Goal: Task Accomplishment & Management: Complete application form

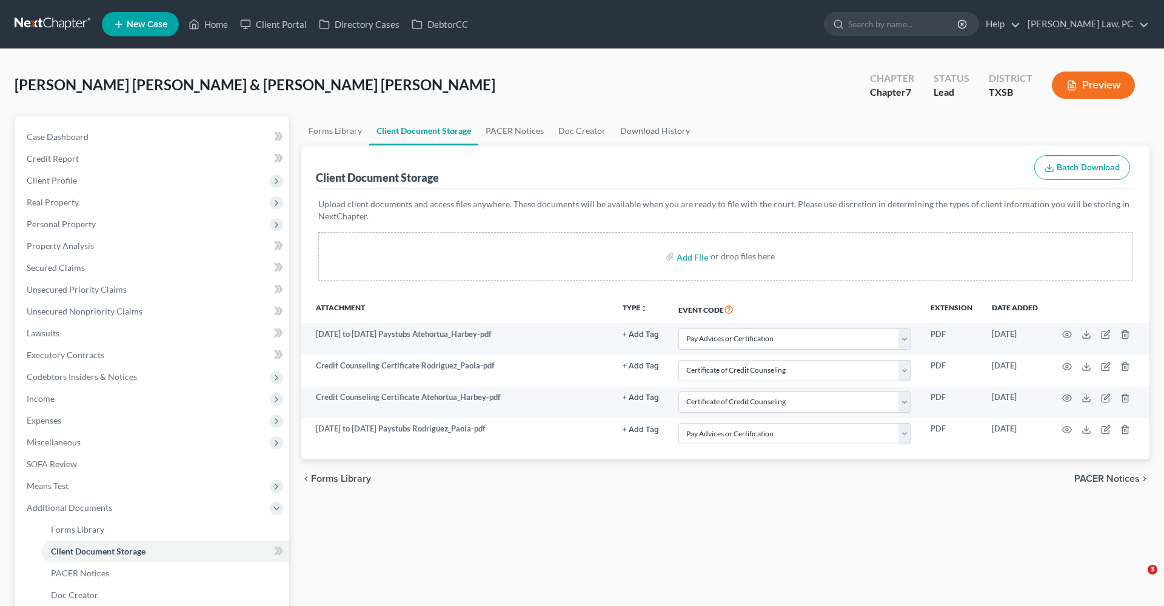
select select "39"
select select "8"
select select "39"
click at [42, 21] on link at bounding box center [54, 24] width 78 height 22
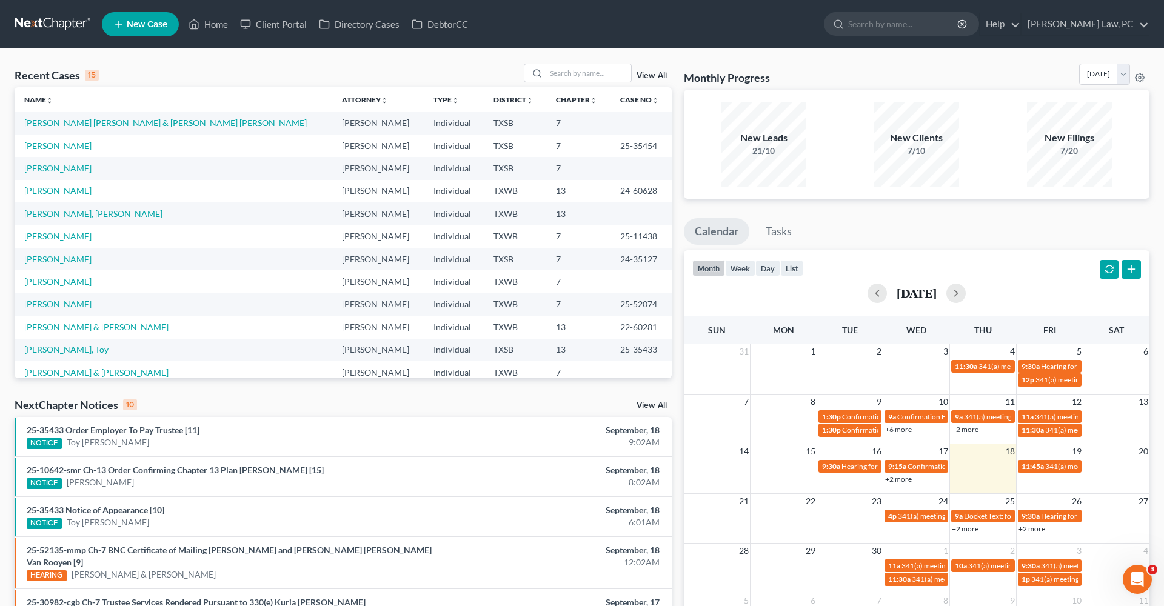
click at [104, 125] on link "[PERSON_NAME] [PERSON_NAME] & [PERSON_NAME] [PERSON_NAME]" at bounding box center [165, 123] width 283 height 10
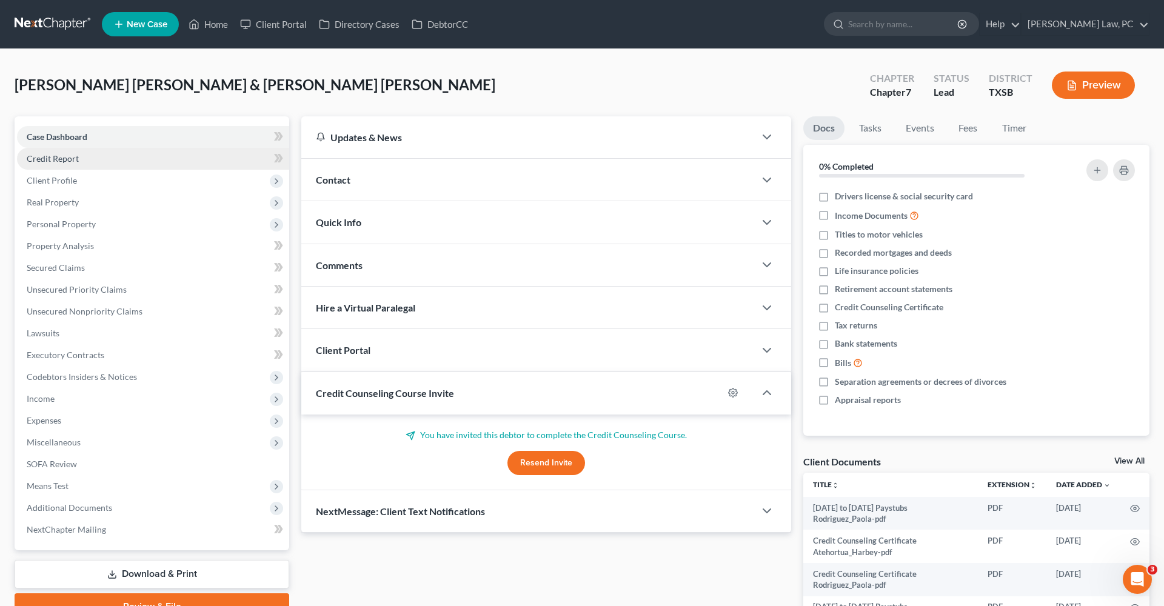
click at [53, 163] on span "Credit Report" at bounding box center [53, 158] width 52 height 10
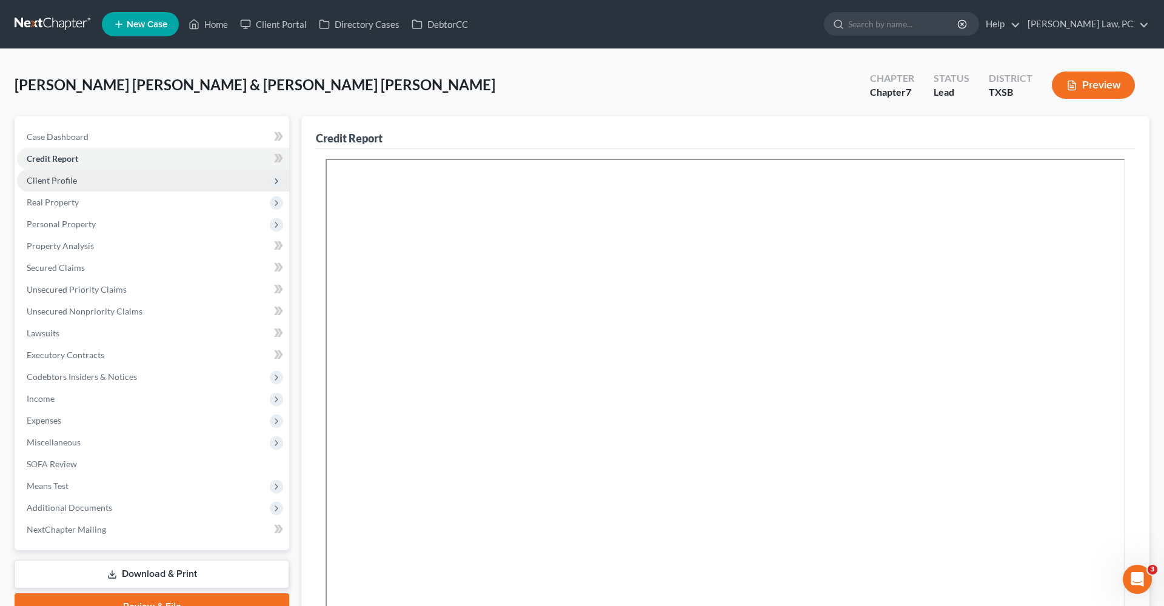
click at [55, 178] on span "Client Profile" at bounding box center [52, 180] width 50 height 10
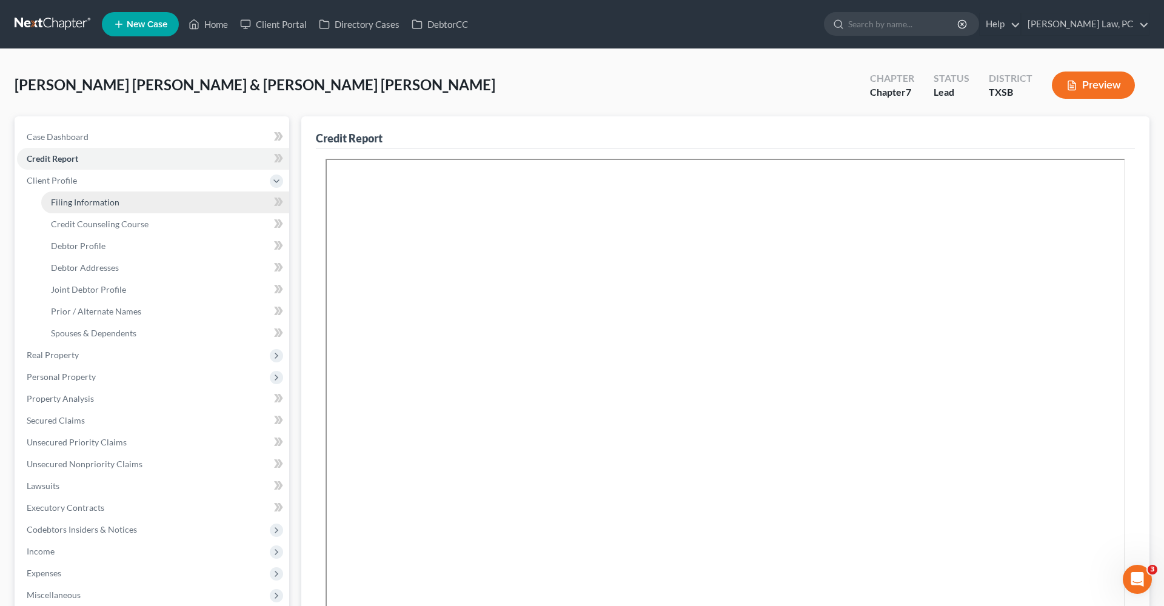
click at [69, 201] on span "Filing Information" at bounding box center [85, 202] width 69 height 10
select select "1"
select select "0"
select select "79"
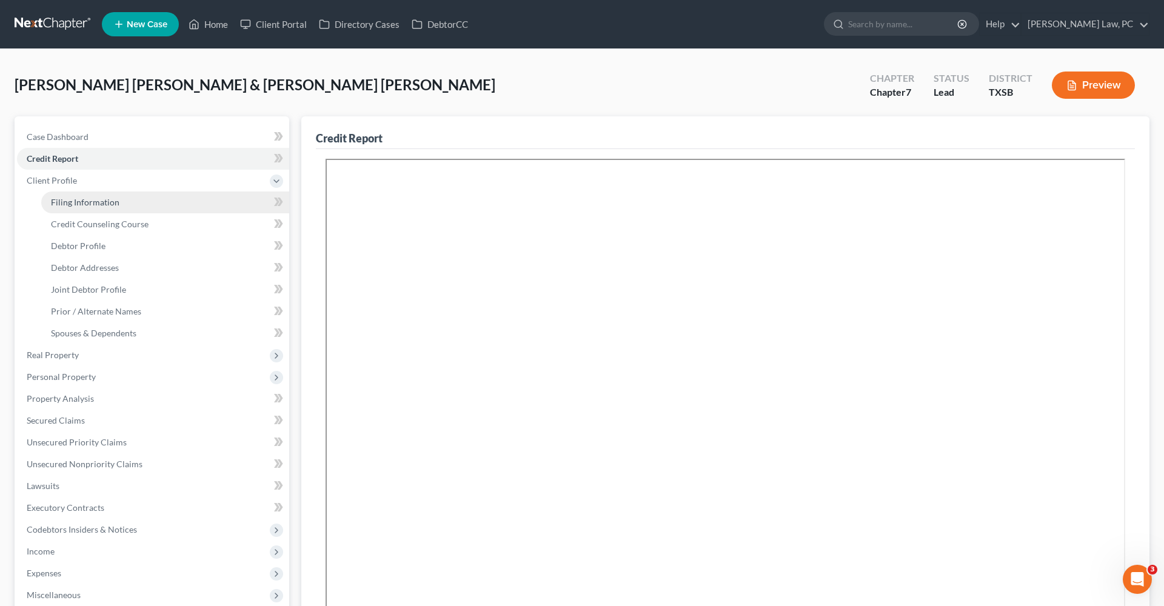
select select "2"
select select "45"
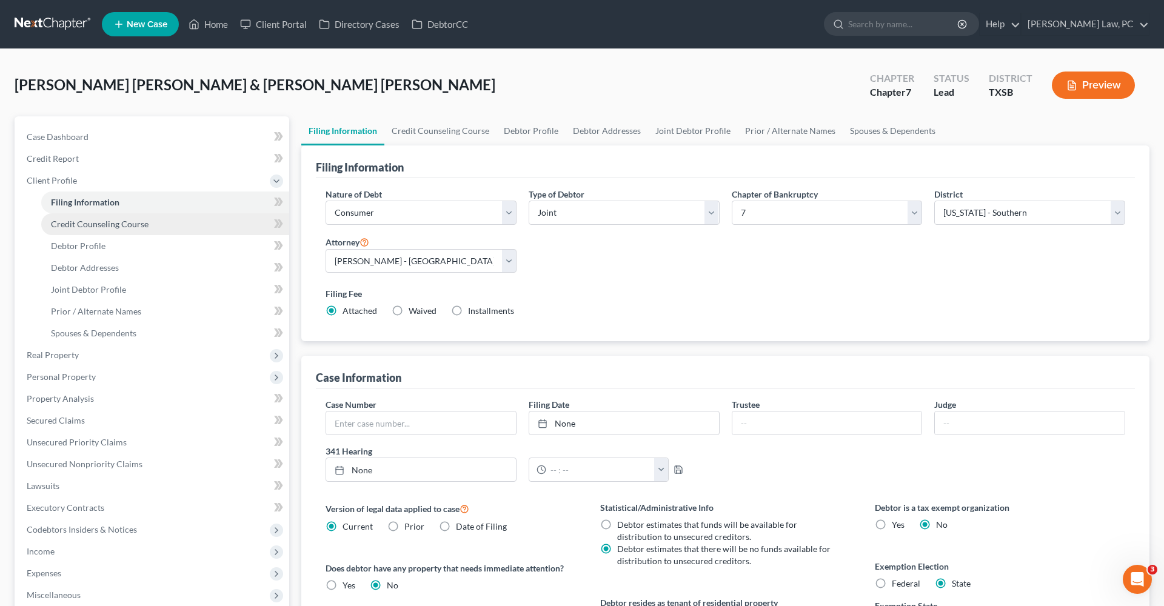
click at [87, 229] on link "Credit Counseling Course" at bounding box center [165, 224] width 248 height 22
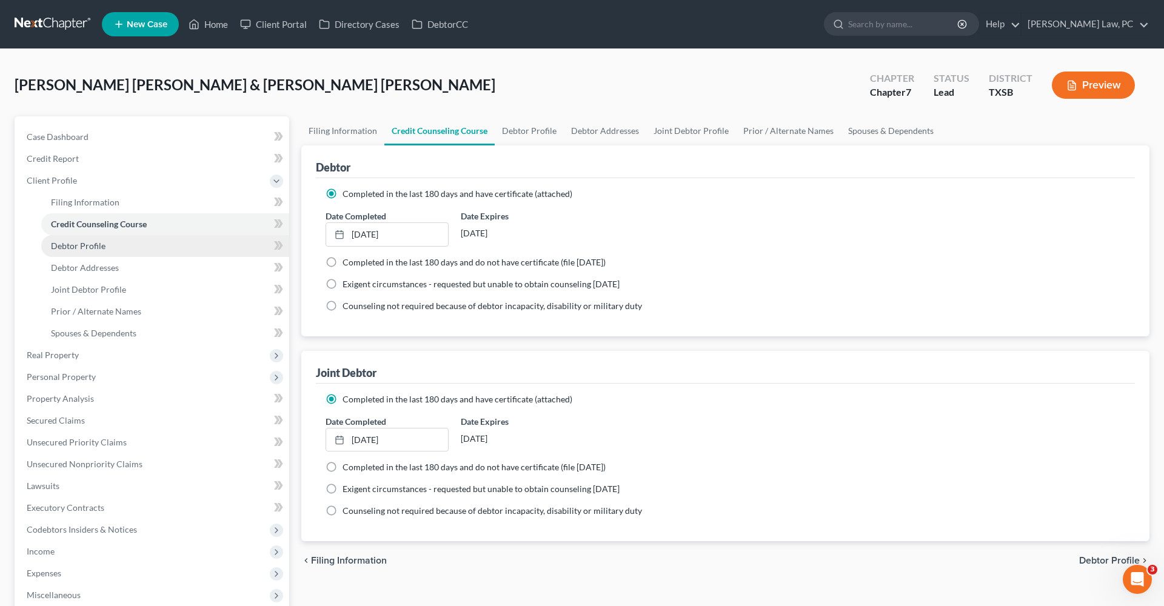
click at [80, 243] on span "Debtor Profile" at bounding box center [78, 246] width 55 height 10
select select "1"
select select "2"
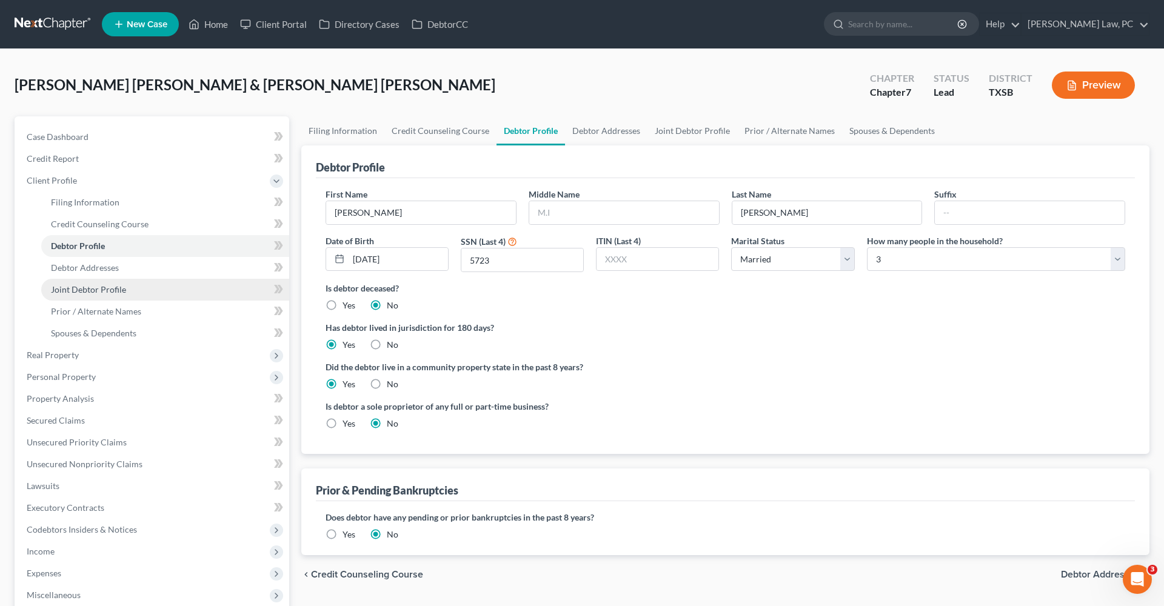
click at [93, 281] on link "Joint Debtor Profile" at bounding box center [165, 290] width 248 height 22
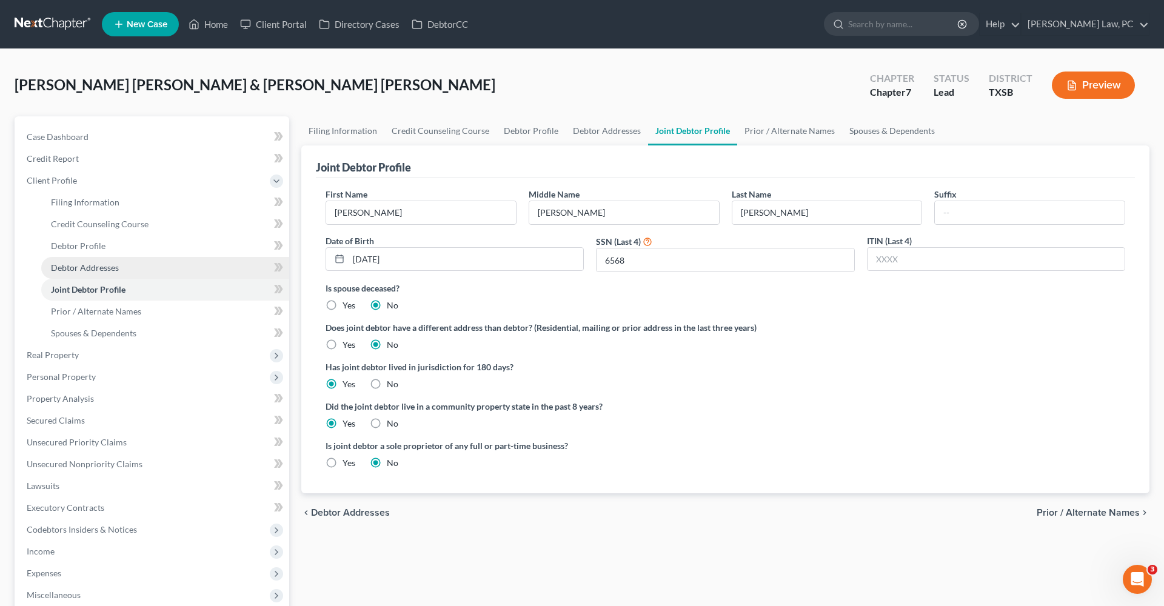
click at [84, 267] on span "Debtor Addresses" at bounding box center [85, 268] width 68 height 10
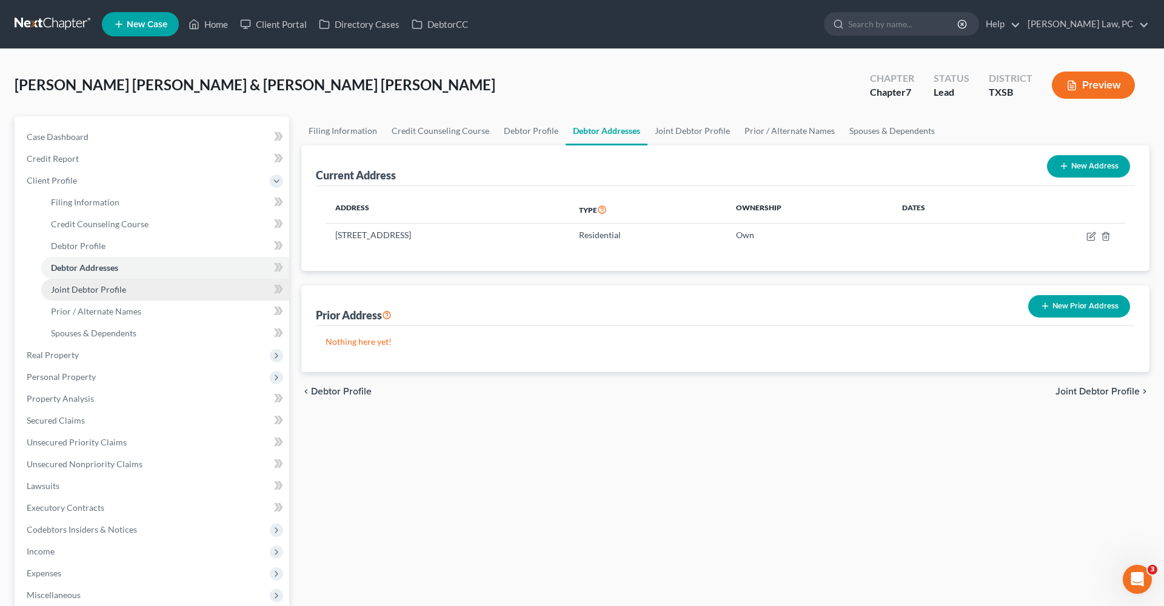
click at [82, 294] on span "Joint Debtor Profile" at bounding box center [88, 289] width 75 height 10
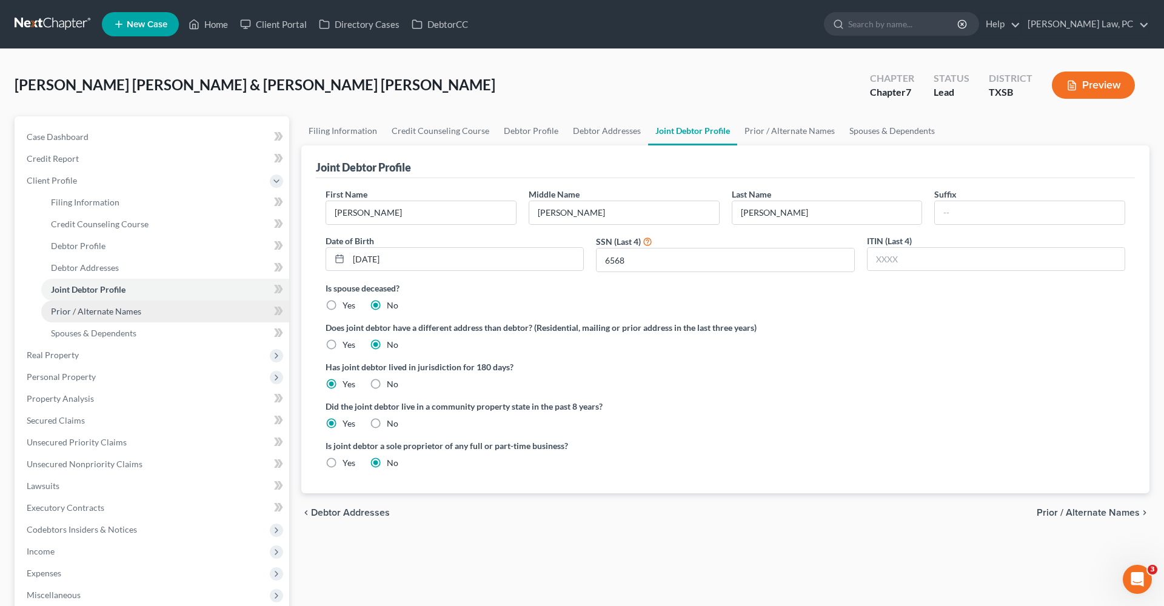
click at [82, 306] on span "Prior / Alternate Names" at bounding box center [96, 311] width 90 height 10
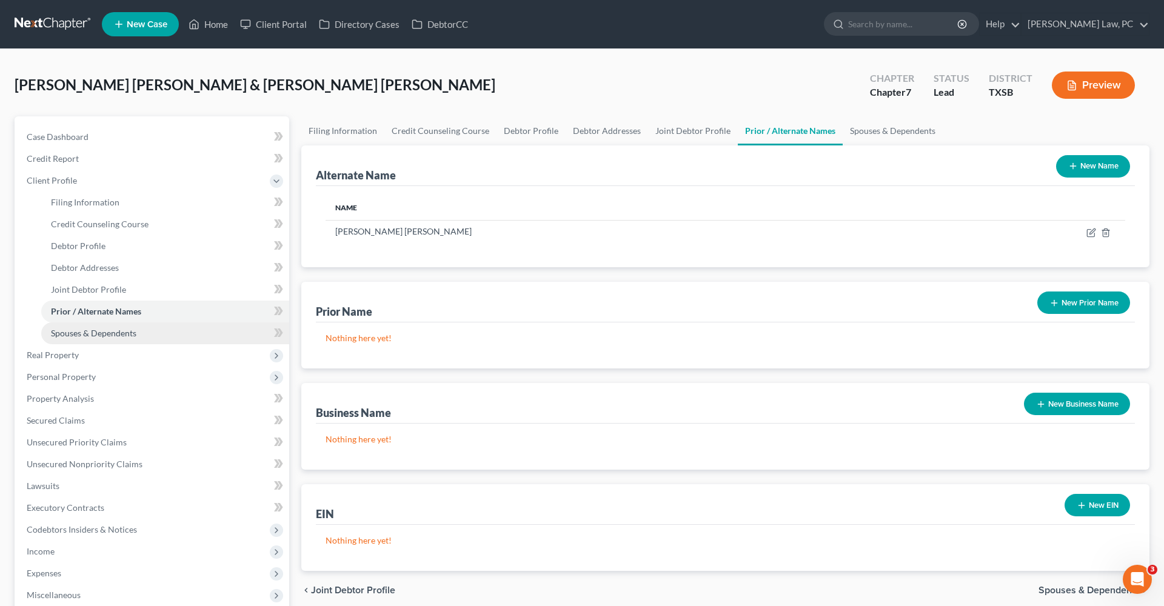
click at [97, 334] on span "Spouses & Dependents" at bounding box center [94, 333] width 86 height 10
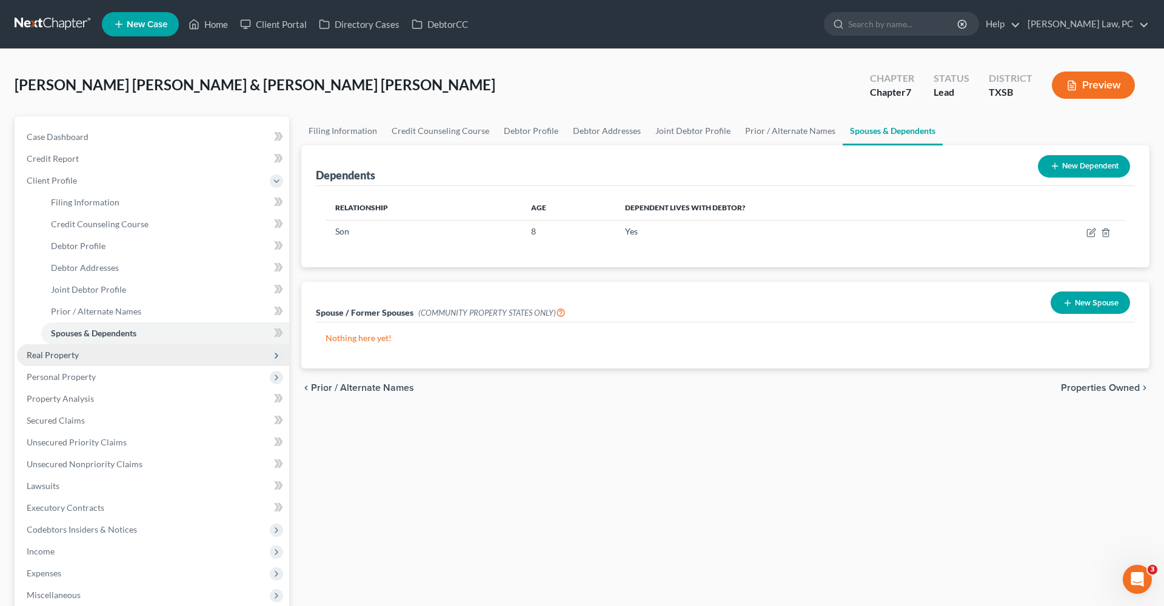
click at [70, 349] on span "Real Property" at bounding box center [153, 355] width 272 height 22
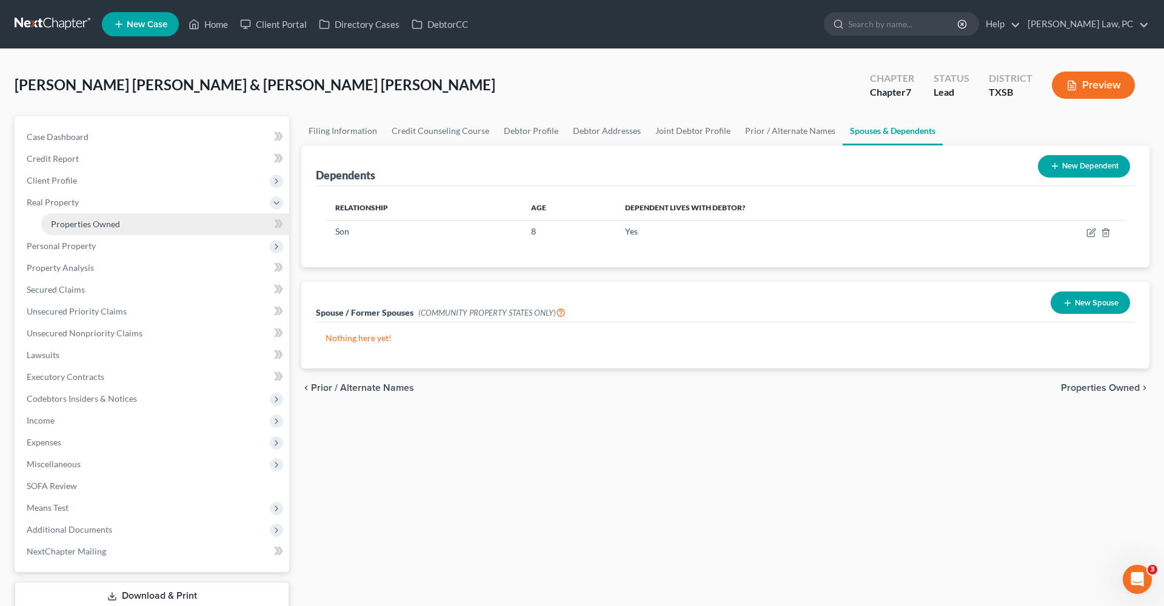
click at [72, 223] on span "Properties Owned" at bounding box center [85, 224] width 69 height 10
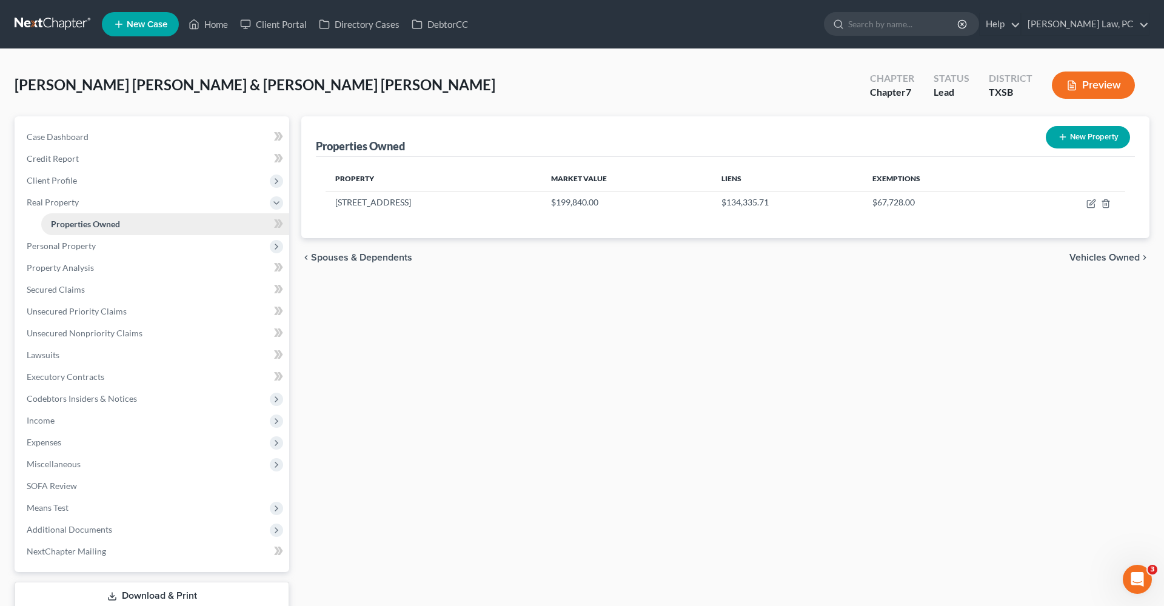
scroll to position [35, 0]
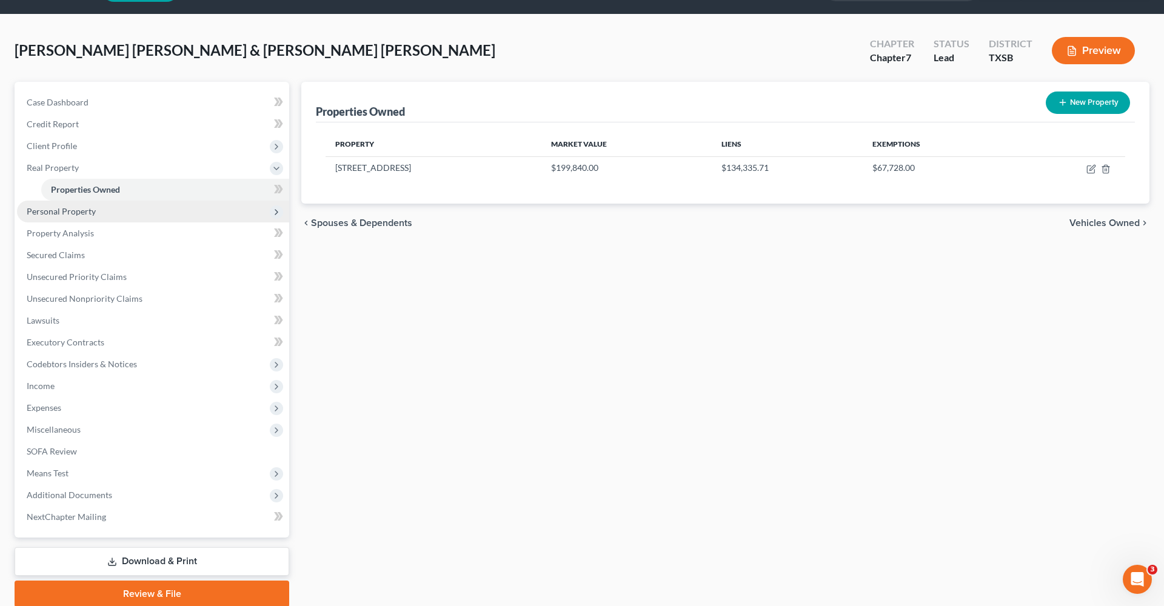
click at [50, 210] on span "Personal Property" at bounding box center [61, 211] width 69 height 10
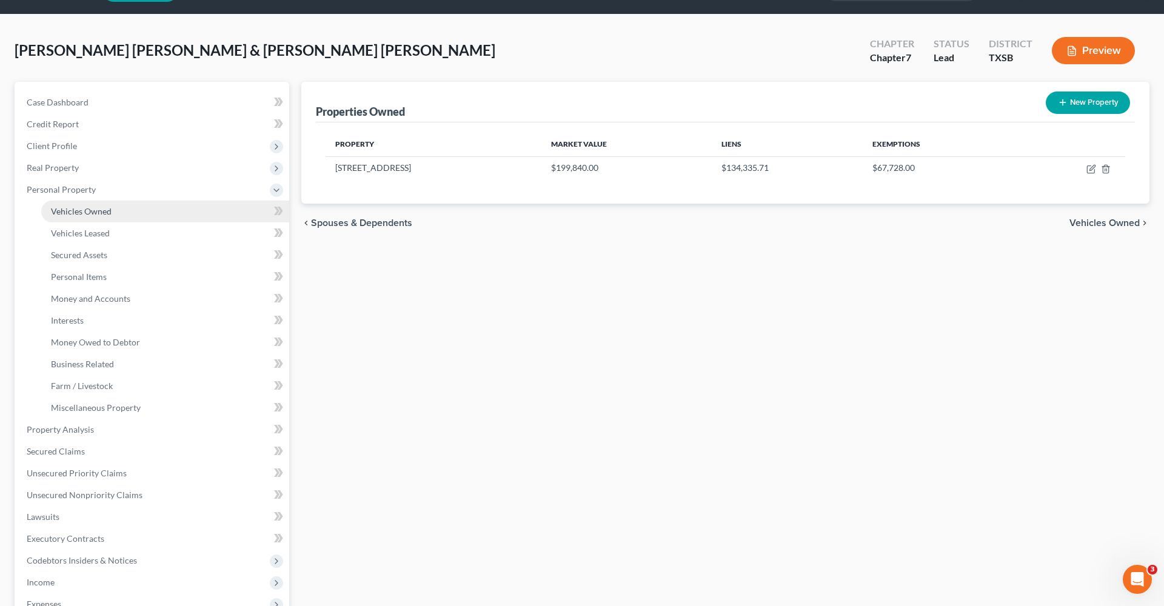
click at [79, 216] on span "Vehicles Owned" at bounding box center [81, 211] width 61 height 10
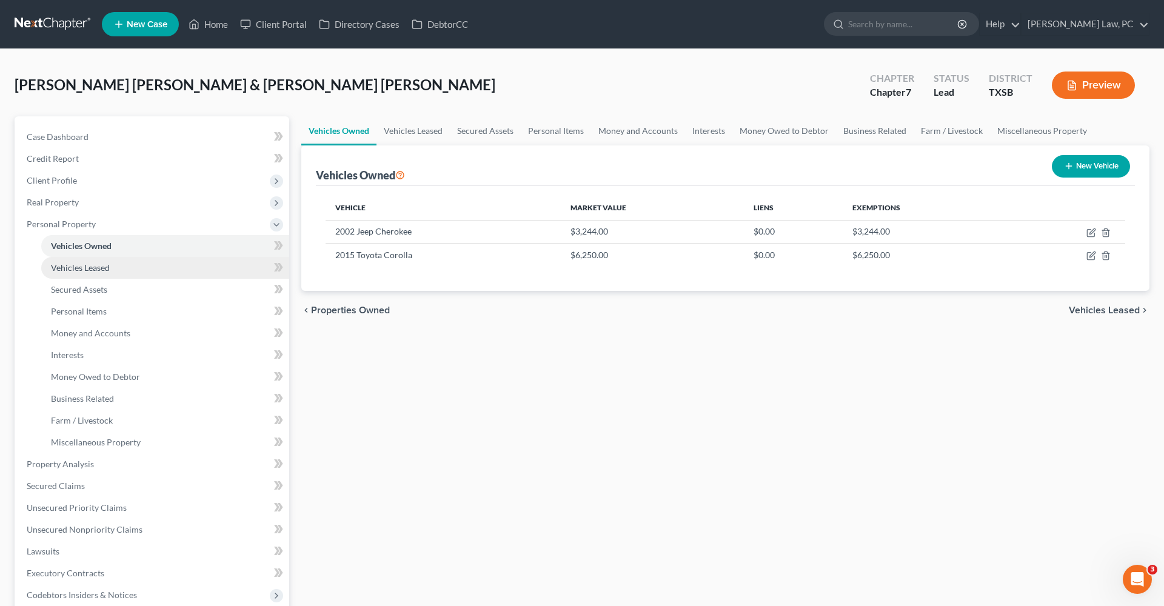
click at [86, 266] on span "Vehicles Leased" at bounding box center [80, 268] width 59 height 10
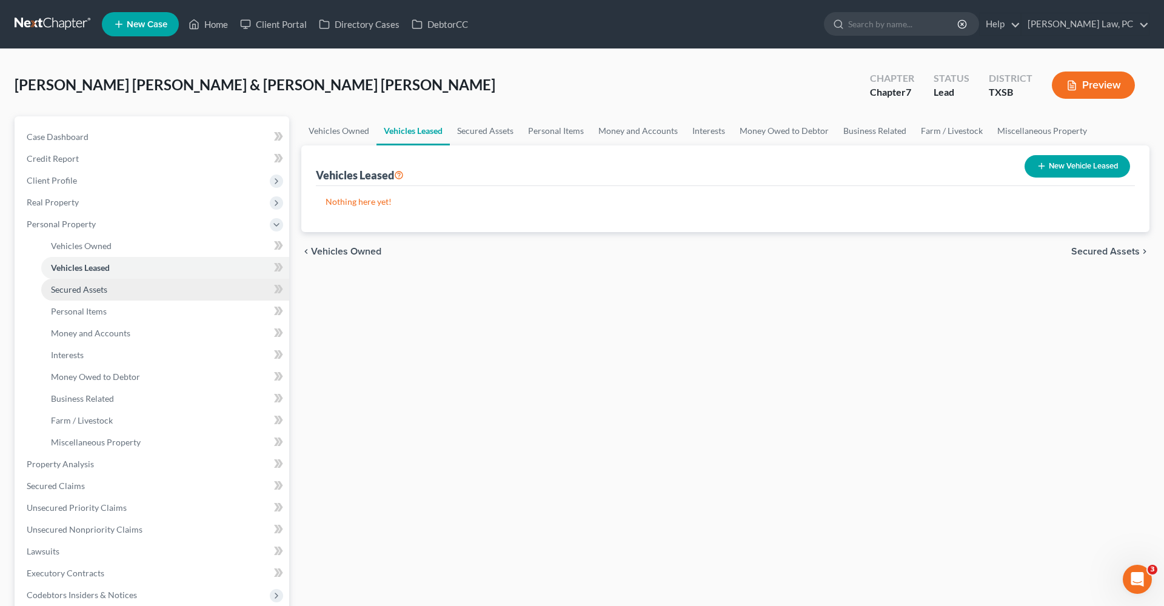
click at [83, 294] on span "Secured Assets" at bounding box center [79, 289] width 56 height 10
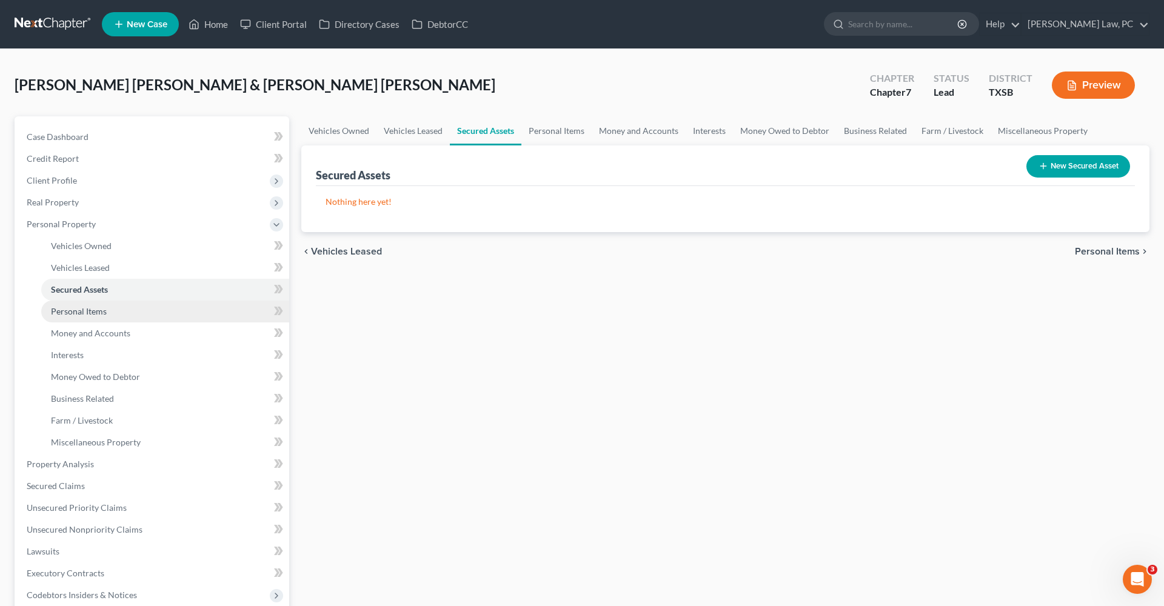
click at [88, 315] on span "Personal Items" at bounding box center [79, 311] width 56 height 10
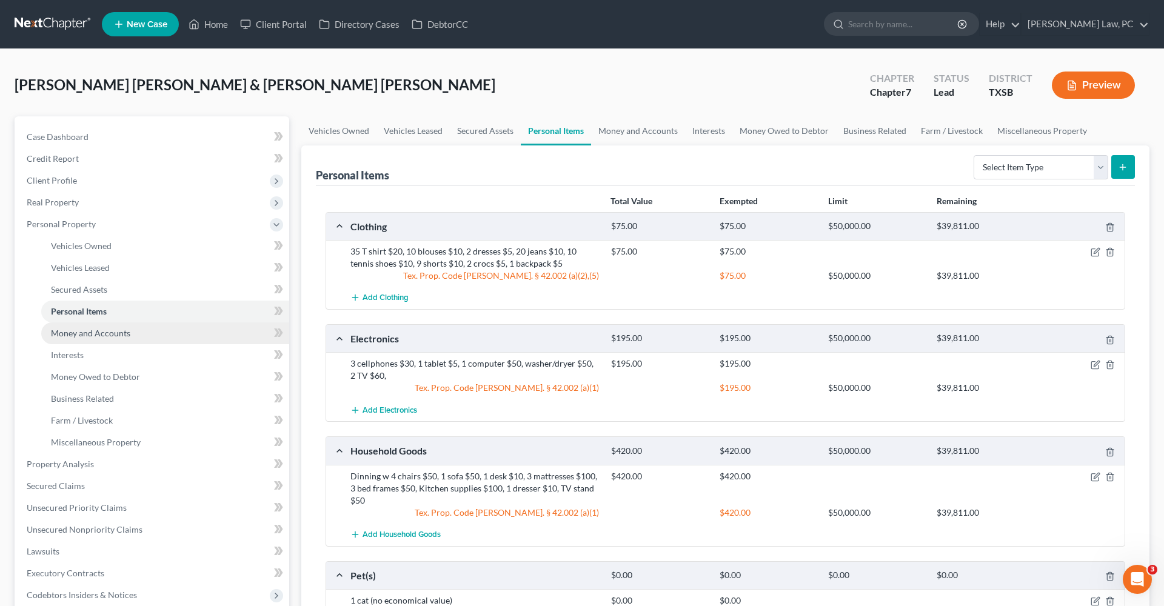
click at [92, 338] on span "Money and Accounts" at bounding box center [90, 333] width 79 height 10
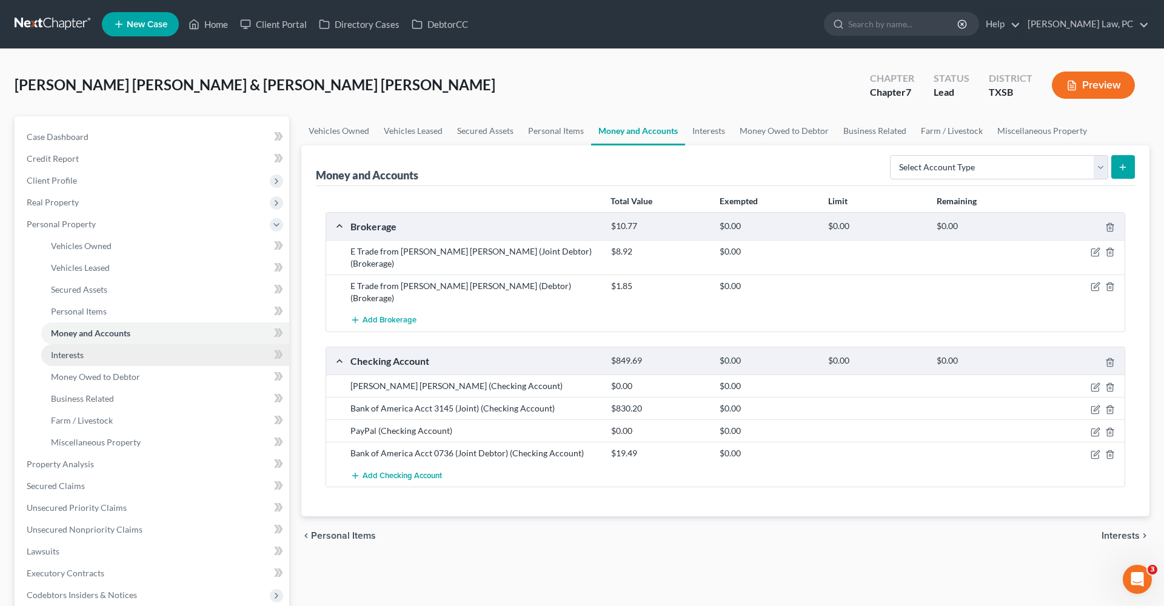
click at [73, 351] on span "Interests" at bounding box center [67, 355] width 33 height 10
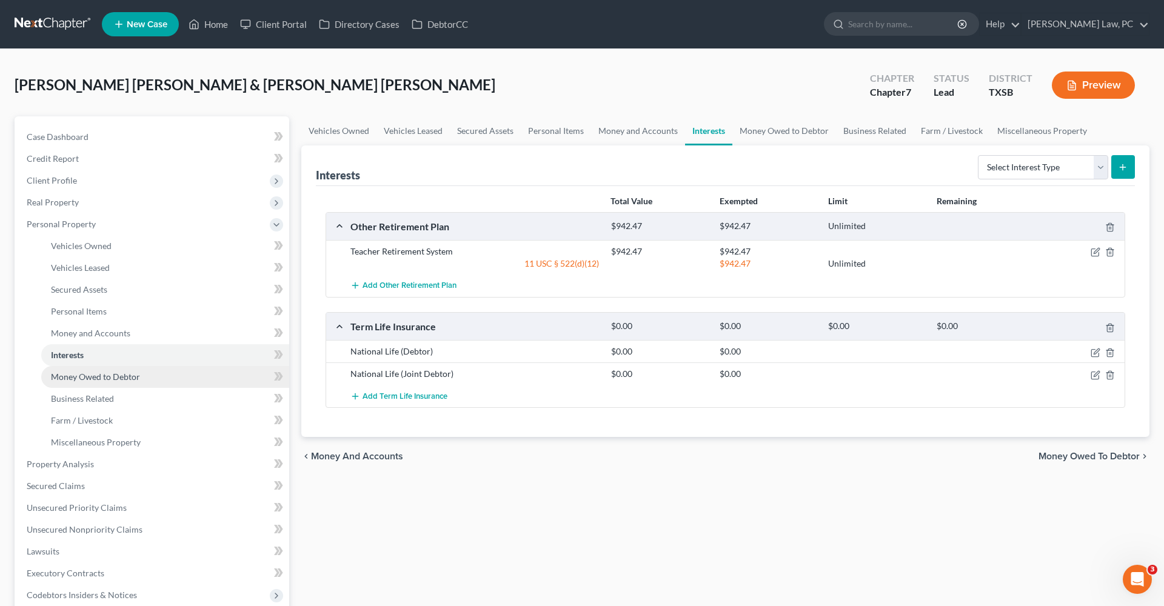
click at [95, 377] on span "Money Owed to Debtor" at bounding box center [95, 377] width 89 height 10
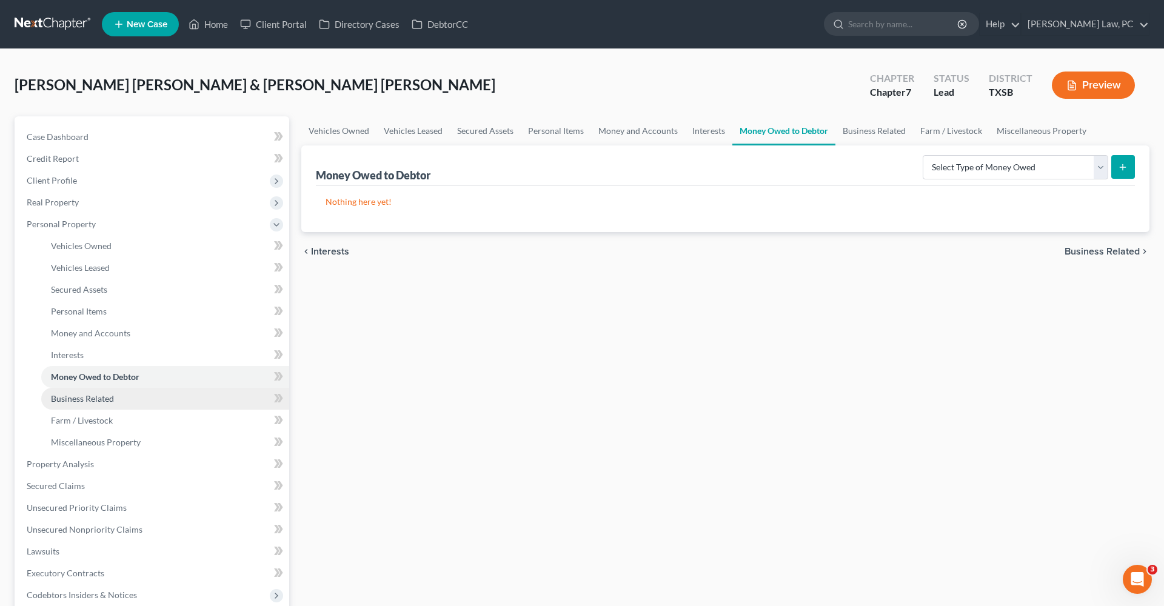
click at [95, 398] on span "Business Related" at bounding box center [82, 399] width 63 height 10
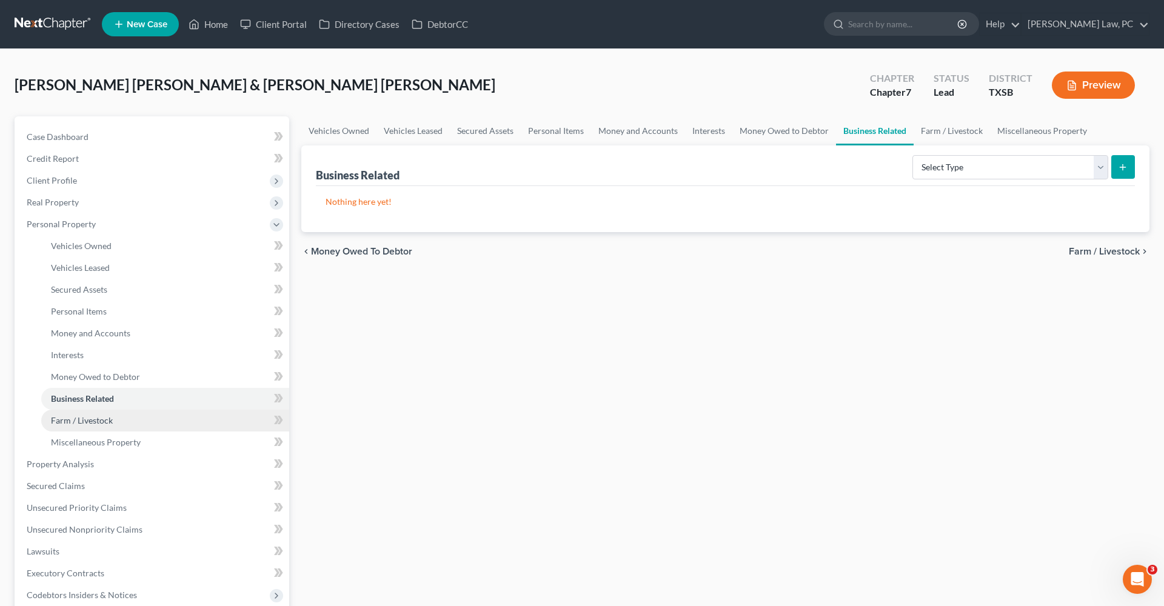
click at [101, 426] on link "Farm / Livestock" at bounding box center [165, 421] width 248 height 22
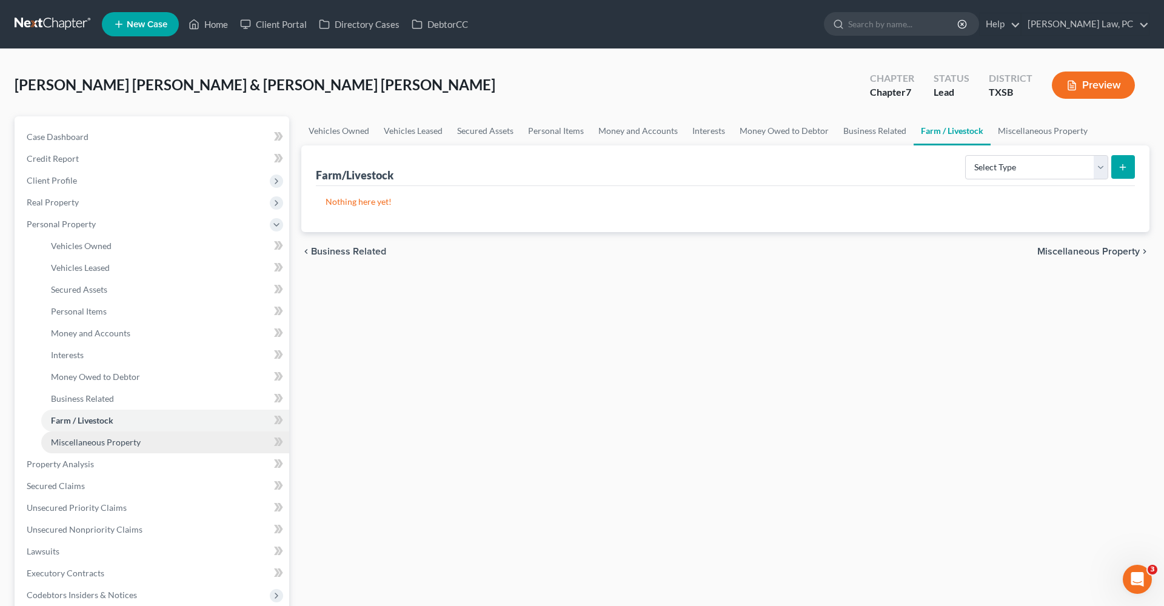
click at [106, 436] on link "Miscellaneous Property" at bounding box center [165, 443] width 248 height 22
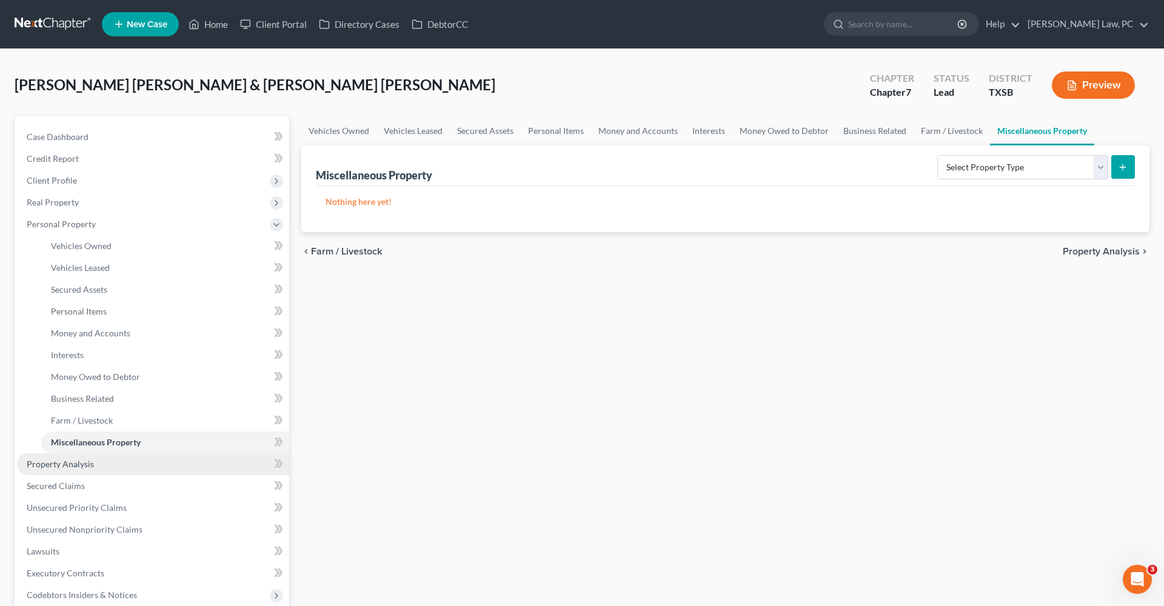
click at [79, 462] on span "Property Analysis" at bounding box center [60, 464] width 67 height 10
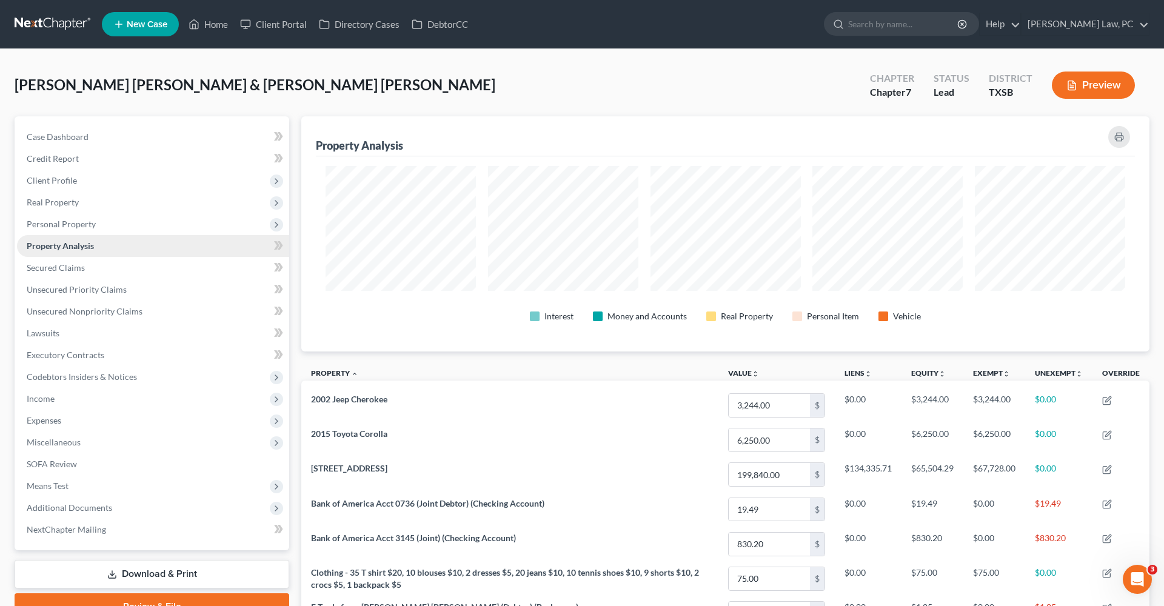
scroll to position [235, 848]
click at [71, 265] on span "Secured Claims" at bounding box center [56, 268] width 58 height 10
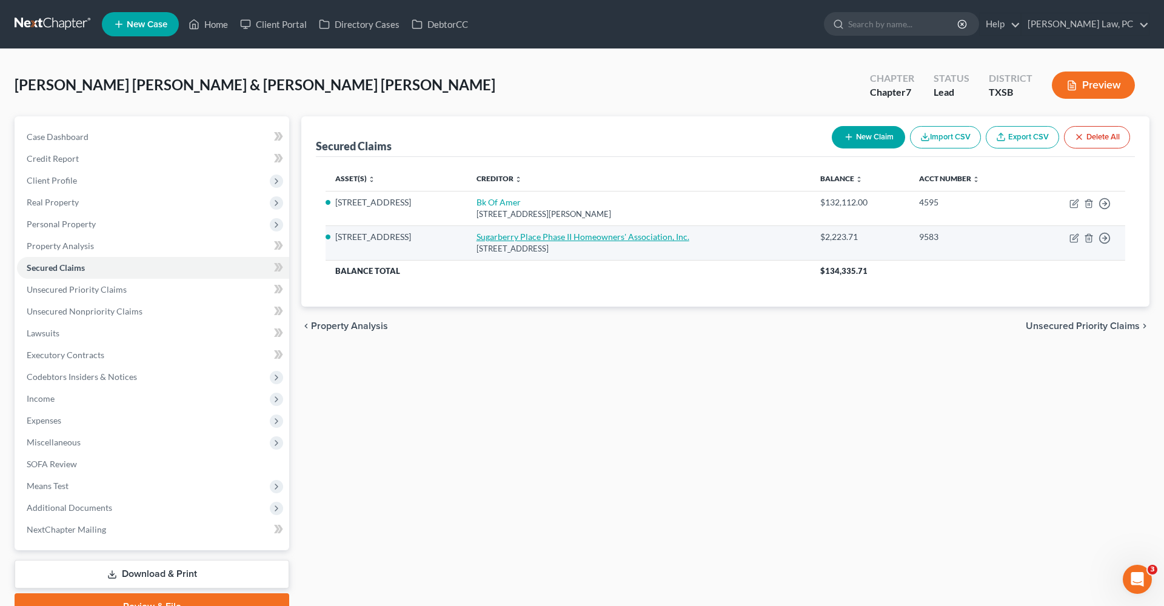
click at [539, 238] on link "Sugarberry Place Phase II Homeowners' Association, Inc." at bounding box center [583, 237] width 213 height 10
select select "45"
select select "2"
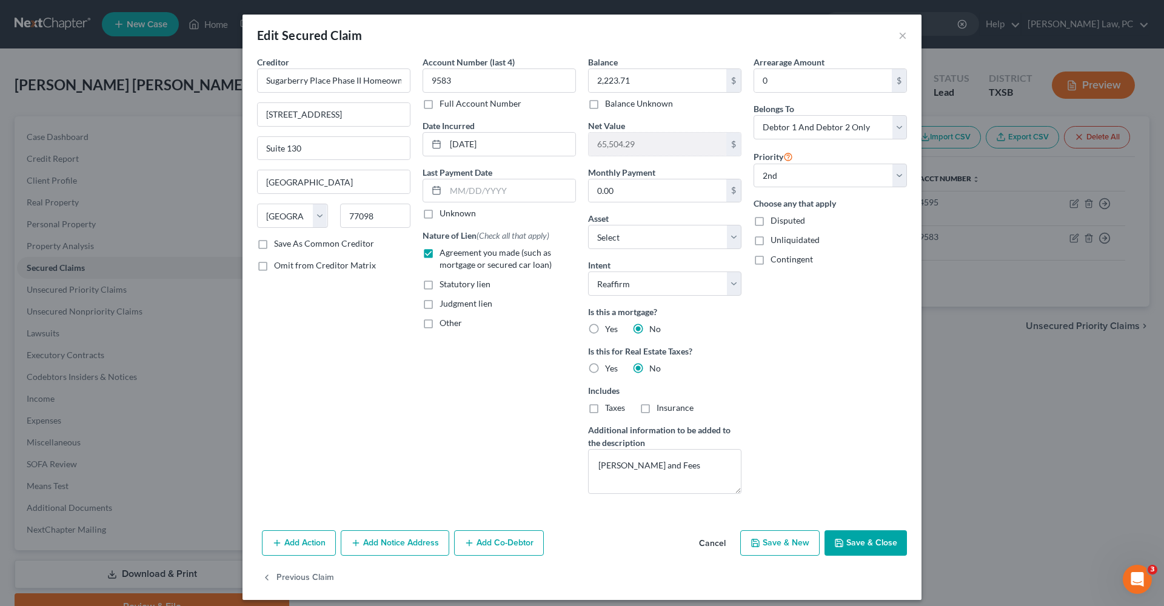
click at [877, 543] on button "Save & Close" at bounding box center [866, 543] width 82 height 25
select select "1"
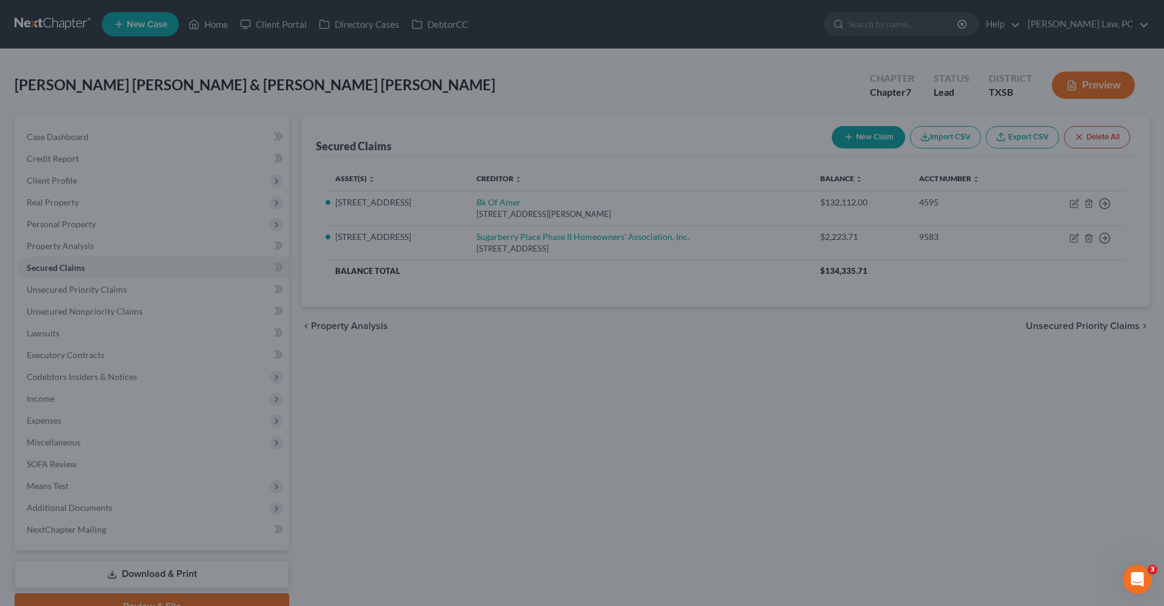
select select "8"
select select "0"
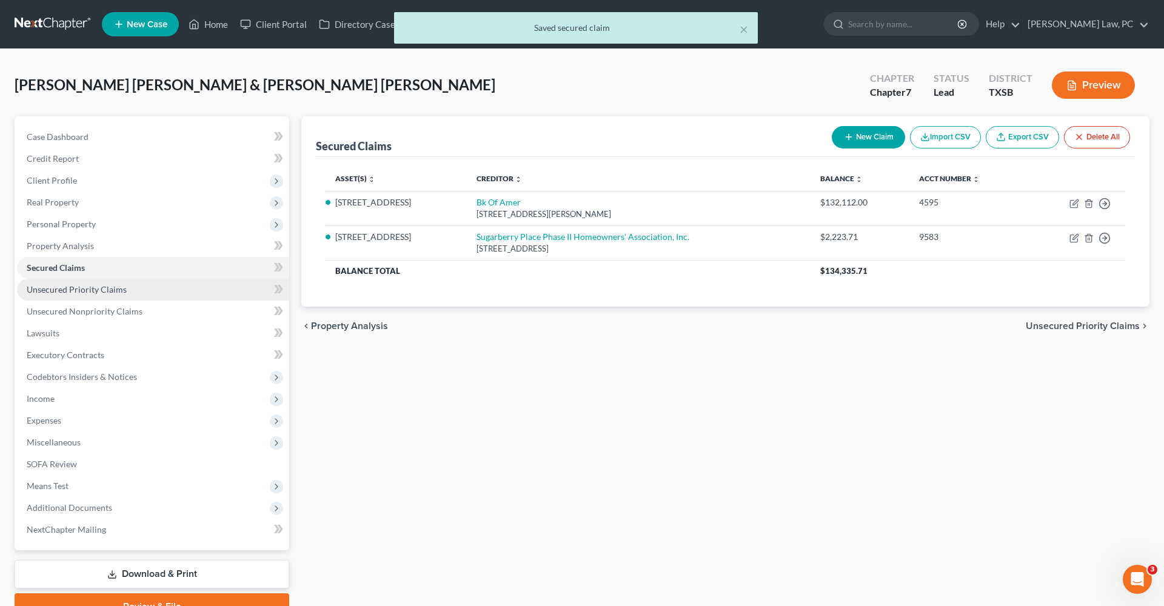
click at [107, 286] on span "Unsecured Priority Claims" at bounding box center [77, 289] width 100 height 10
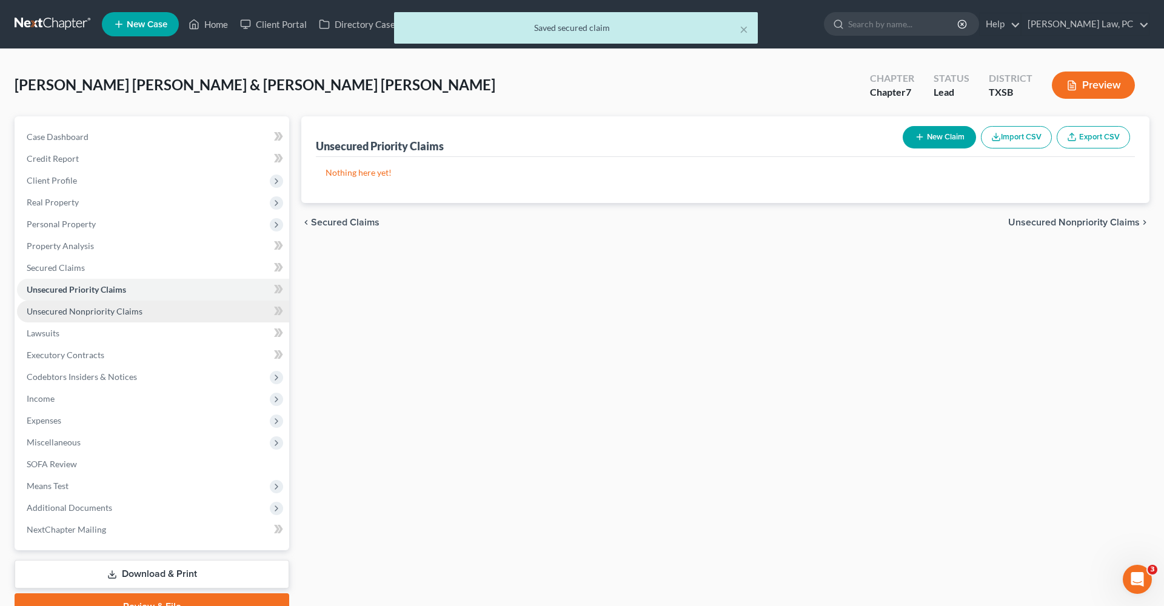
click at [113, 315] on span "Unsecured Nonpriority Claims" at bounding box center [85, 311] width 116 height 10
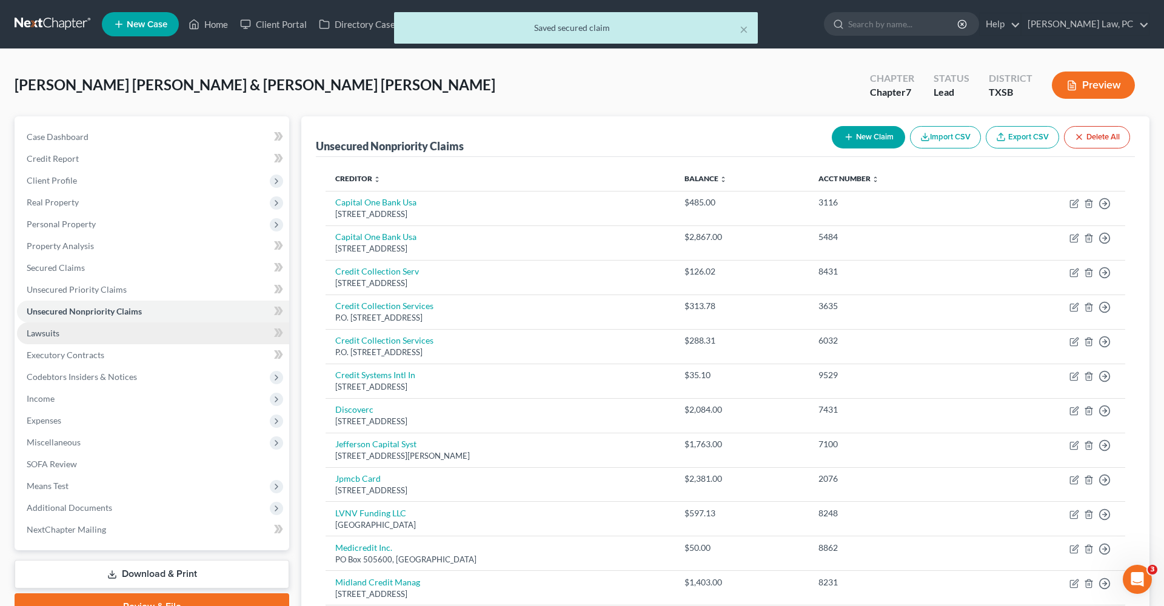
click at [47, 334] on span "Lawsuits" at bounding box center [43, 333] width 33 height 10
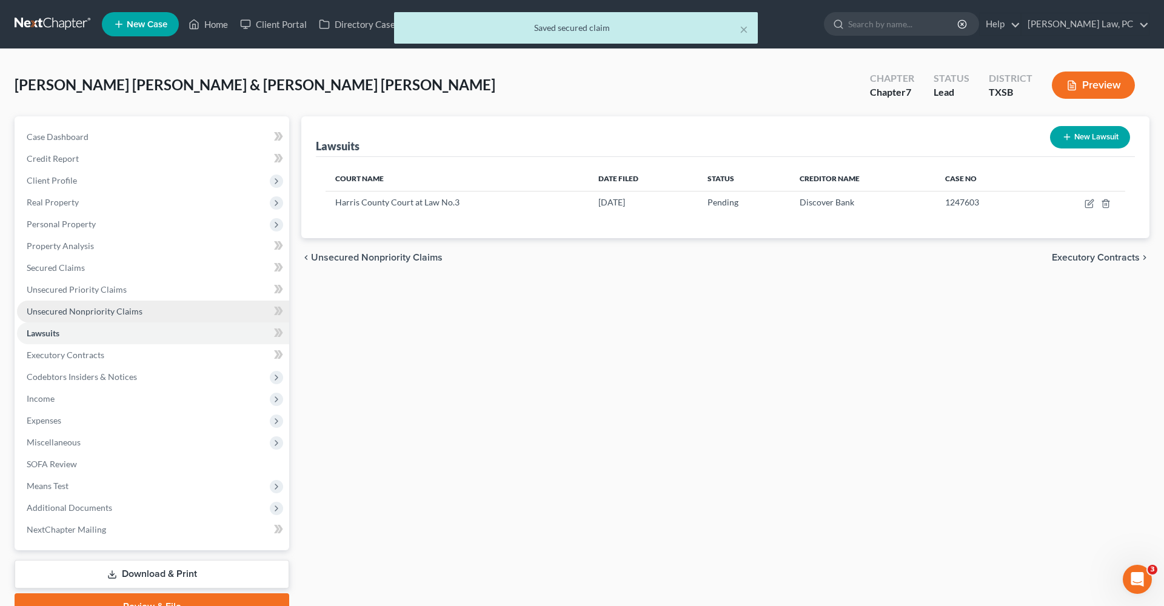
click at [92, 308] on span "Unsecured Nonpriority Claims" at bounding box center [85, 311] width 116 height 10
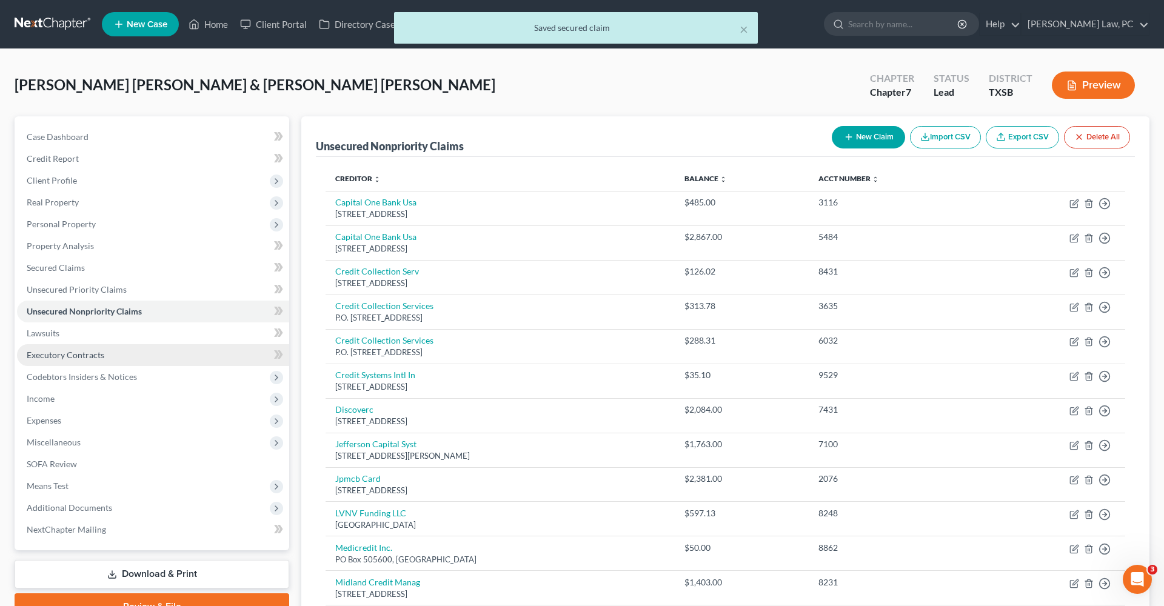
click at [86, 358] on span "Executory Contracts" at bounding box center [66, 355] width 78 height 10
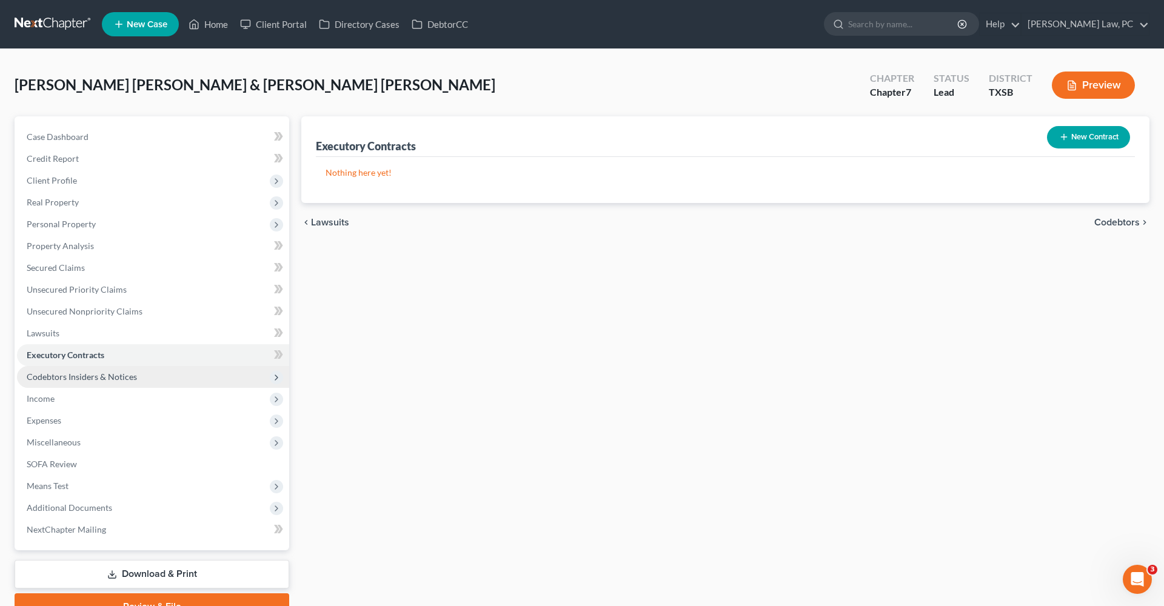
click at [95, 380] on span "Codebtors Insiders & Notices" at bounding box center [82, 377] width 110 height 10
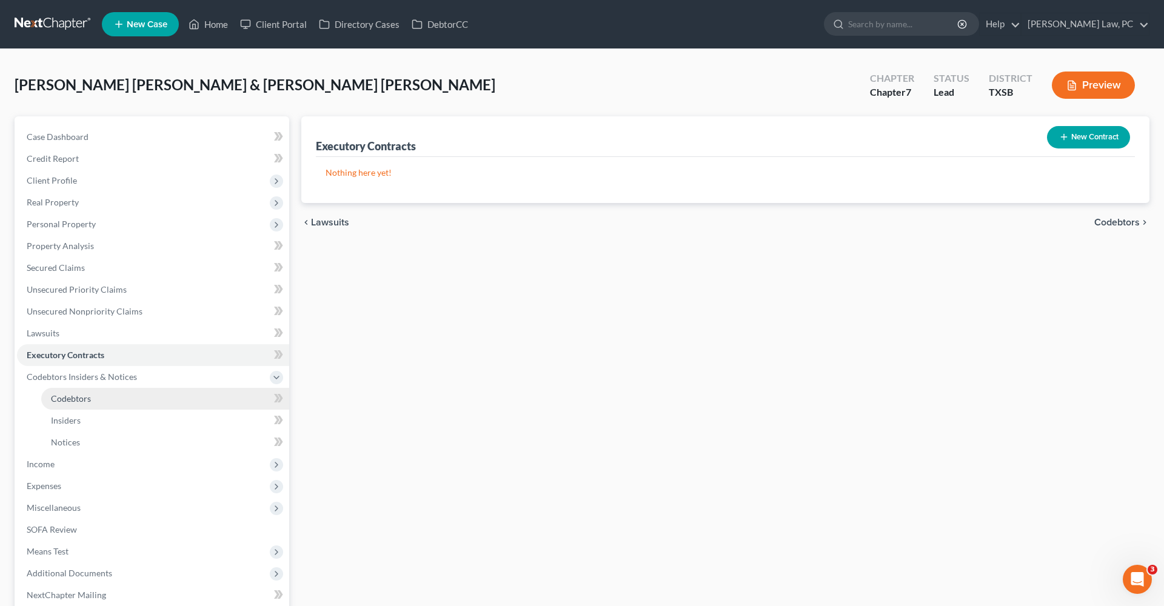
click at [59, 402] on span "Codebtors" at bounding box center [71, 399] width 40 height 10
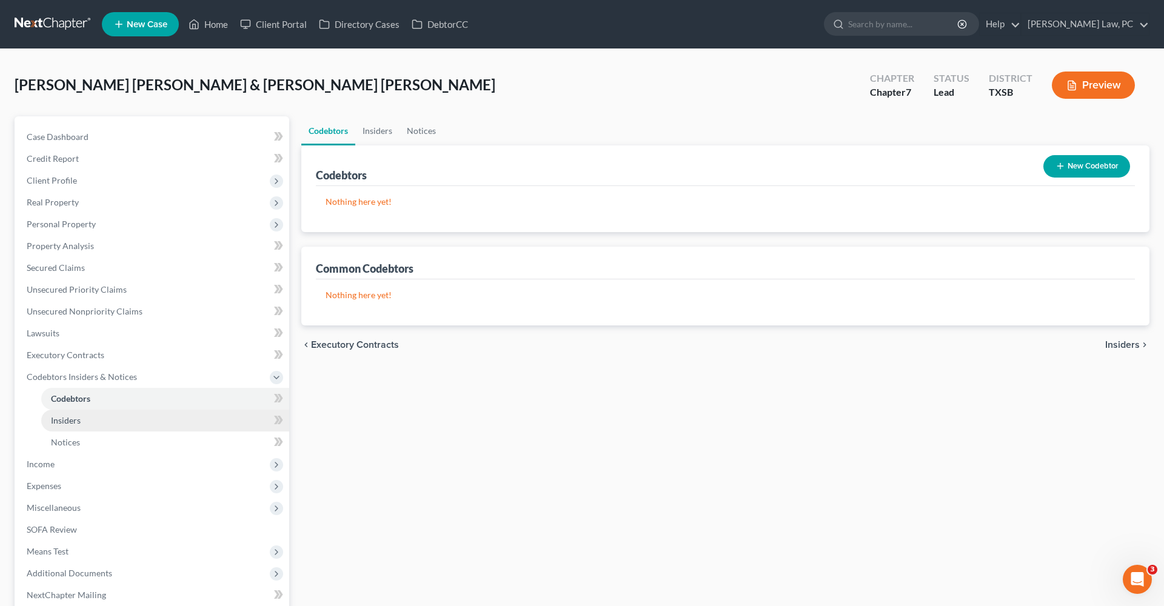
click at [66, 418] on span "Insiders" at bounding box center [66, 420] width 30 height 10
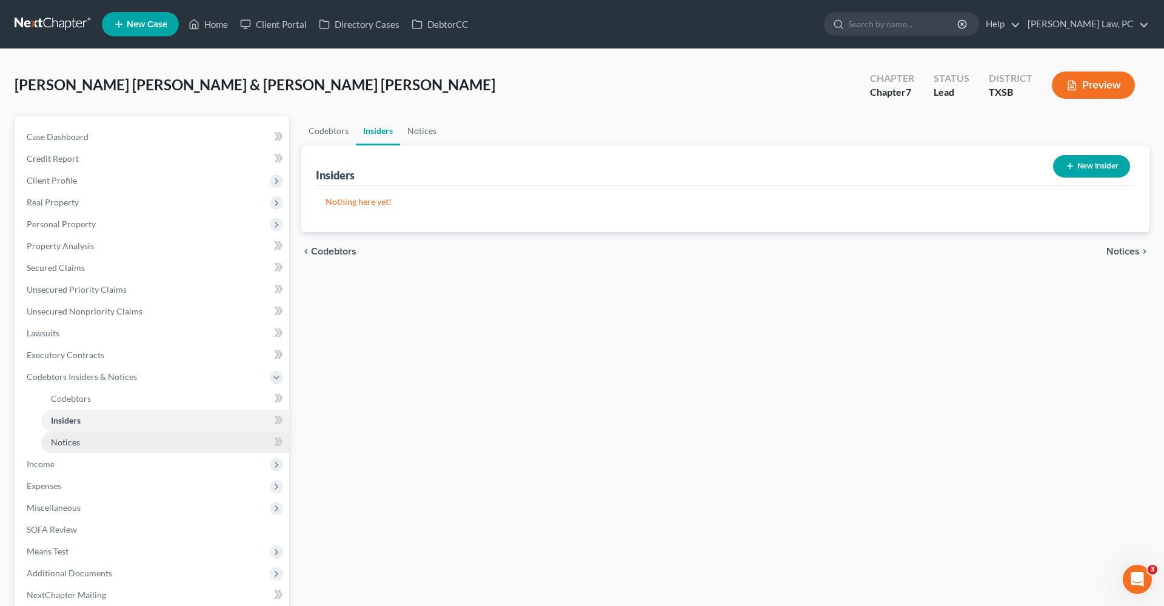
click at [66, 435] on link "Notices" at bounding box center [165, 443] width 248 height 22
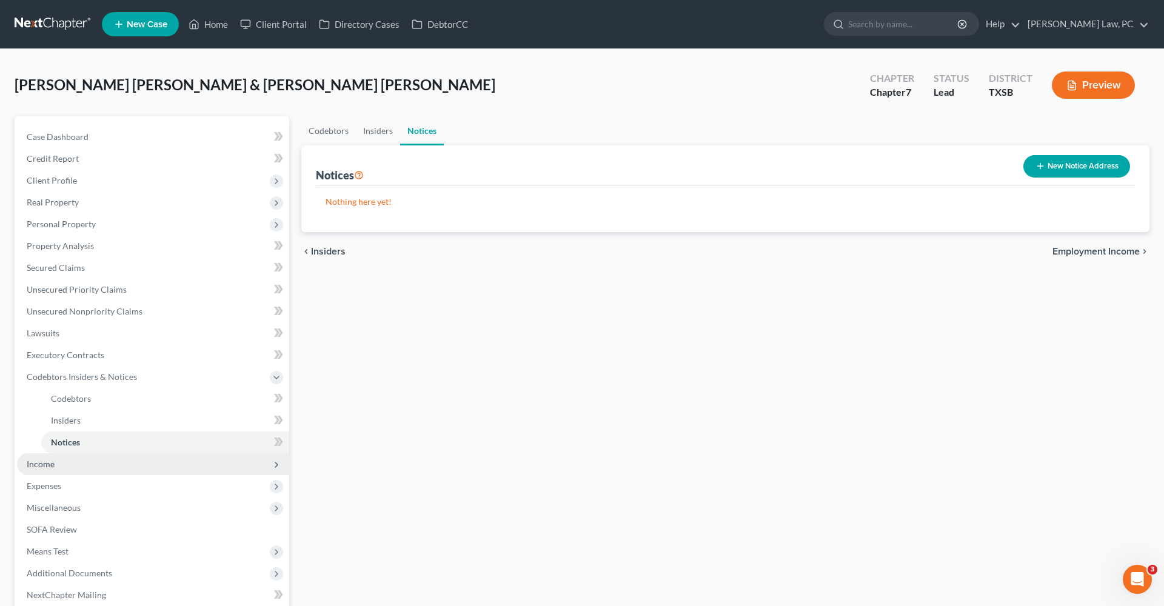
click at [45, 461] on span "Income" at bounding box center [41, 464] width 28 height 10
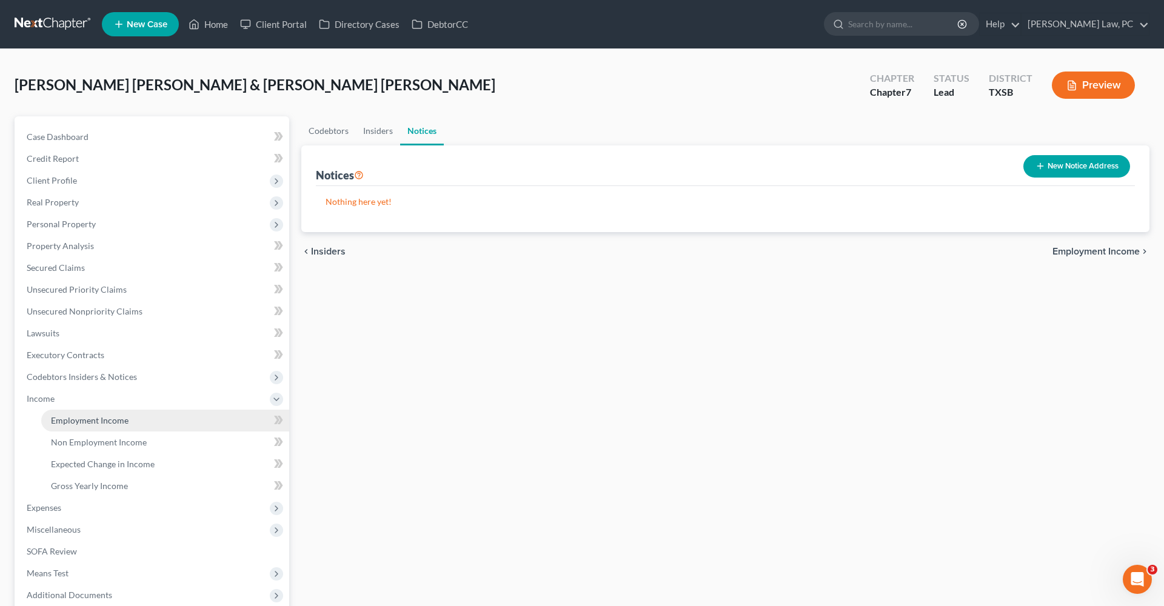
click at [76, 422] on span "Employment Income" at bounding box center [90, 420] width 78 height 10
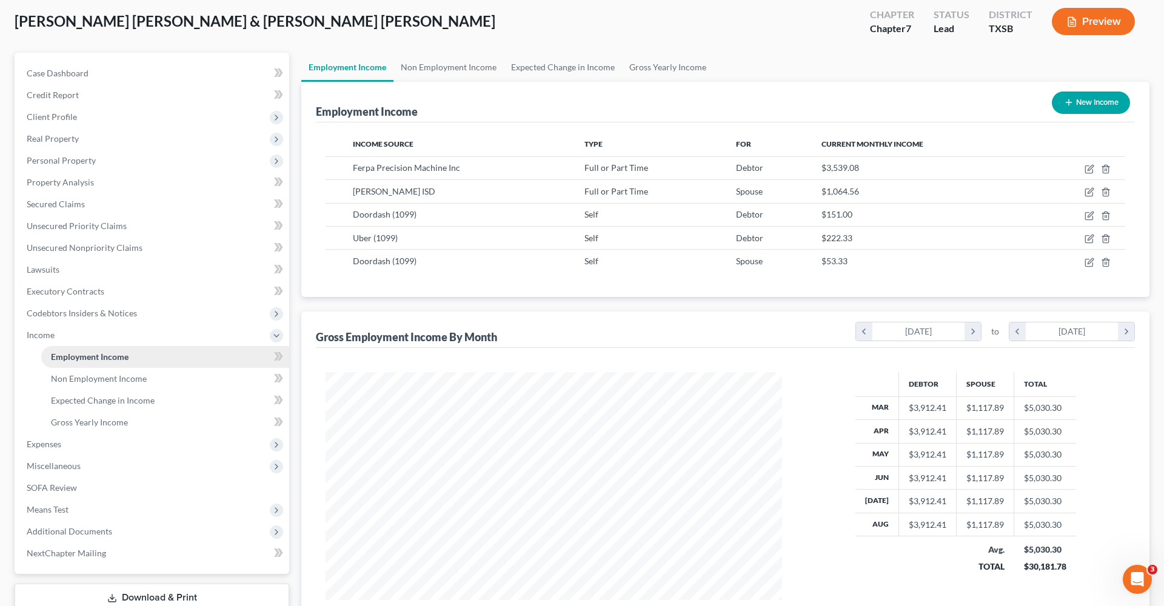
scroll to position [73, 0]
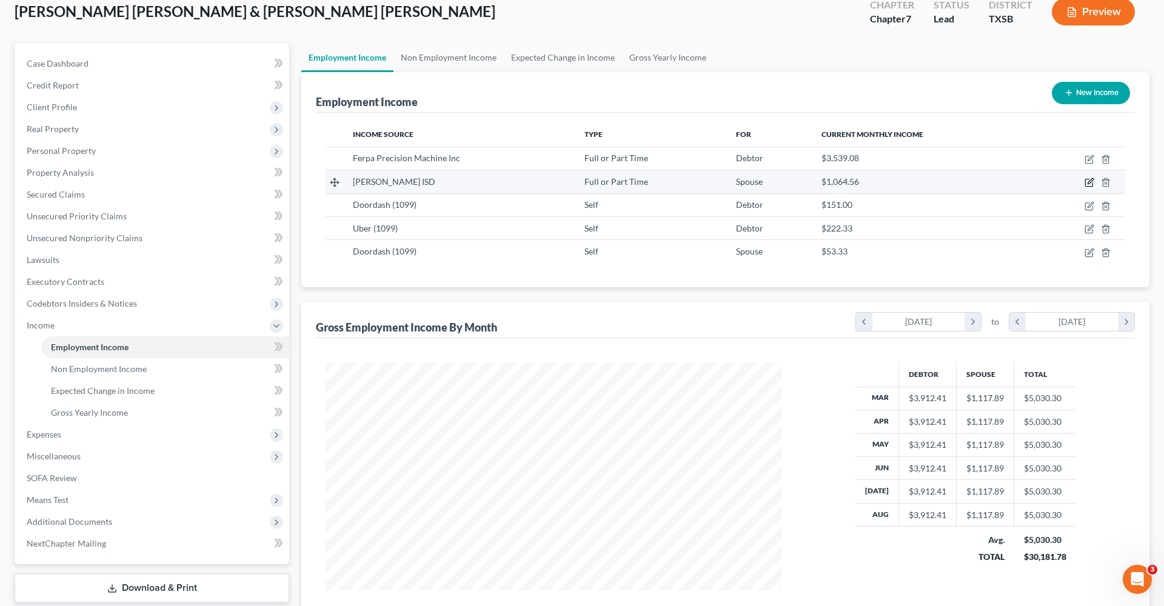
click at [1090, 180] on icon "button" at bounding box center [1090, 183] width 10 height 10
select select "0"
select select "45"
select select "1"
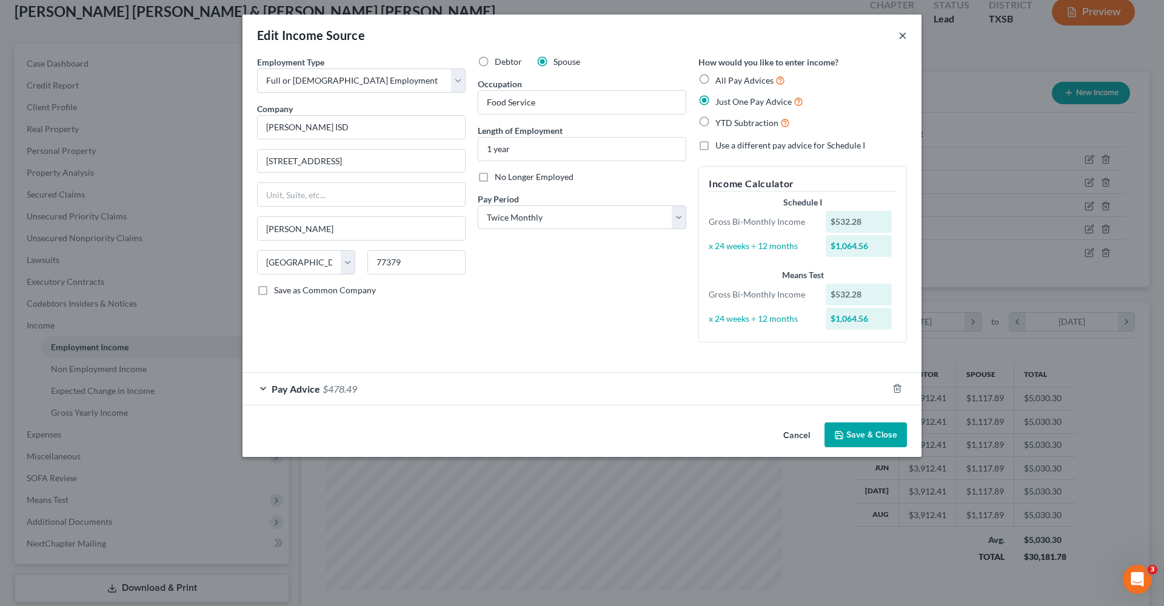
click at [905, 35] on button "×" at bounding box center [903, 35] width 8 height 15
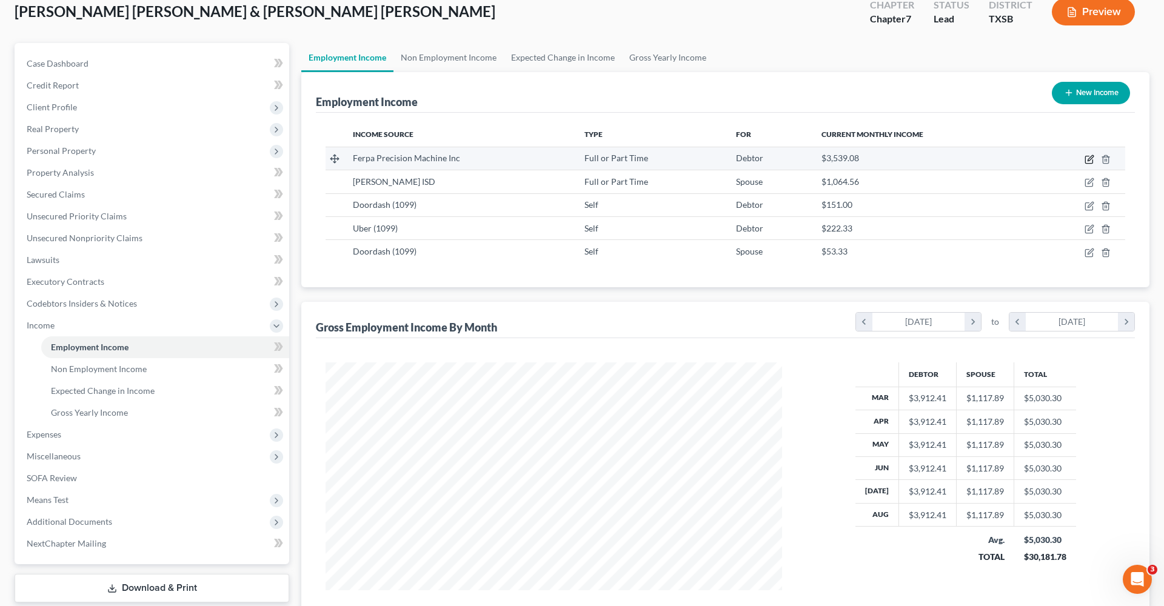
click at [1090, 159] on icon "button" at bounding box center [1090, 160] width 10 height 10
select select "0"
select select "45"
select select "3"
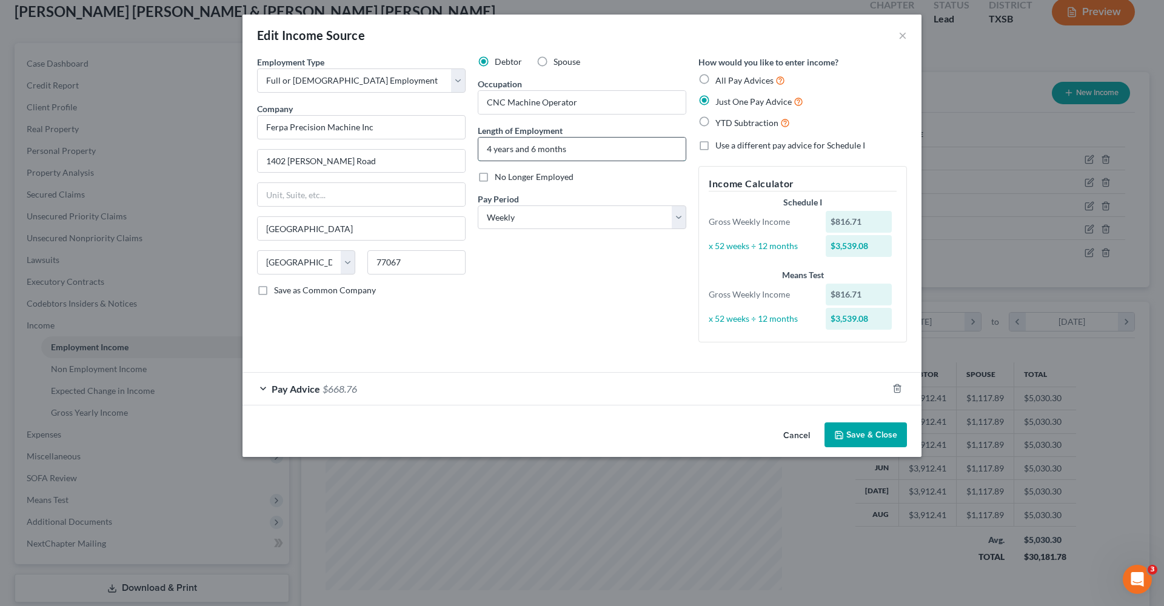
click at [488, 148] on input "4 years and 6 months" at bounding box center [581, 149] width 207 height 23
click at [903, 37] on button "×" at bounding box center [903, 35] width 8 height 15
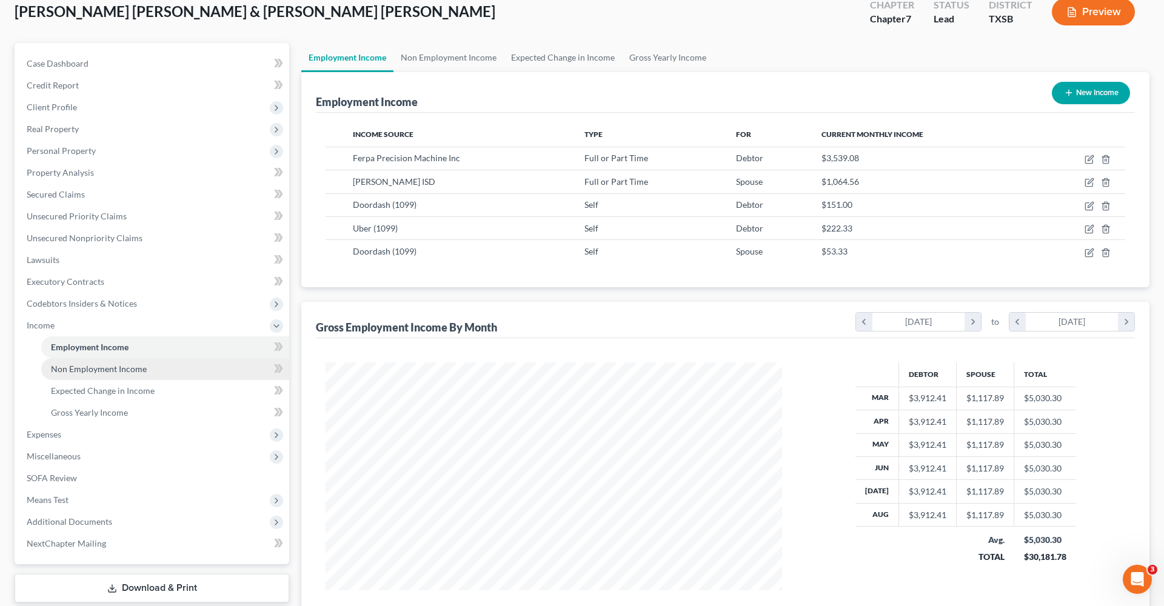
click at [116, 363] on link "Non Employment Income" at bounding box center [165, 369] width 248 height 22
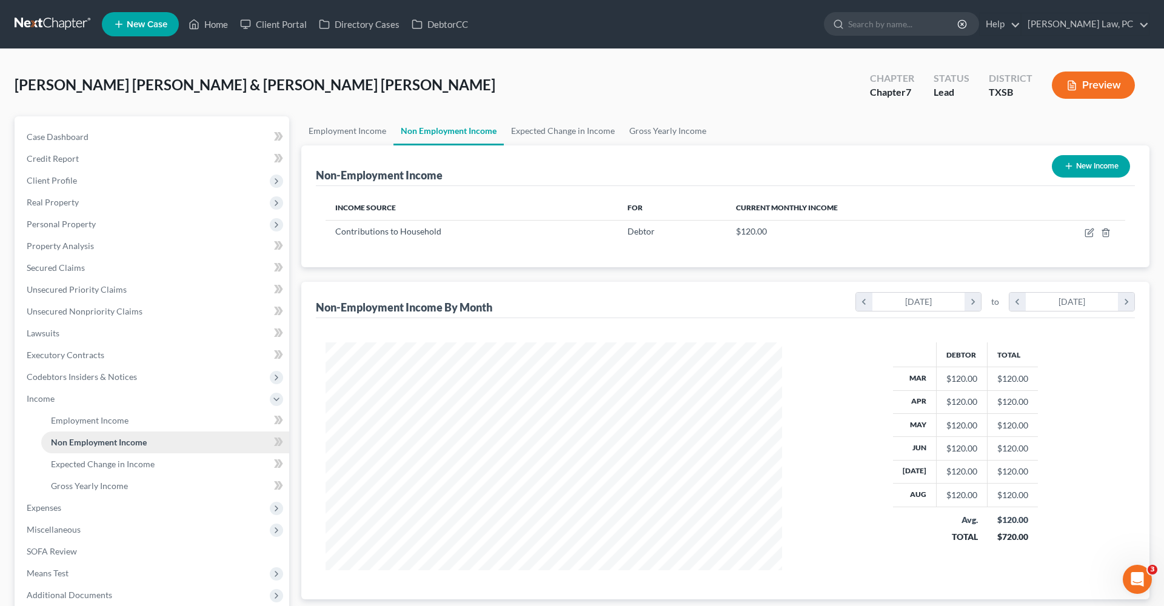
scroll to position [228, 481]
click at [129, 466] on span "Expected Change in Income" at bounding box center [103, 464] width 104 height 10
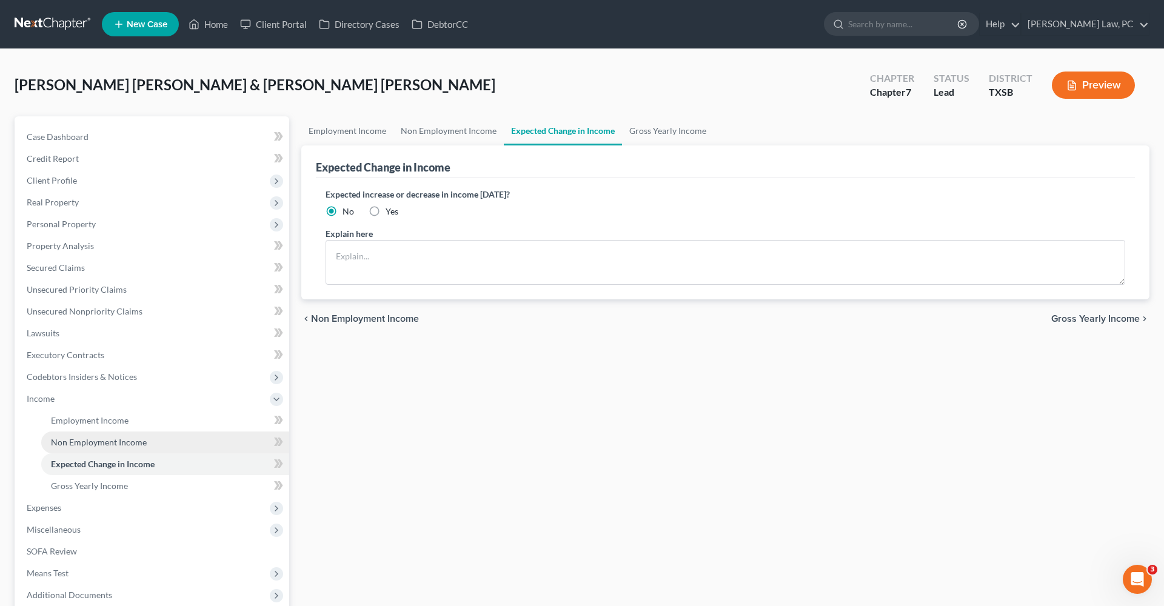
click at [85, 441] on span "Non Employment Income" at bounding box center [99, 442] width 96 height 10
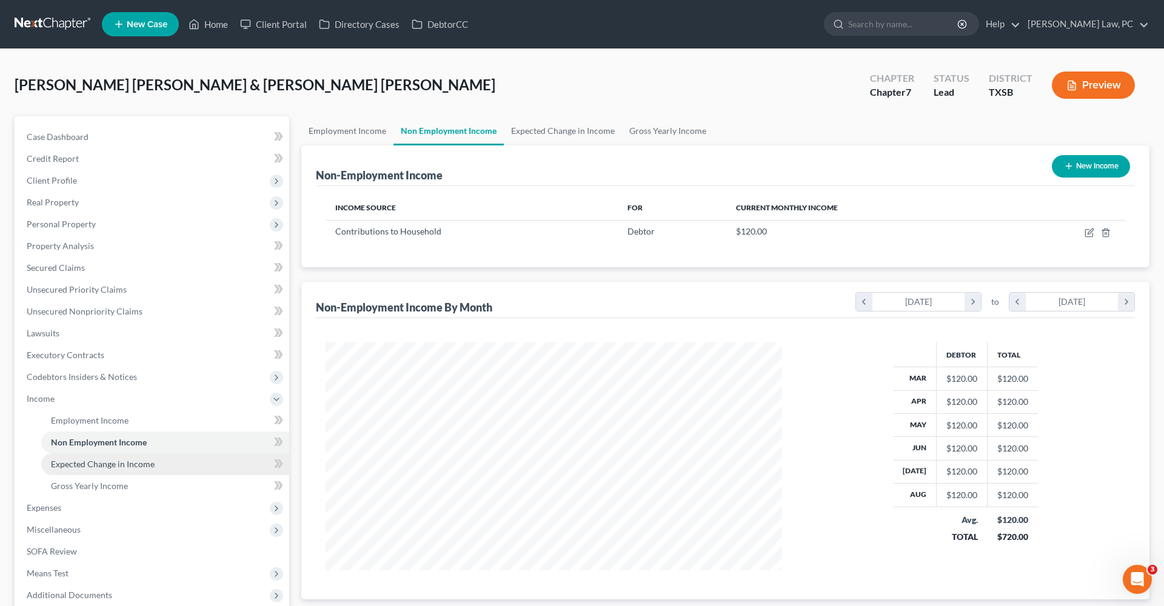
scroll to position [228, 481]
click at [93, 474] on link "Expected Change in Income" at bounding box center [165, 465] width 248 height 22
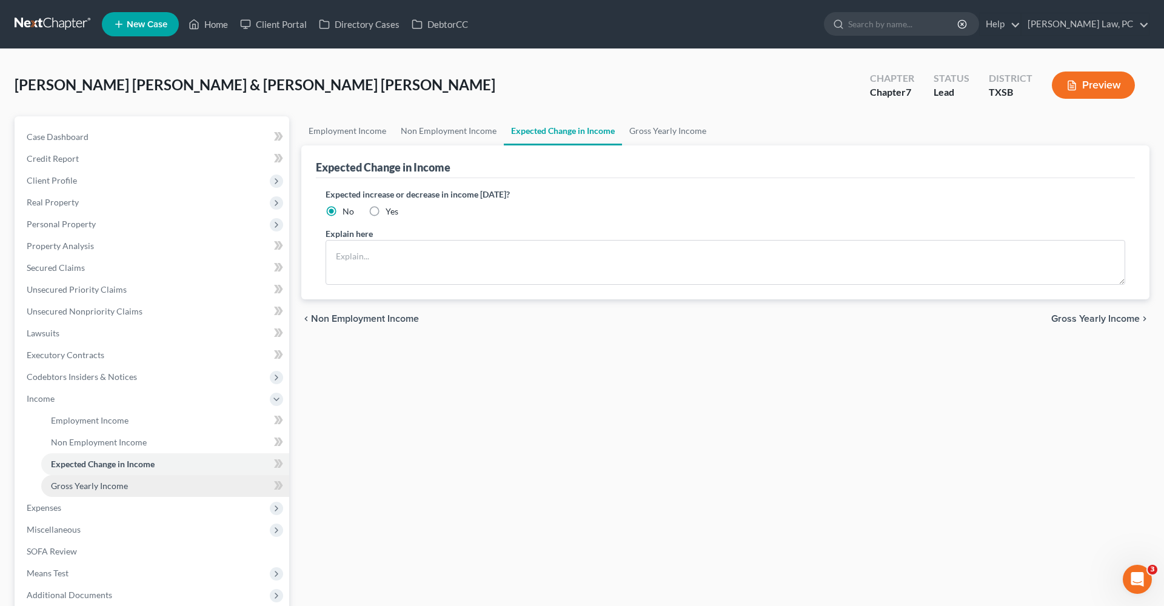
click at [95, 490] on span "Gross Yearly Income" at bounding box center [89, 486] width 77 height 10
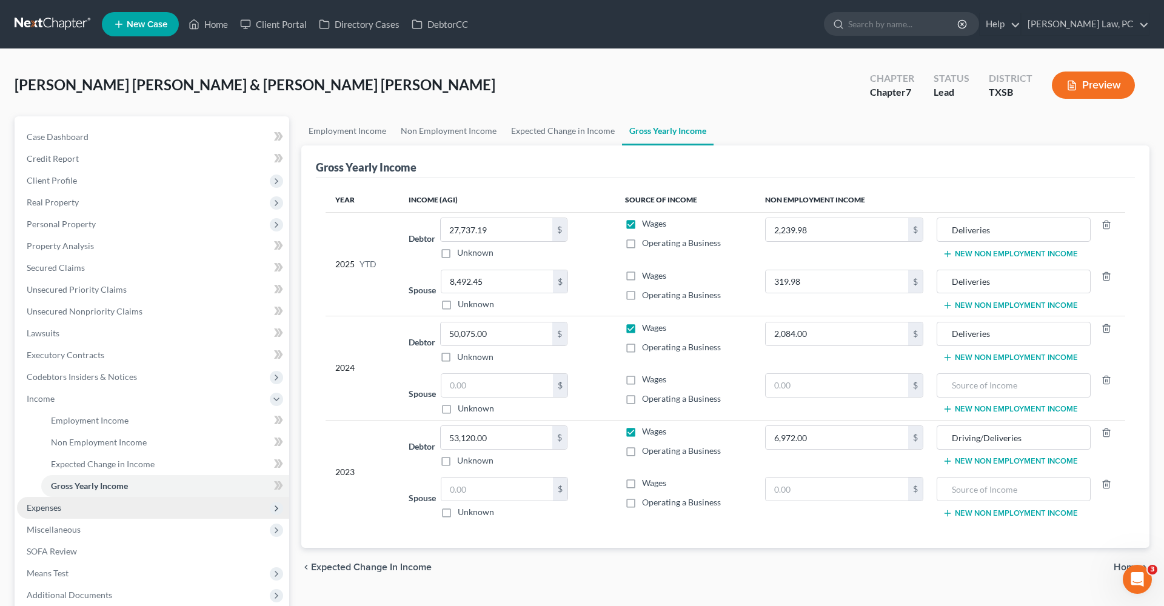
click at [51, 503] on span "Expenses" at bounding box center [44, 508] width 35 height 10
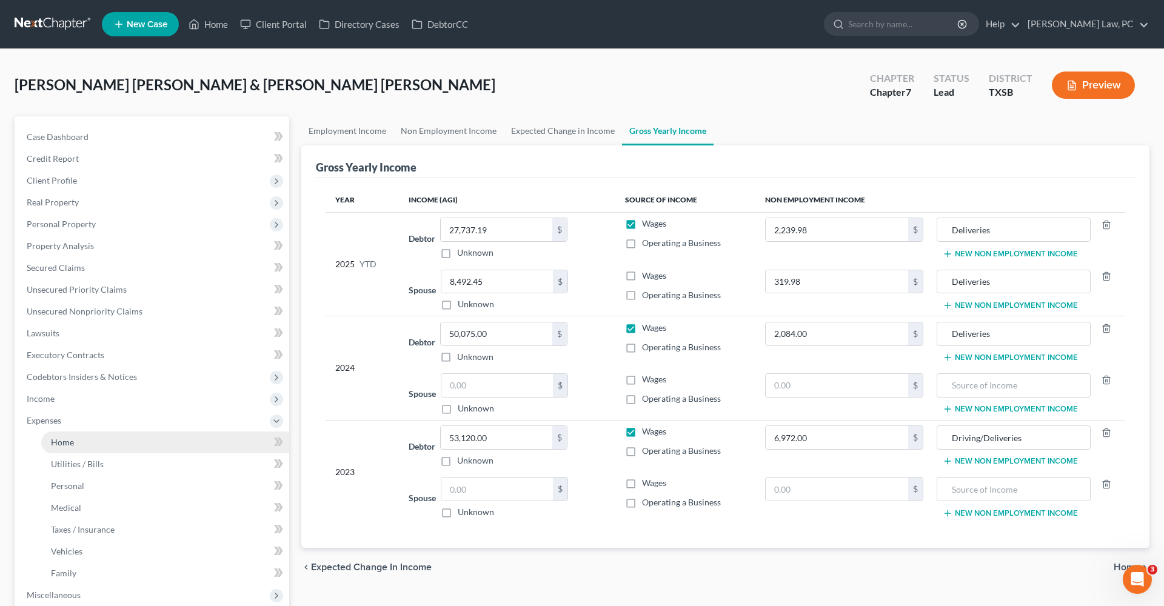
click at [71, 435] on link "Home" at bounding box center [165, 443] width 248 height 22
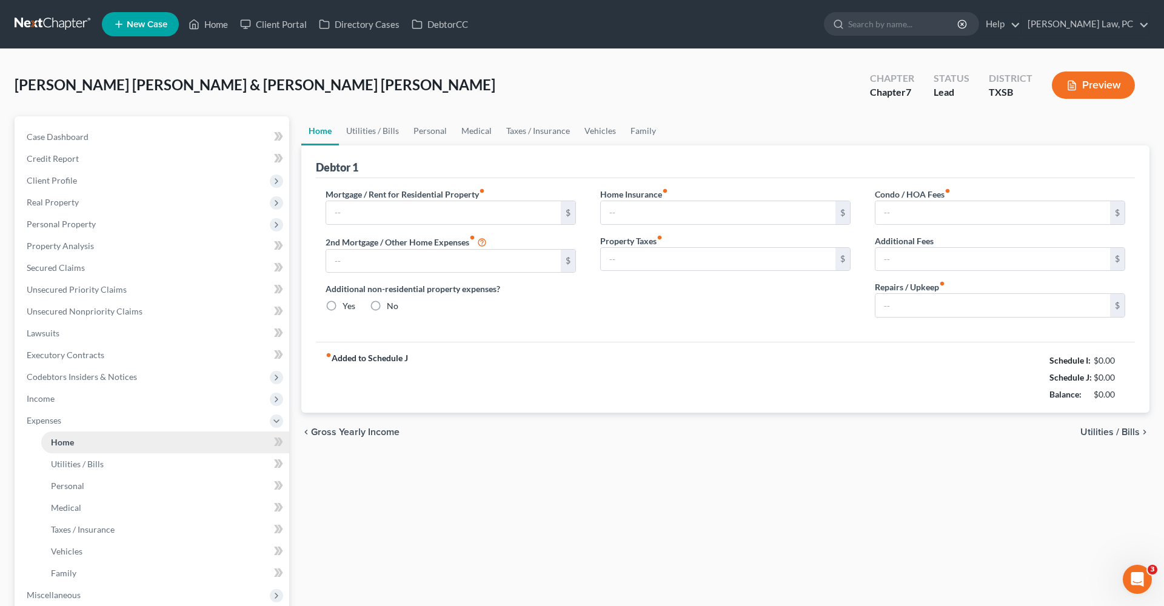
type input "1,122.00"
type input "0.00"
radio input "true"
type input "0.00"
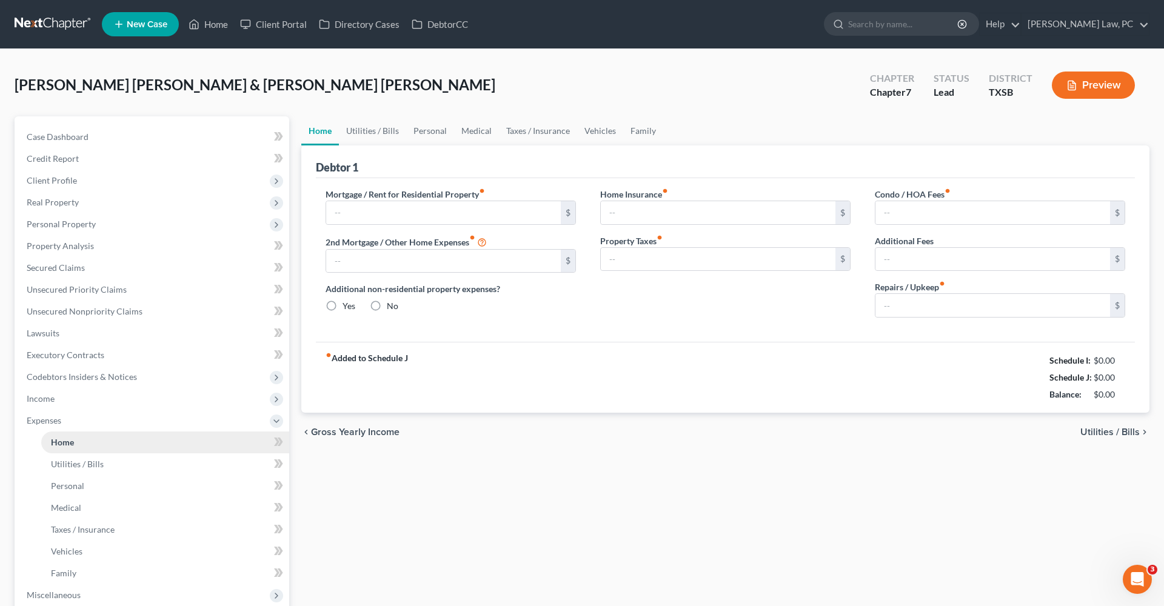
type input "46.00"
type input "0.00"
type input "100.00"
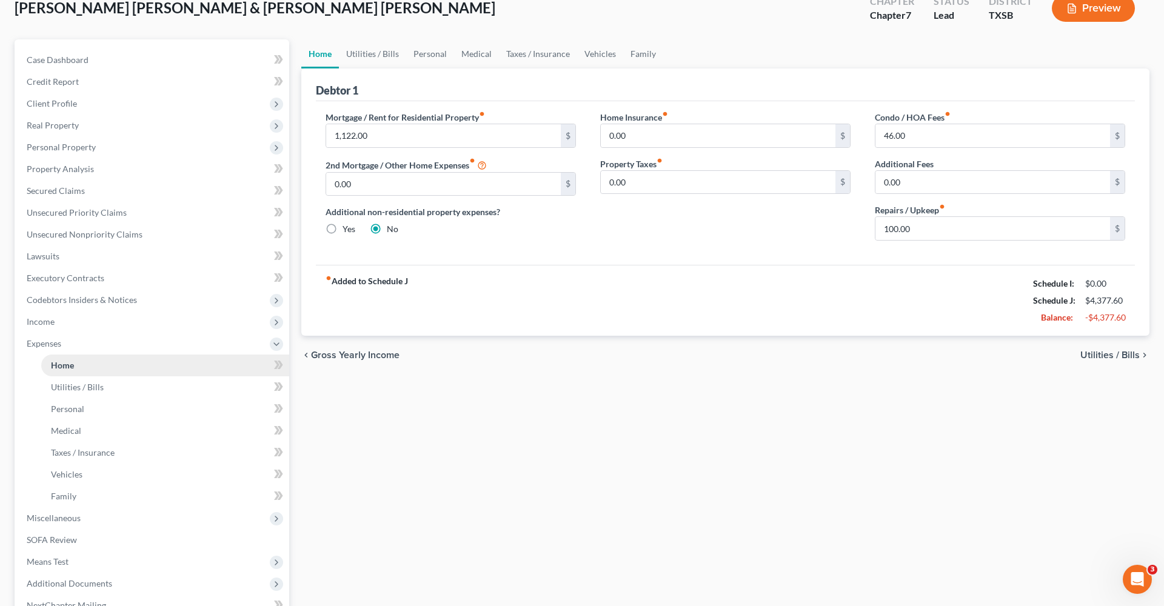
scroll to position [116, 0]
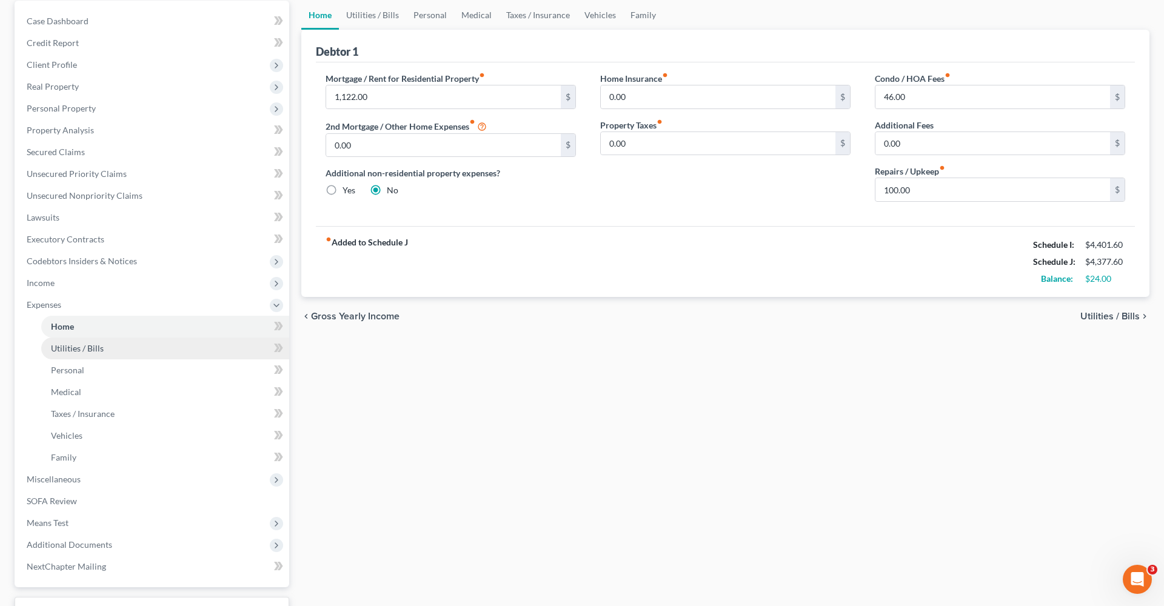
click at [72, 351] on span "Utilities / Bills" at bounding box center [77, 348] width 53 height 10
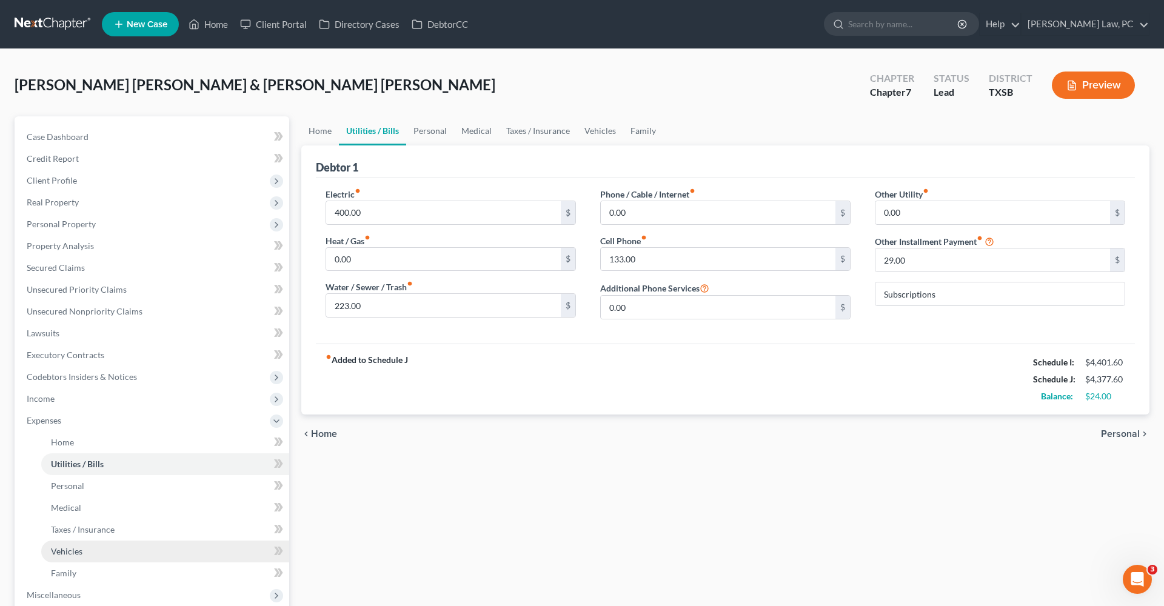
click at [62, 555] on span "Vehicles" at bounding box center [67, 551] width 32 height 10
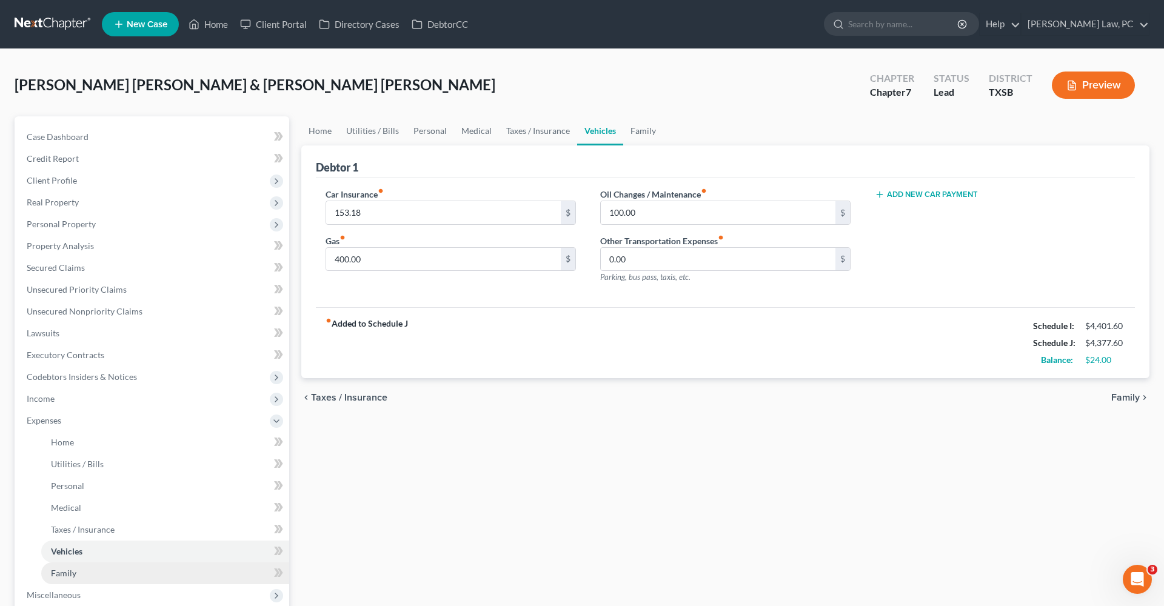
click at [64, 574] on span "Family" at bounding box center [63, 573] width 25 height 10
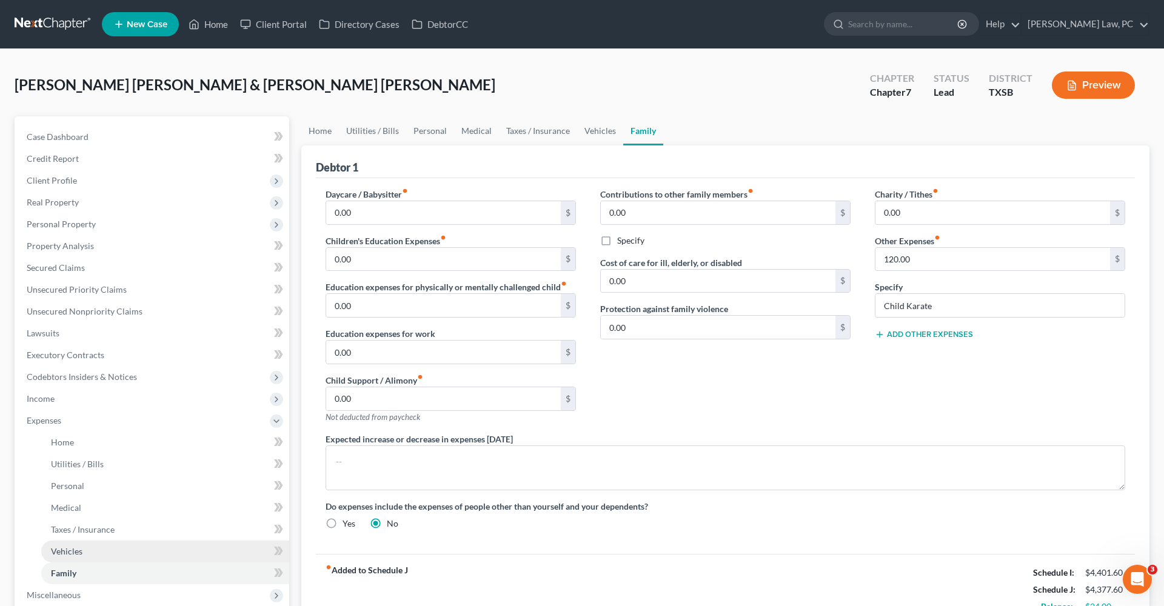
click at [60, 553] on span "Vehicles" at bounding box center [67, 551] width 32 height 10
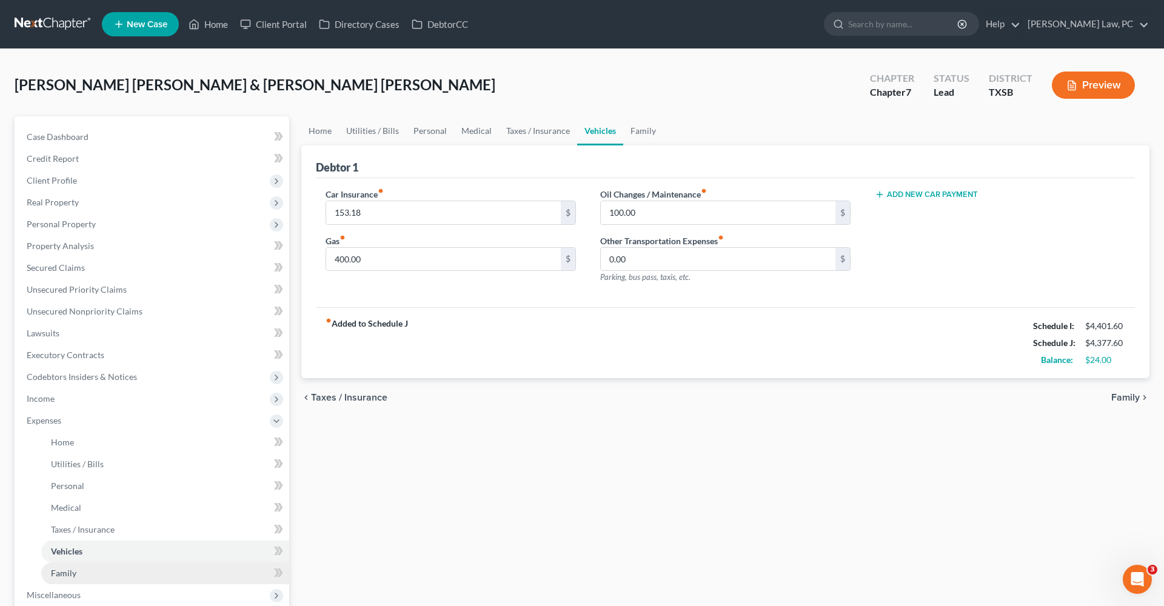
click at [64, 572] on span "Family" at bounding box center [63, 573] width 25 height 10
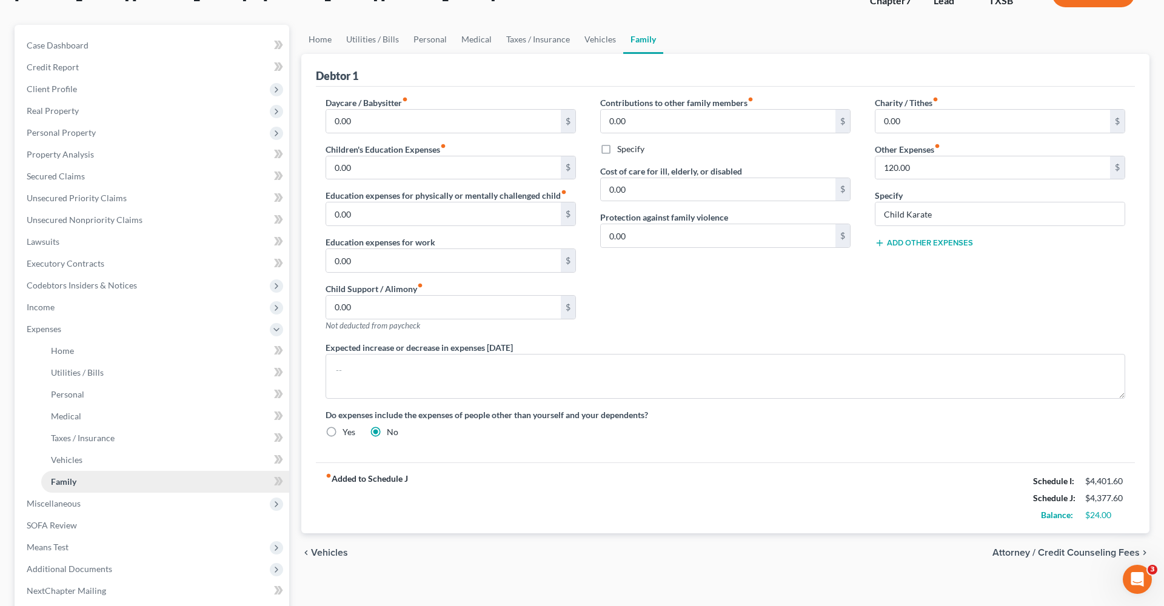
scroll to position [115, 0]
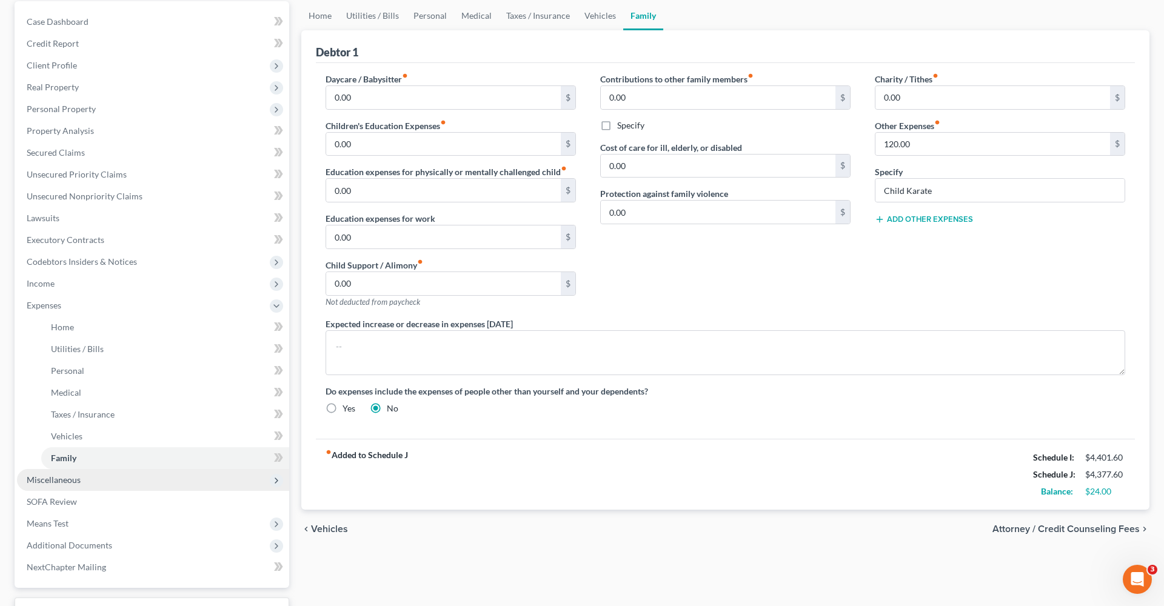
click at [65, 489] on span "Miscellaneous" at bounding box center [153, 480] width 272 height 22
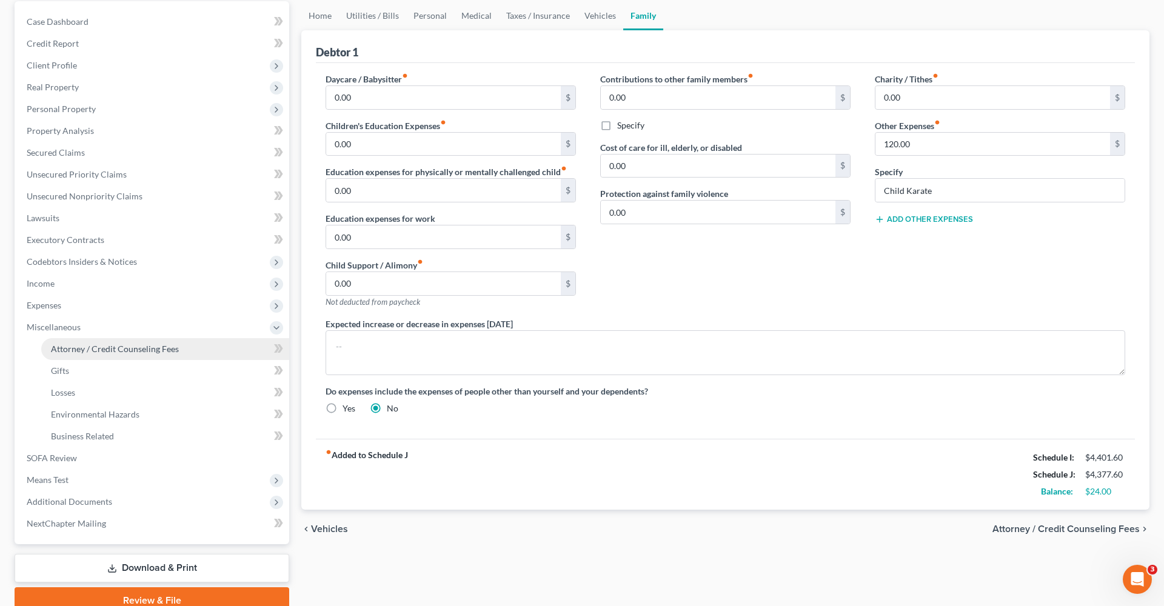
click at [92, 350] on span "Attorney / Credit Counseling Fees" at bounding box center [115, 349] width 128 height 10
select select "4"
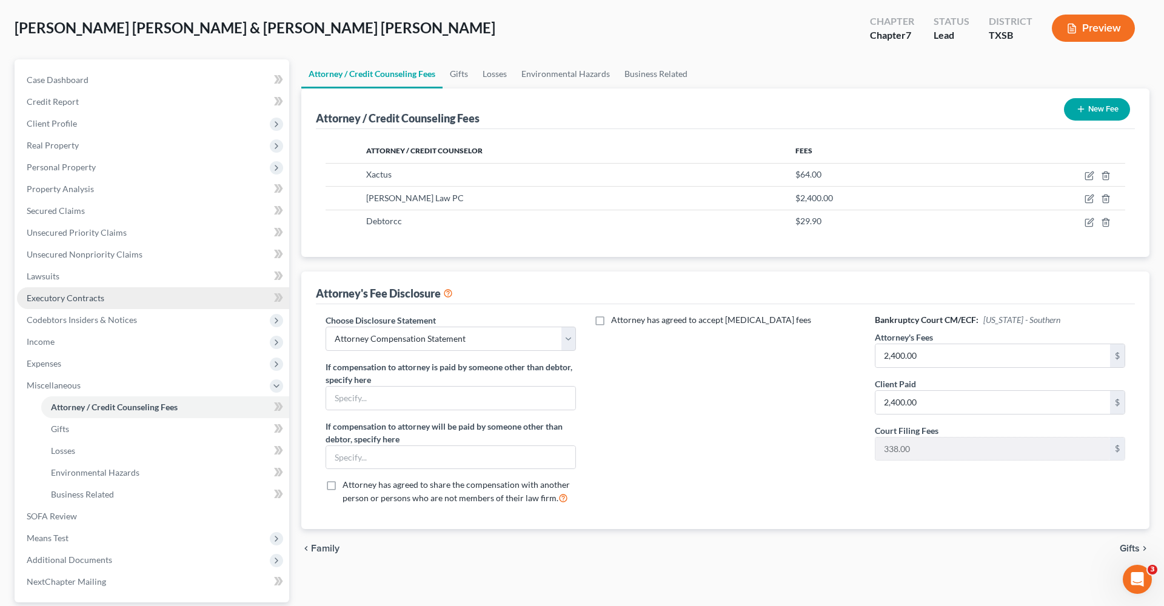
scroll to position [58, 0]
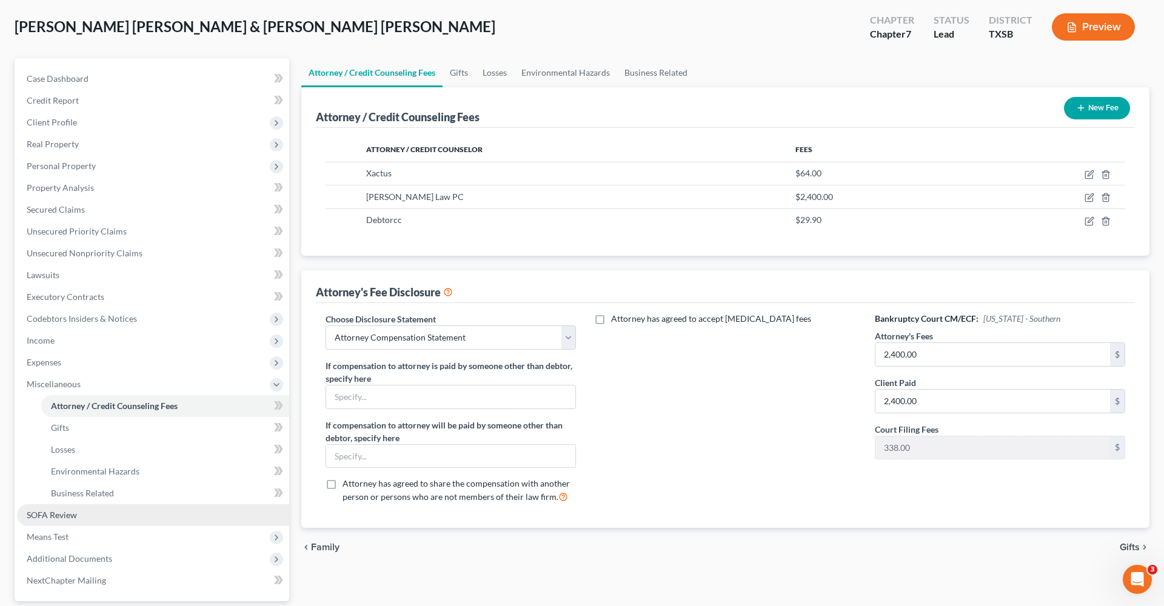
click at [60, 513] on span "SOFA Review" at bounding box center [52, 515] width 50 height 10
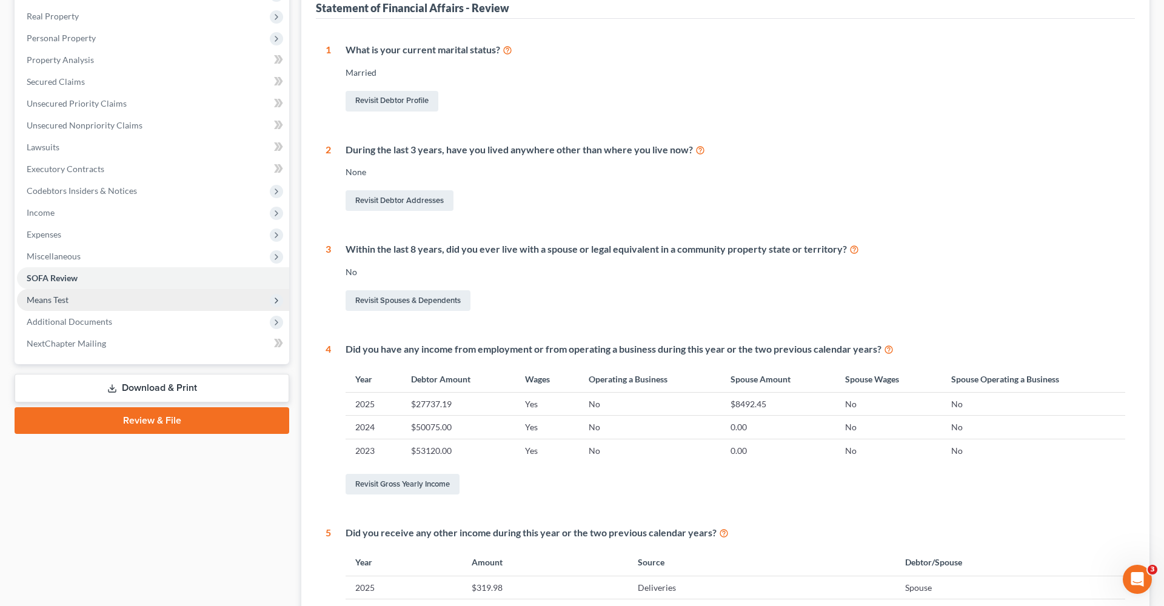
scroll to position [224, 0]
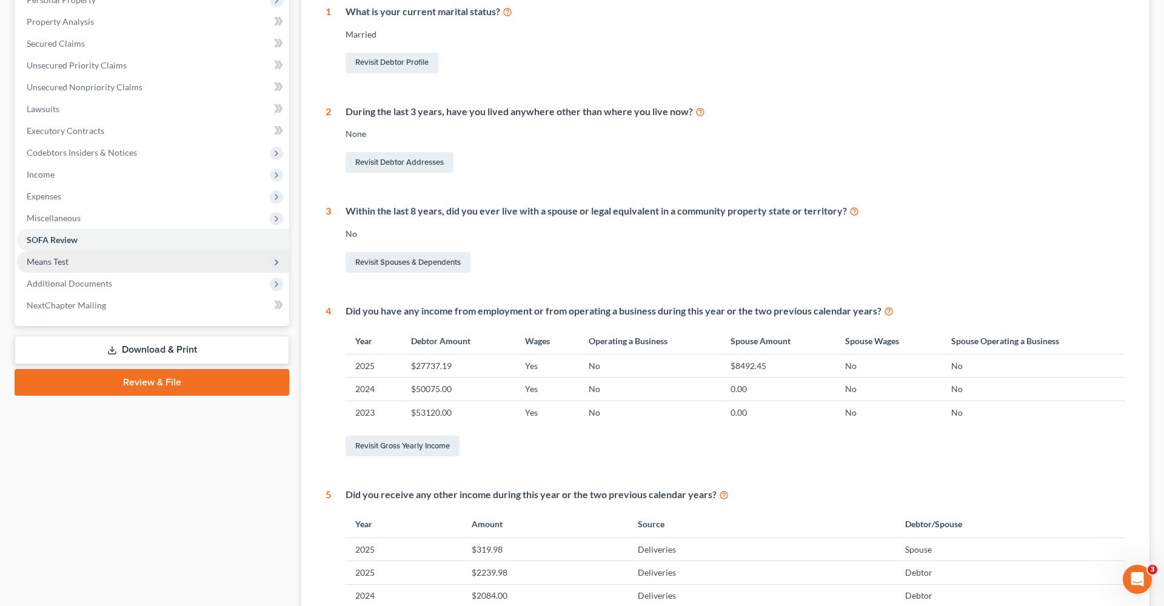
click at [58, 266] on span "Means Test" at bounding box center [48, 262] width 42 height 10
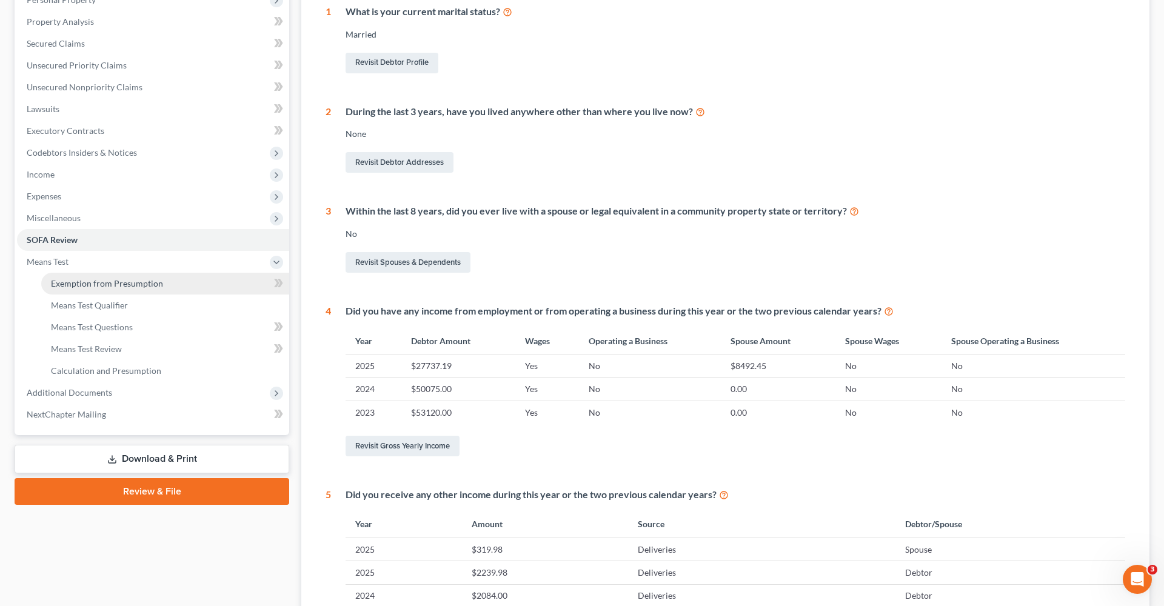
click at [69, 284] on span "Exemption from Presumption" at bounding box center [107, 283] width 112 height 10
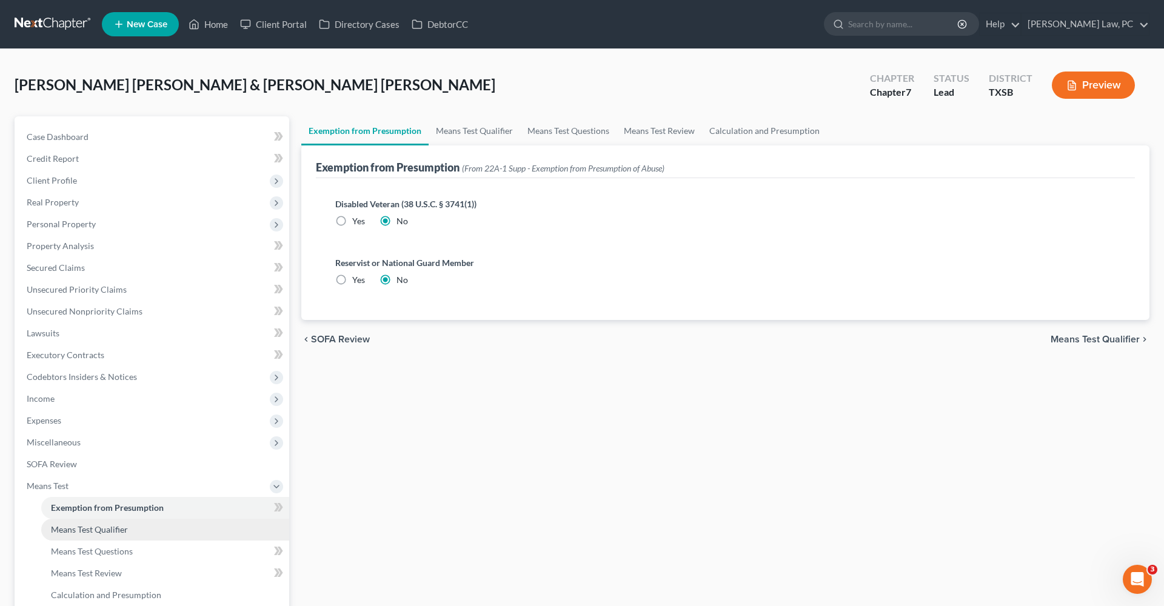
click at [94, 523] on link "Means Test Qualifier" at bounding box center [165, 530] width 248 height 22
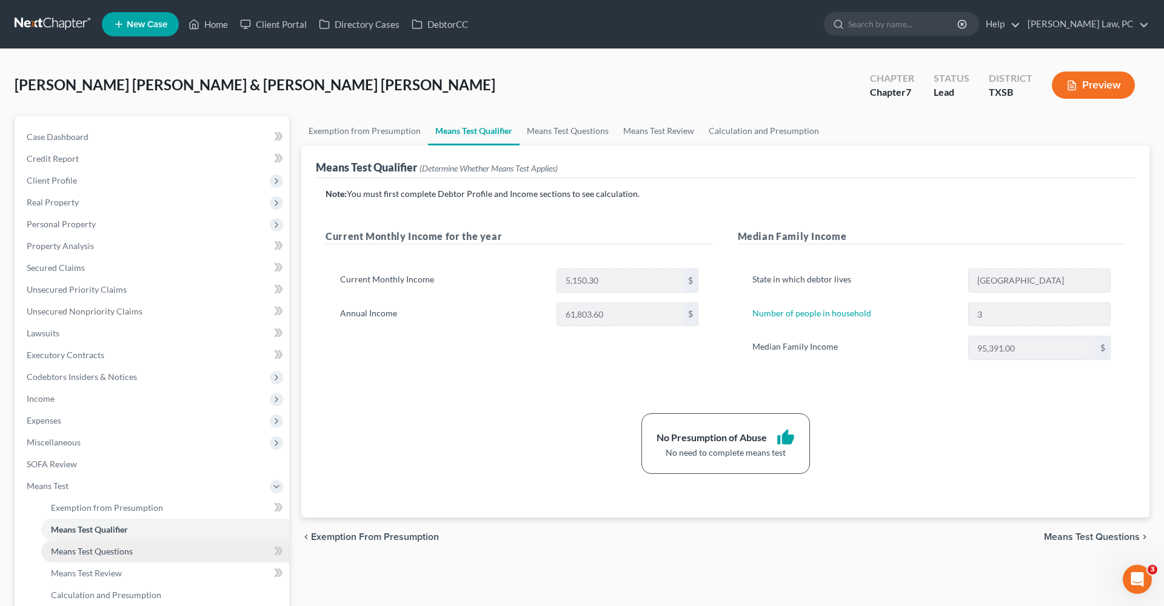
click at [104, 555] on span "Means Test Questions" at bounding box center [92, 551] width 82 height 10
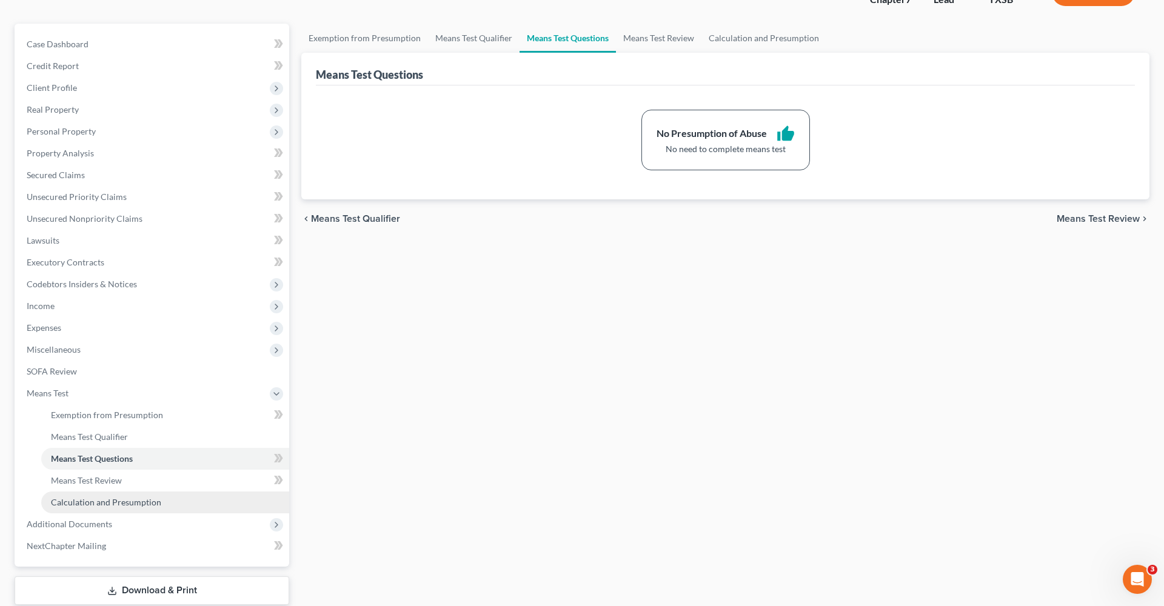
click at [94, 492] on link "Calculation and Presumption" at bounding box center [165, 503] width 248 height 22
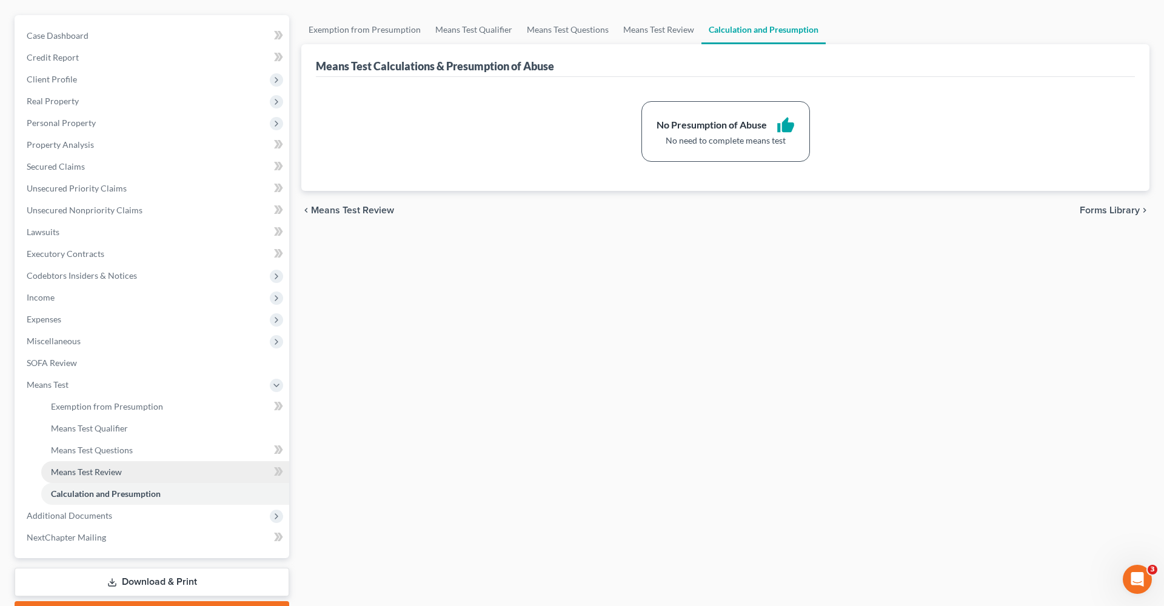
click at [97, 469] on span "Means Test Review" at bounding box center [86, 472] width 71 height 10
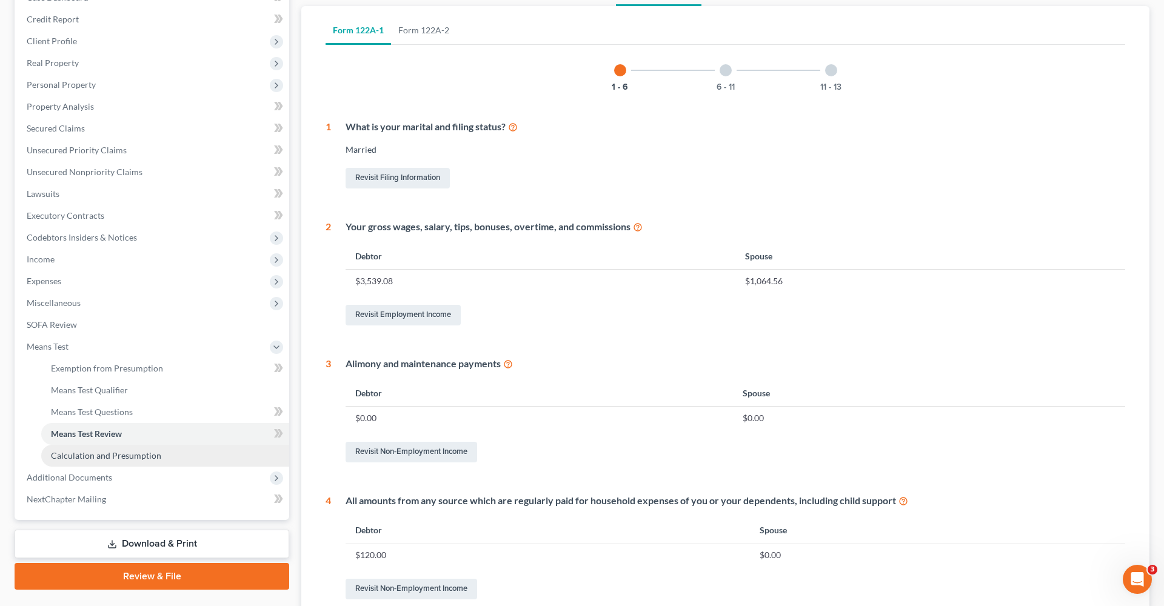
click at [84, 458] on span "Calculation and Presumption" at bounding box center [106, 456] width 110 height 10
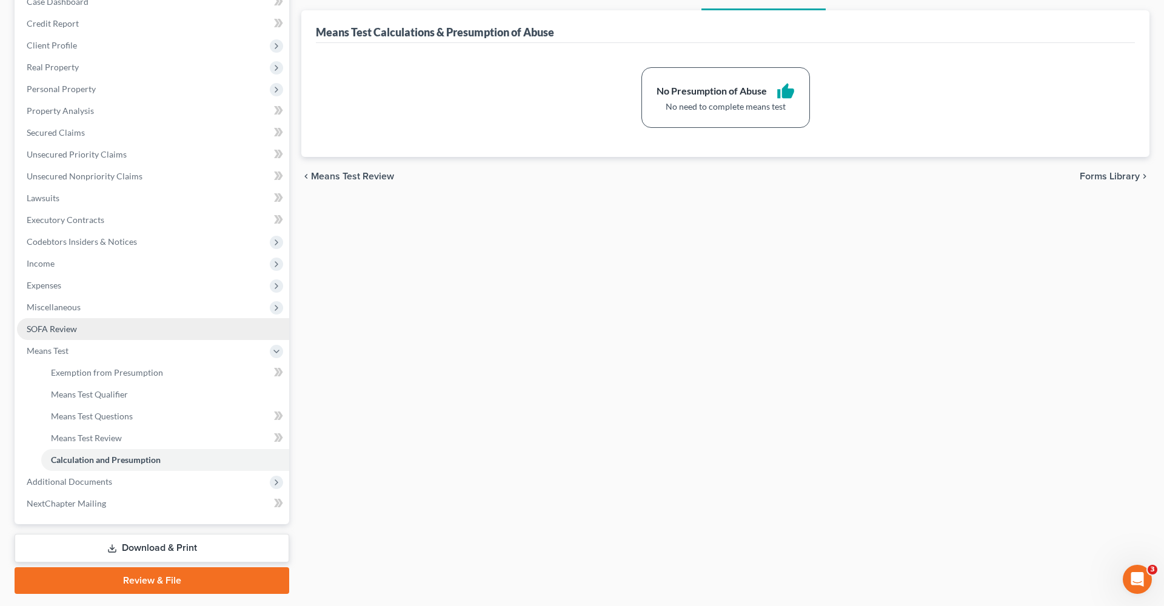
scroll to position [169, 0]
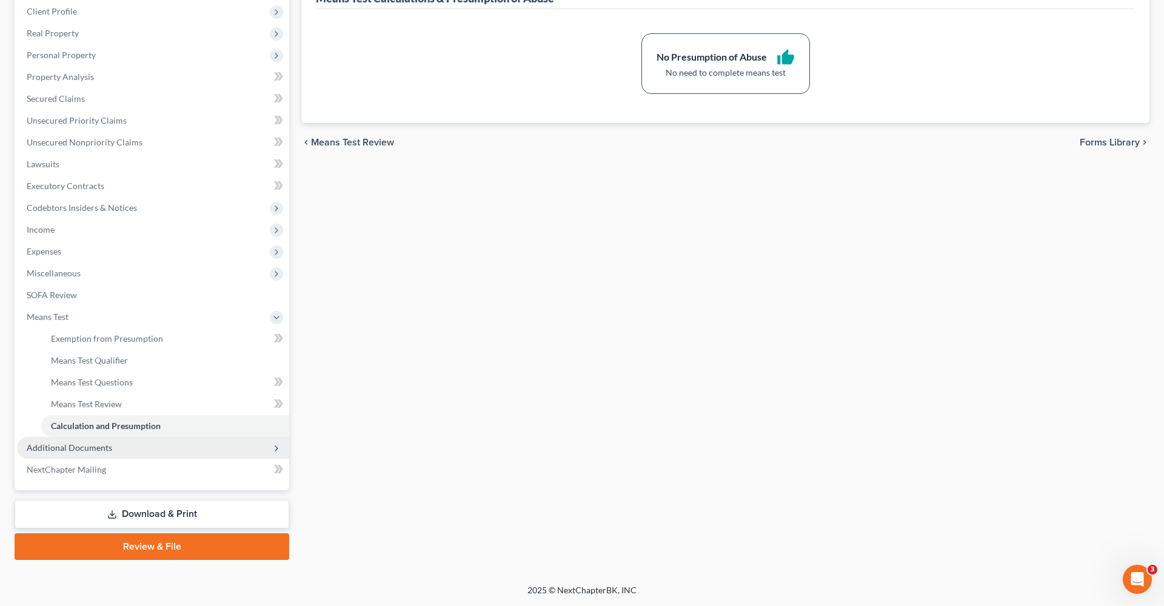
click at [69, 451] on span "Additional Documents" at bounding box center [70, 448] width 86 height 10
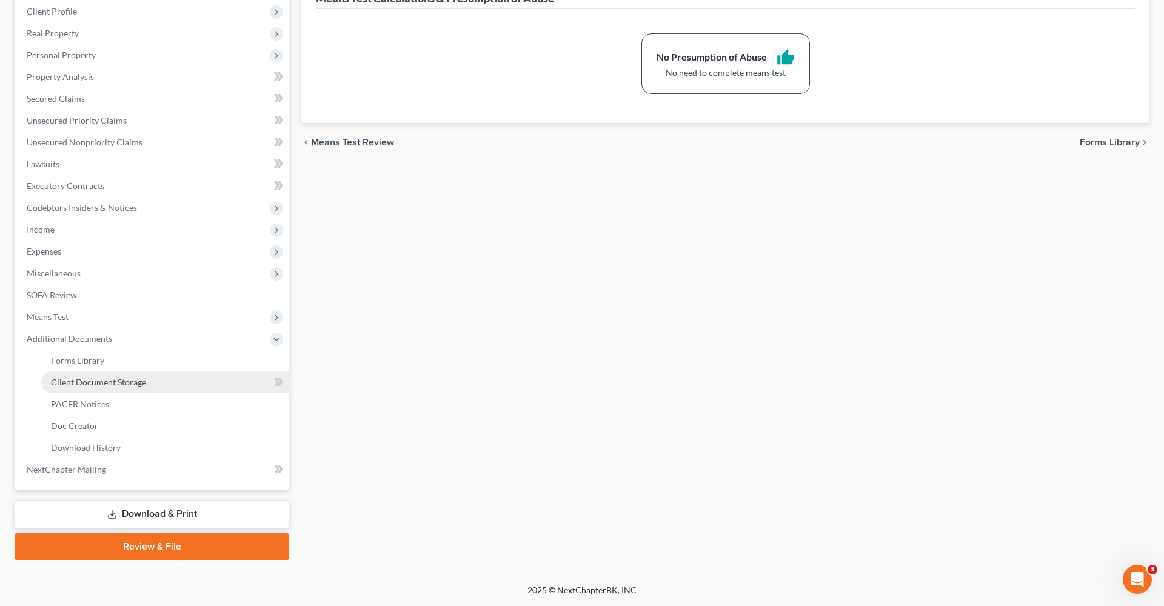
click at [102, 386] on span "Client Document Storage" at bounding box center [98, 382] width 95 height 10
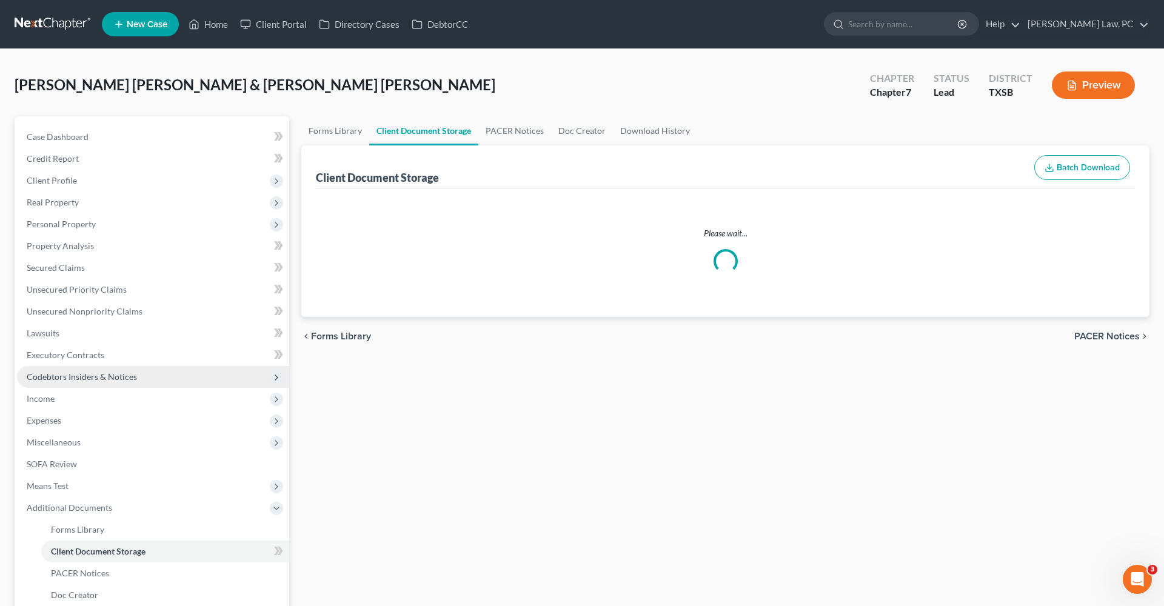
select select "39"
select select "8"
select select "39"
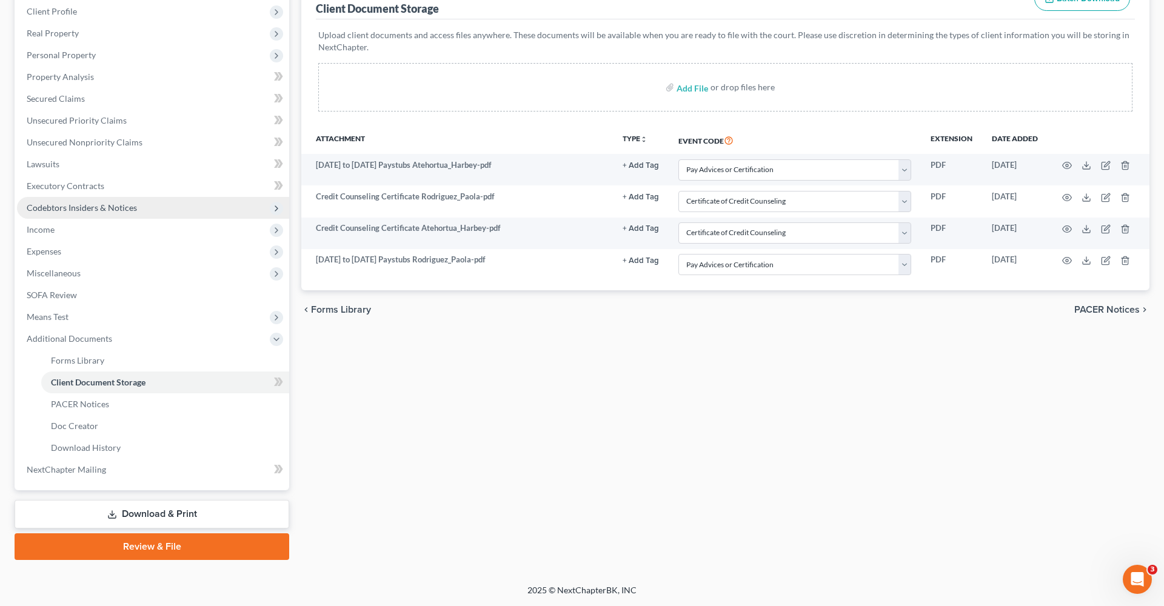
scroll to position [169, 0]
click at [118, 551] on link "Review & File" at bounding box center [152, 547] width 275 height 27
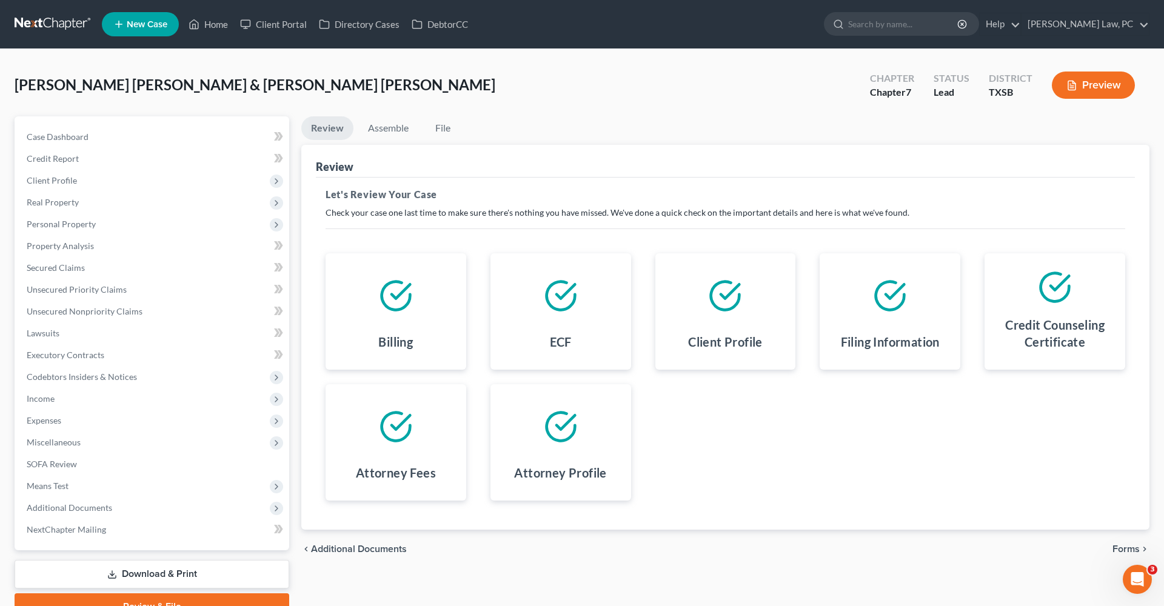
click at [1127, 551] on span "Forms" at bounding box center [1126, 550] width 27 height 10
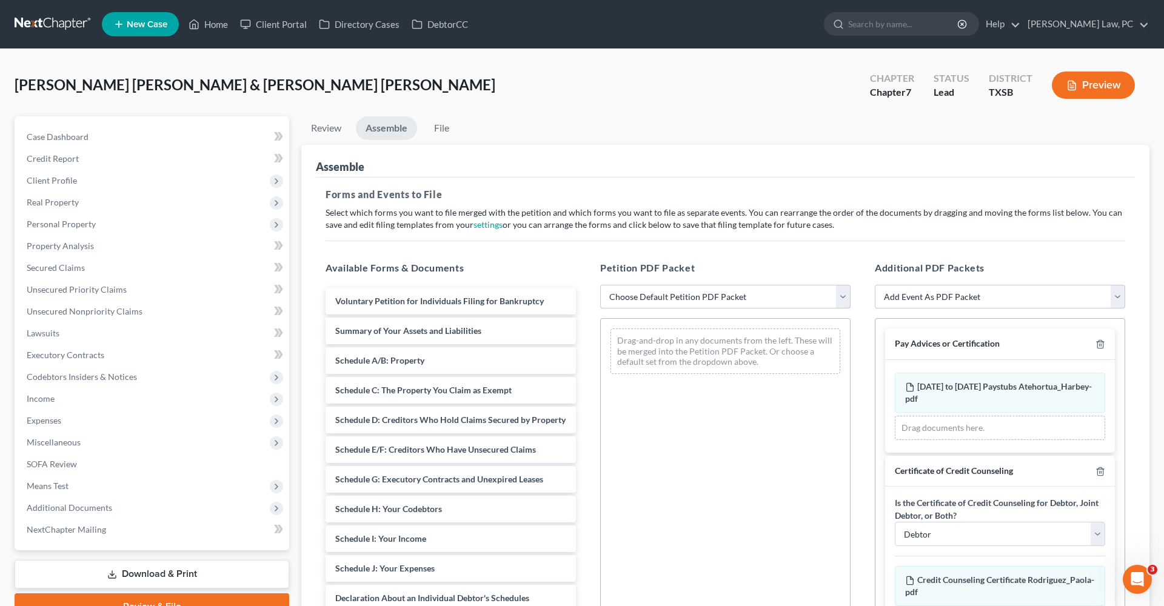
select select "1"
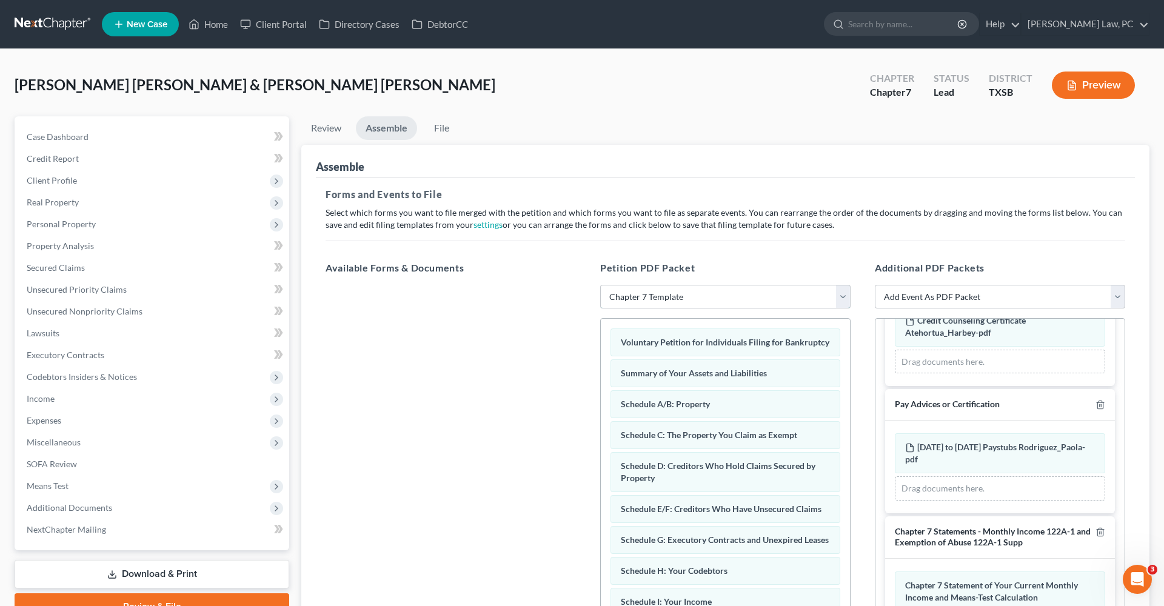
scroll to position [447, 0]
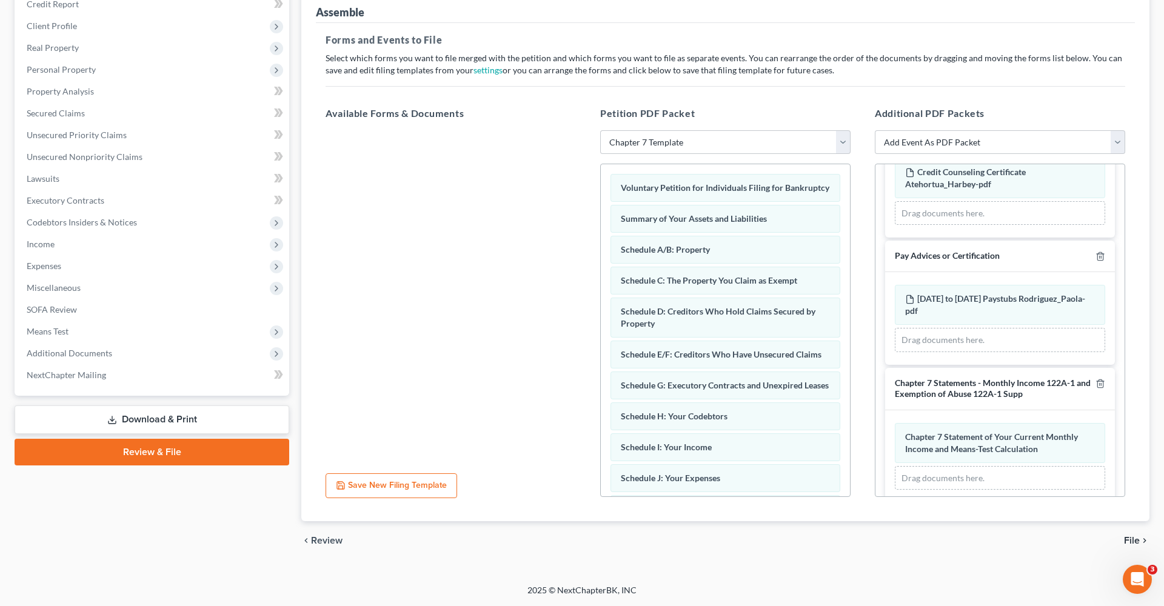
click at [1136, 540] on span "File" at bounding box center [1132, 541] width 16 height 10
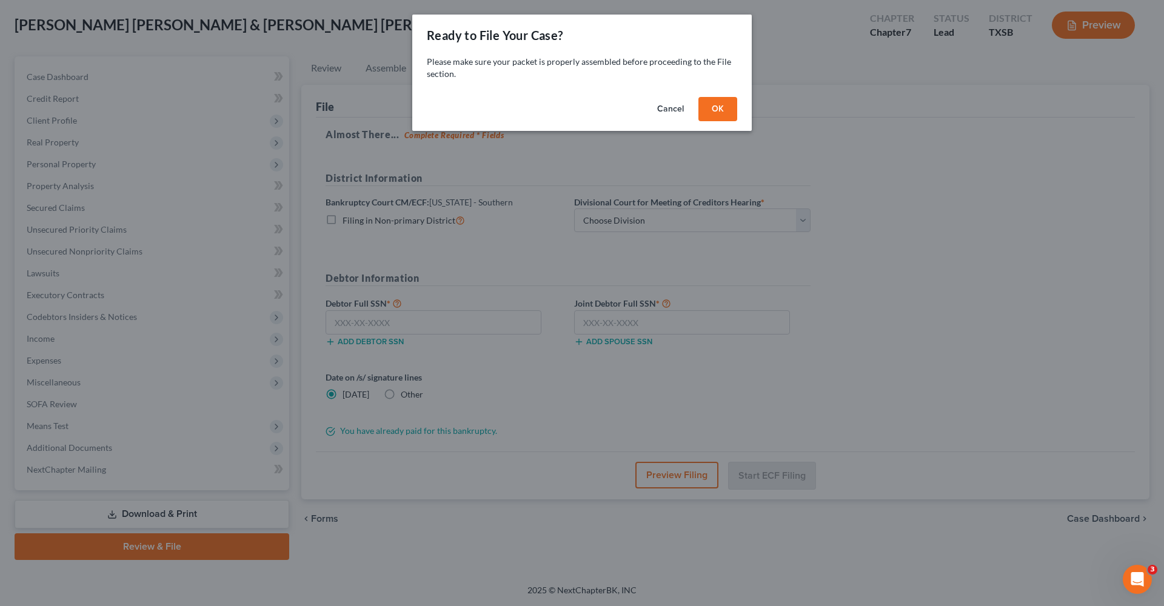
click at [720, 111] on button "OK" at bounding box center [718, 109] width 39 height 24
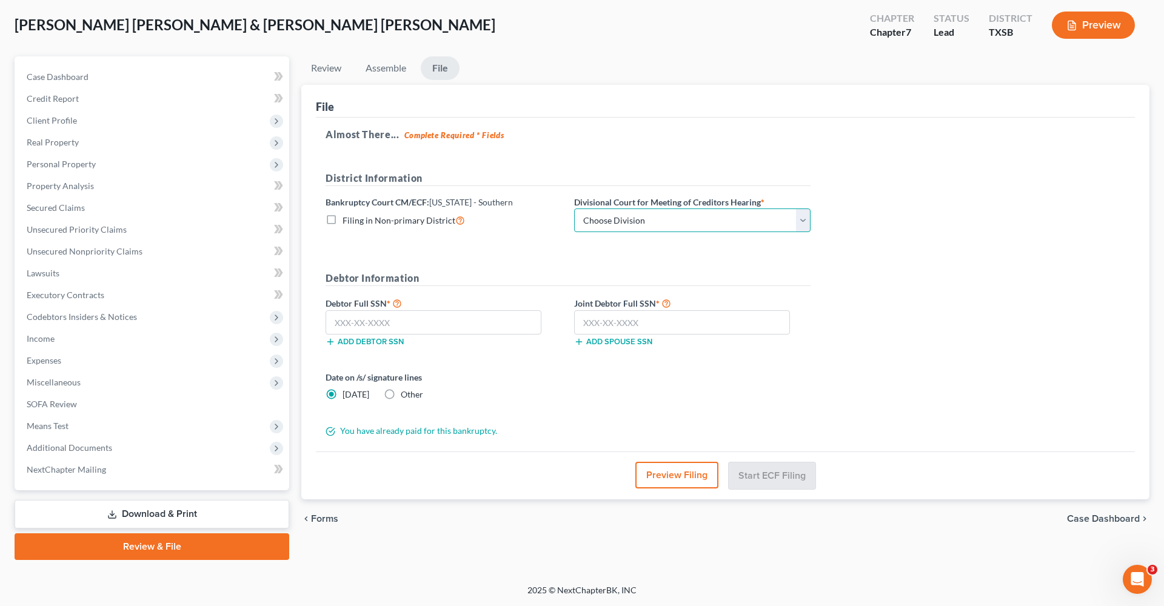
select select "3"
click at [401, 394] on label "Other" at bounding box center [412, 395] width 22 height 12
click at [406, 394] on input "Other" at bounding box center [410, 393] width 8 height 8
radio input "true"
radio input "false"
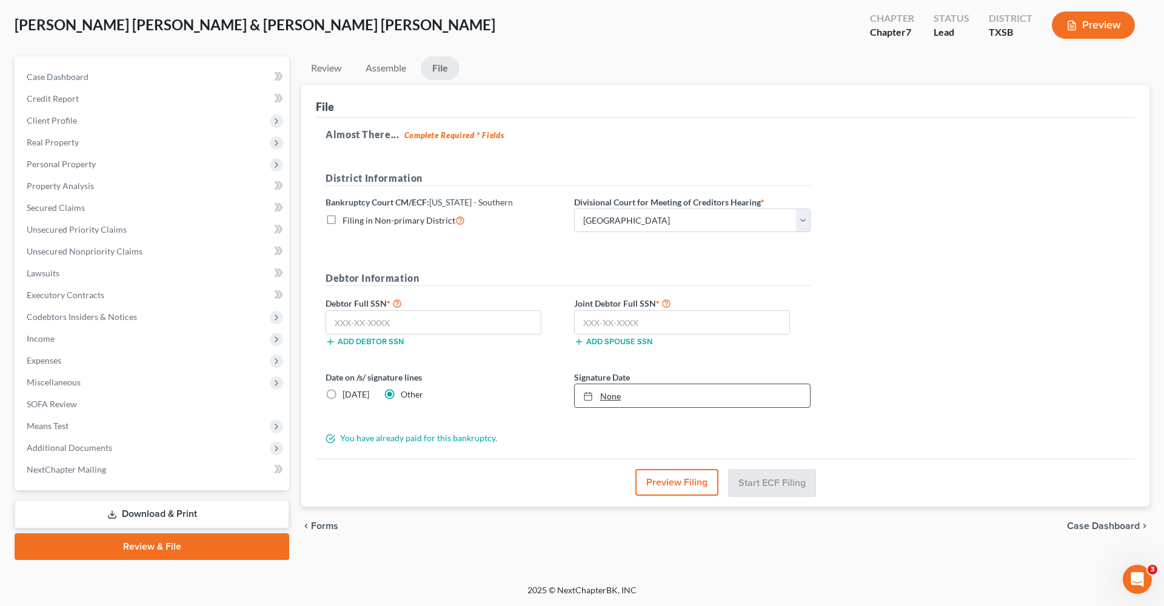
click at [602, 395] on link "None" at bounding box center [692, 395] width 235 height 23
click at [383, 321] on input "text" at bounding box center [434, 322] width 216 height 24
type input "636-08-5723"
click at [649, 329] on input "text" at bounding box center [682, 322] width 216 height 24
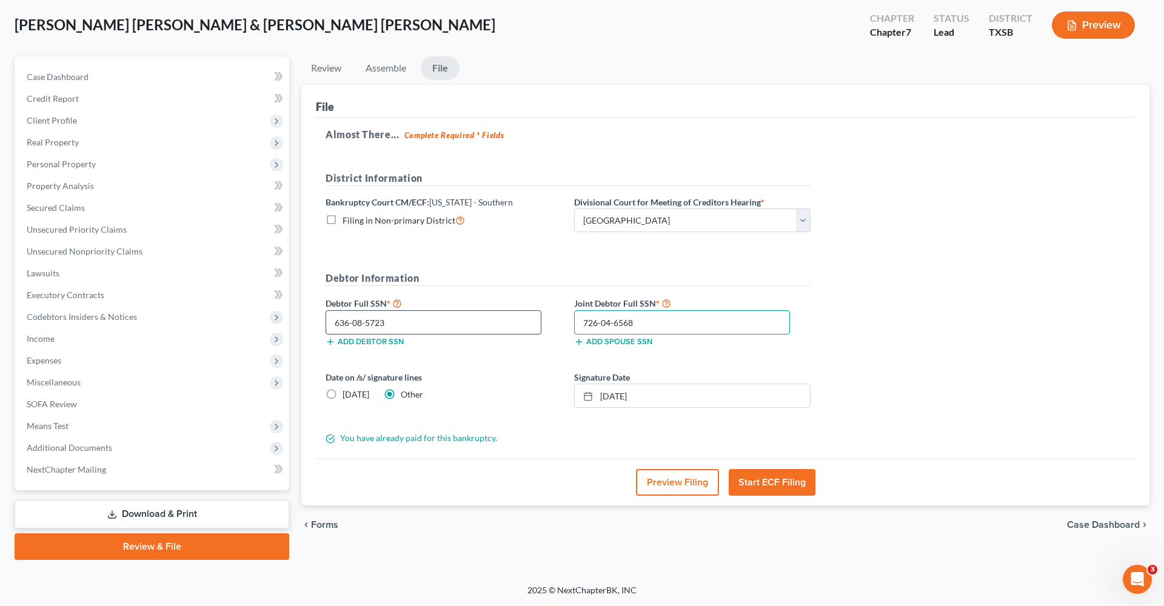
type input "726-04-6568"
drag, startPoint x: 403, startPoint y: 318, endPoint x: 284, endPoint y: 317, distance: 118.9
click at [284, 317] on div "Petition Navigation Case Dashboard Payments Invoices Payments Payments Credit R…" at bounding box center [581, 308] width 1147 height 504
click at [32, 117] on span "Client Profile" at bounding box center [52, 120] width 50 height 10
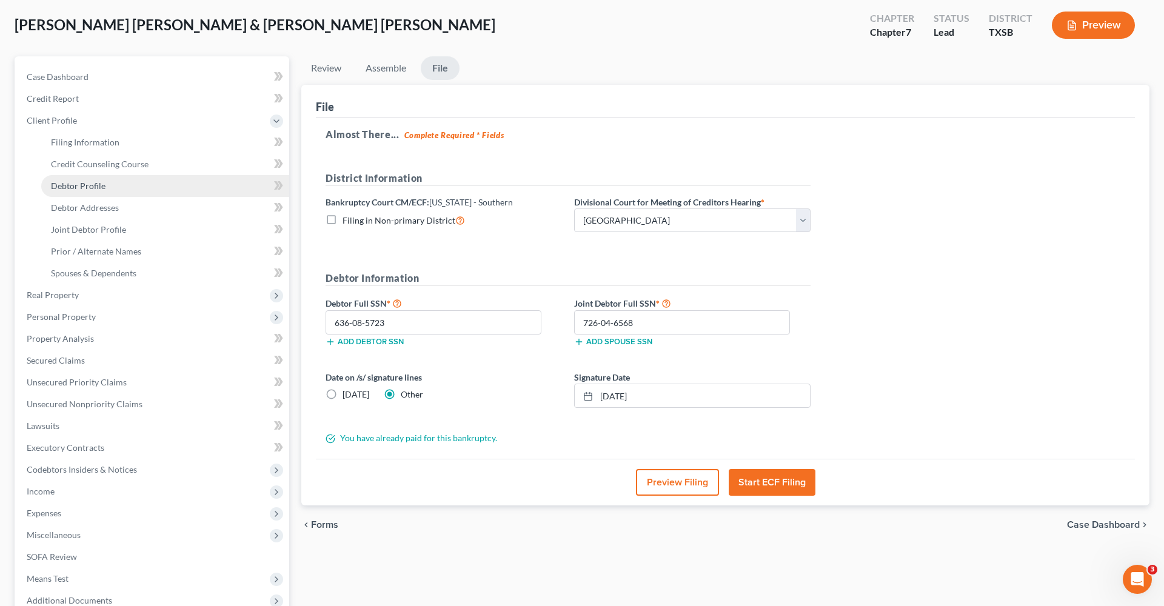
click at [72, 189] on span "Debtor Profile" at bounding box center [78, 186] width 55 height 10
select select "1"
select select "2"
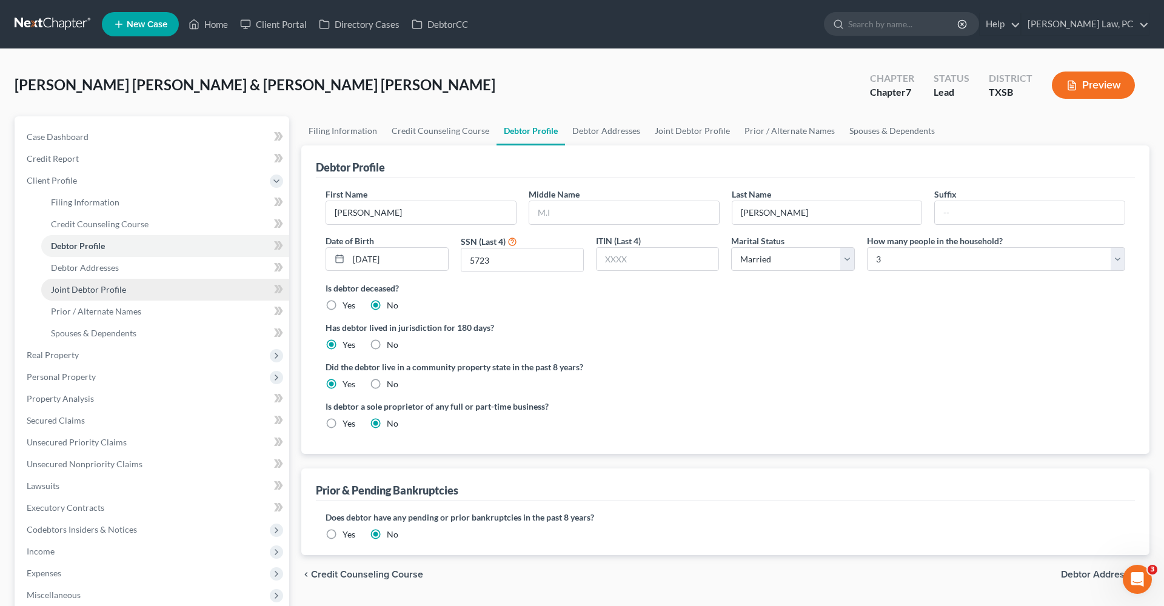
click at [99, 286] on span "Joint Debtor Profile" at bounding box center [88, 289] width 75 height 10
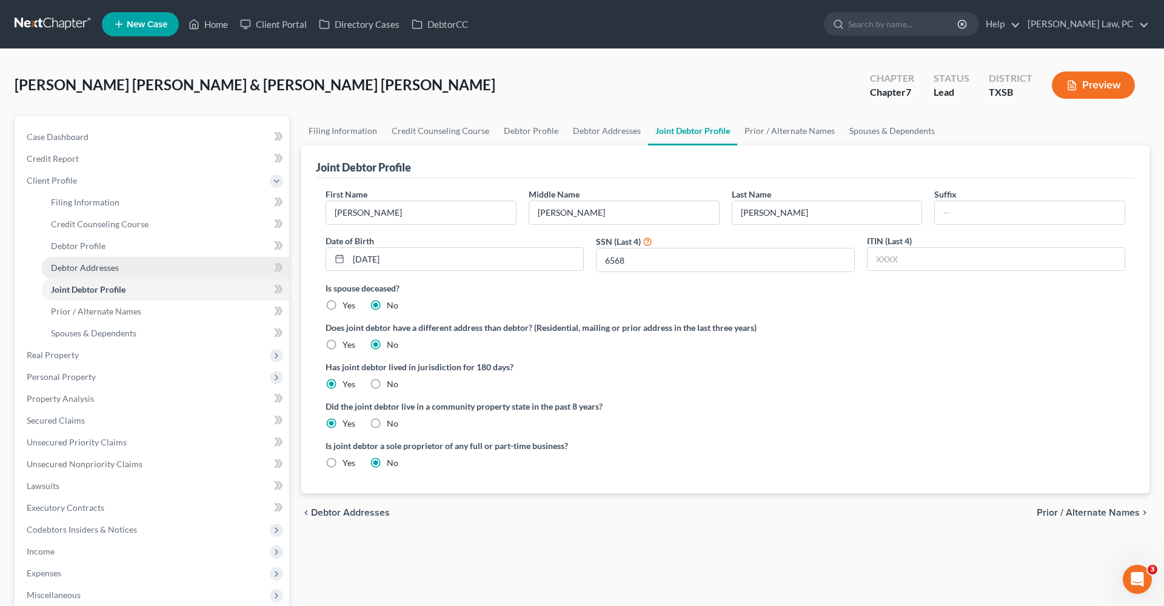
click at [86, 272] on span "Debtor Addresses" at bounding box center [85, 268] width 68 height 10
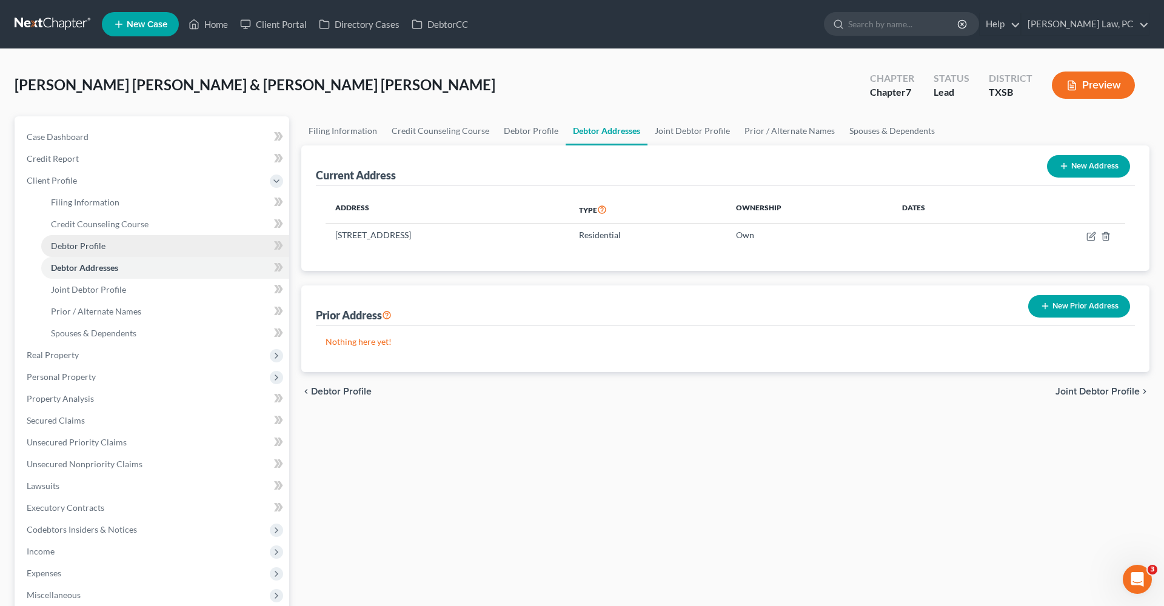
click at [78, 249] on span "Debtor Profile" at bounding box center [78, 246] width 55 height 10
select select "1"
select select "2"
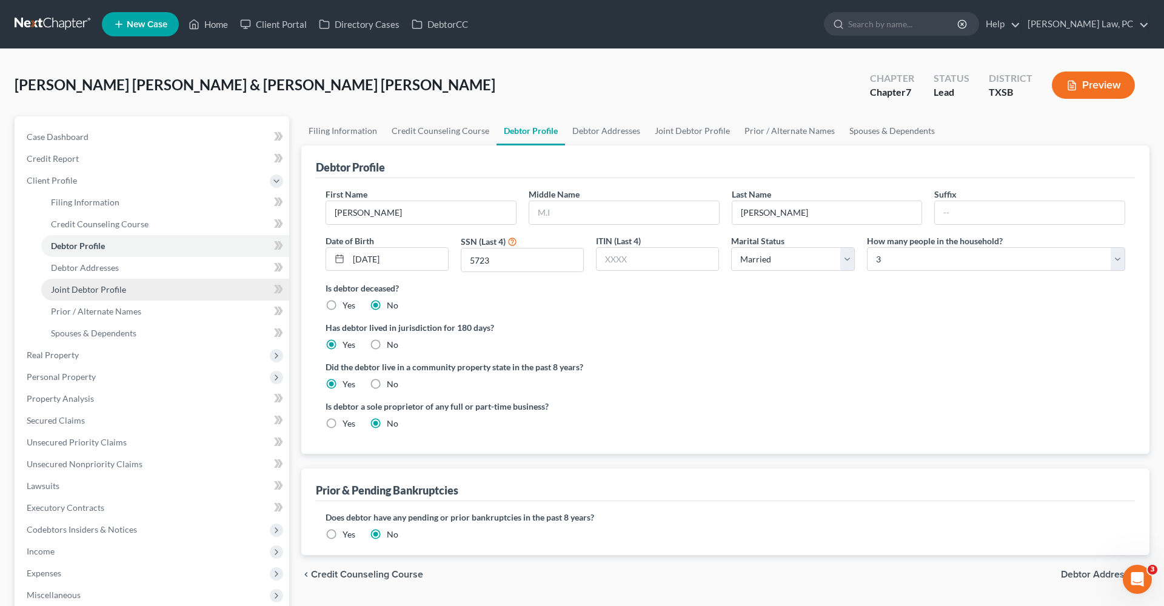
click at [81, 292] on span "Joint Debtor Profile" at bounding box center [88, 289] width 75 height 10
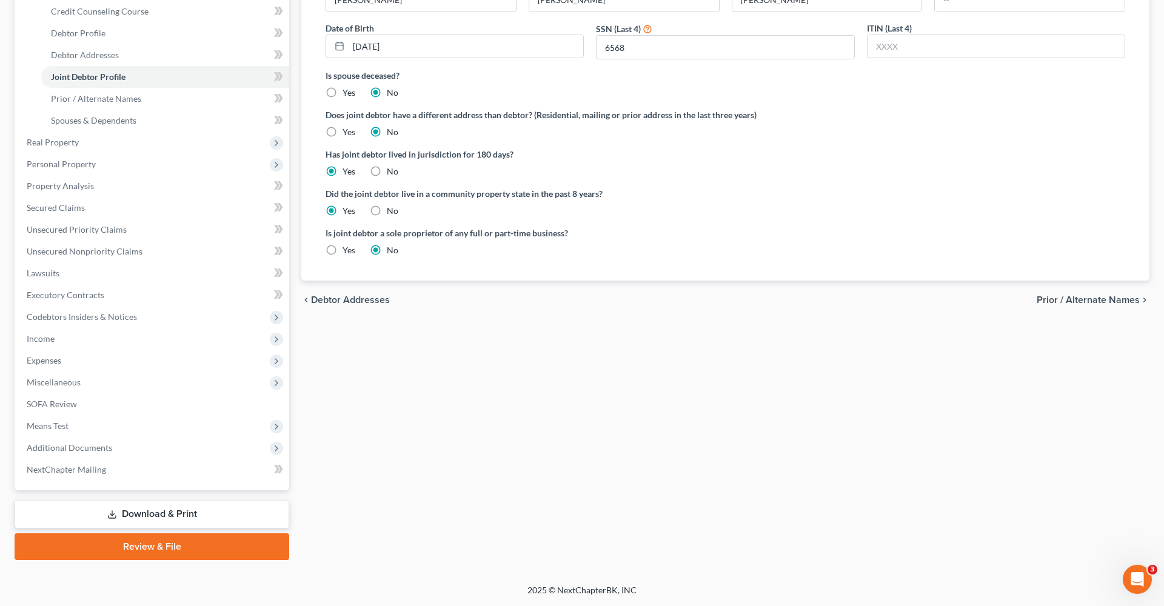
scroll to position [213, 0]
click at [99, 542] on link "Review & File" at bounding box center [152, 547] width 275 height 27
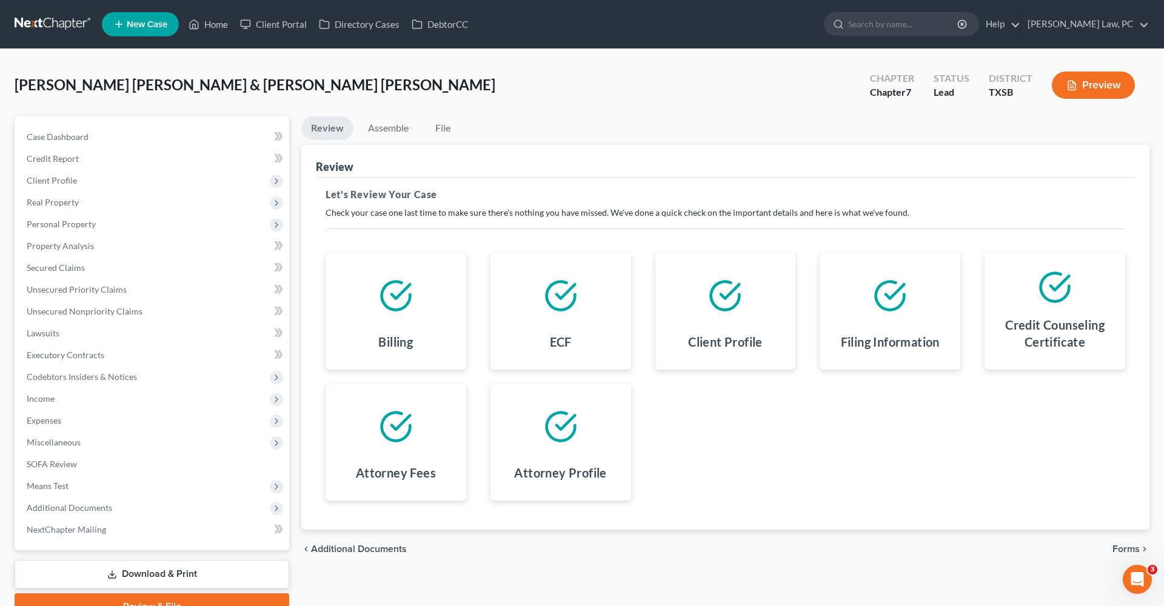
click at [1135, 549] on span "Forms" at bounding box center [1126, 550] width 27 height 10
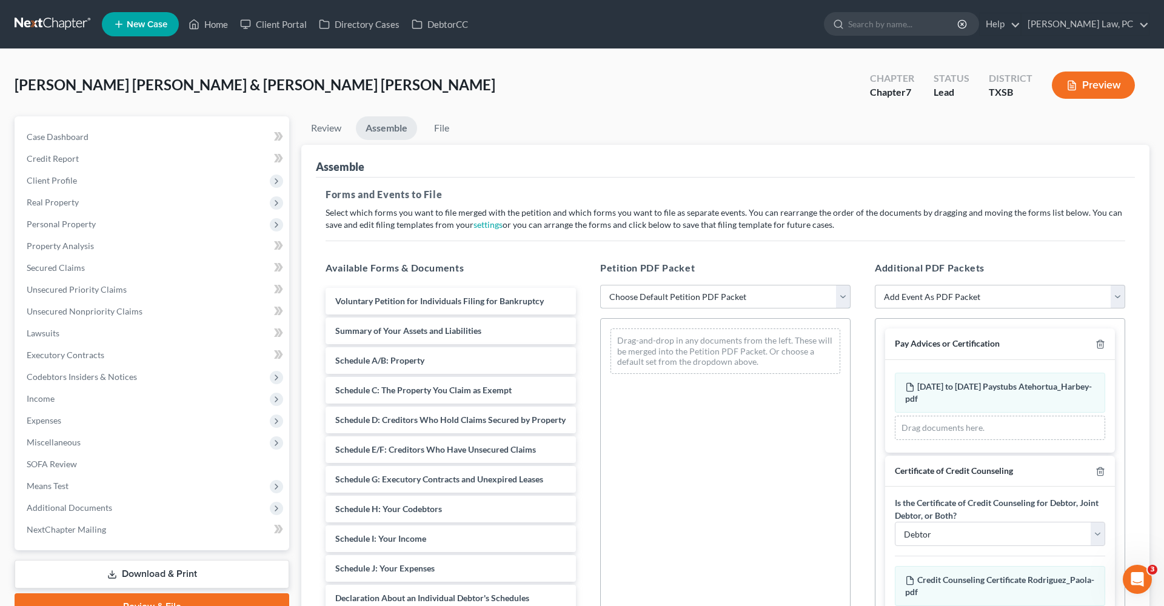
select select "1"
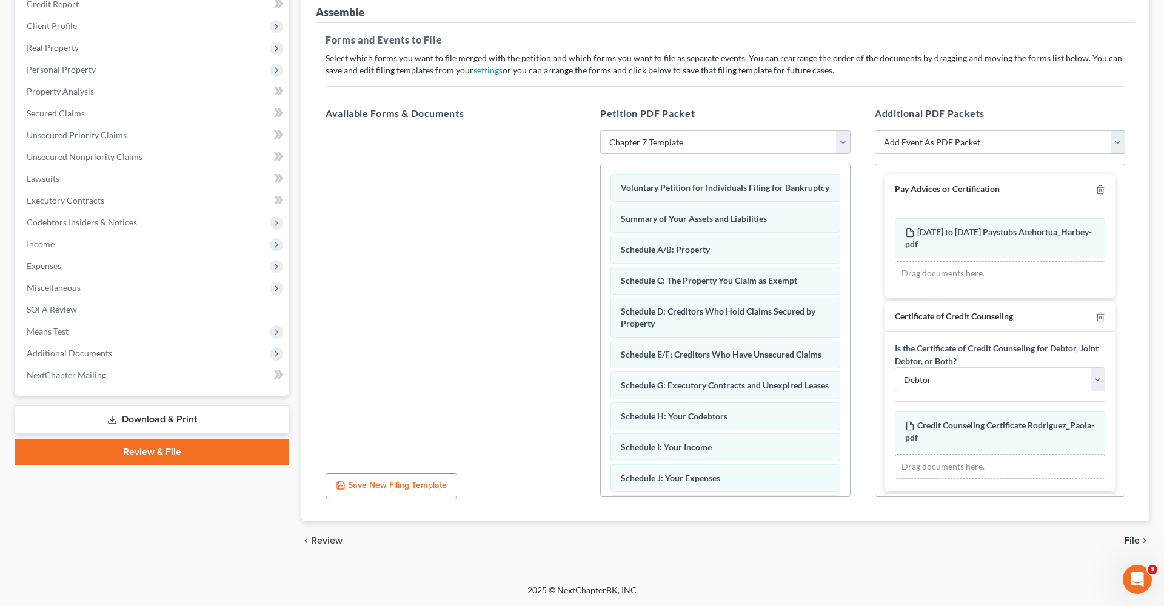
click at [1141, 543] on icon "chevron_right" at bounding box center [1145, 541] width 10 height 10
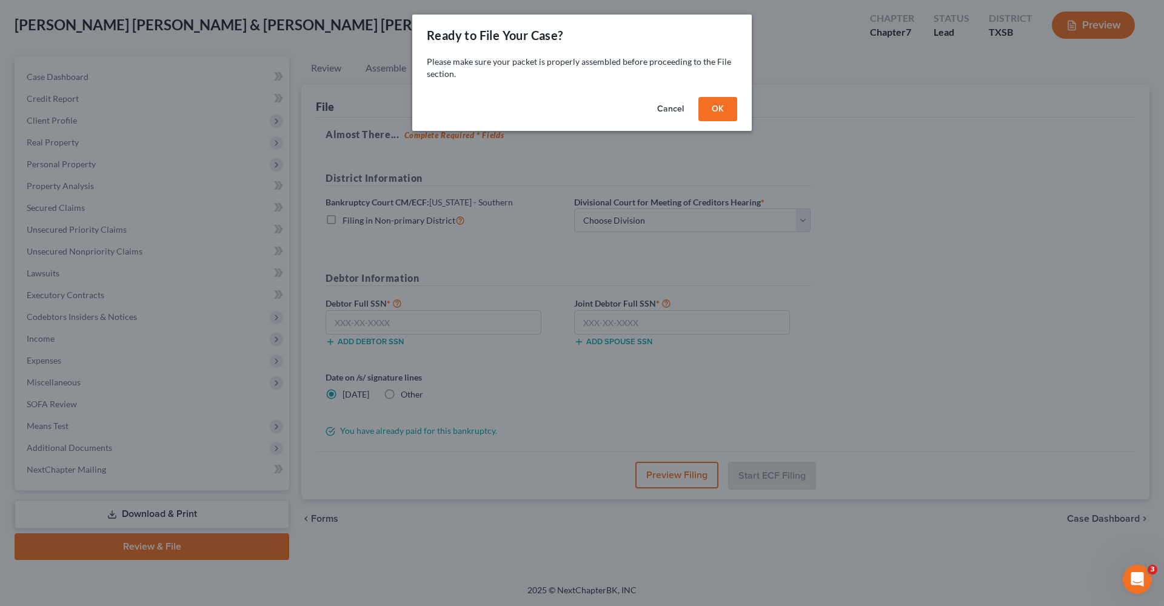
scroll to position [60, 0]
click at [718, 106] on button "OK" at bounding box center [718, 109] width 39 height 24
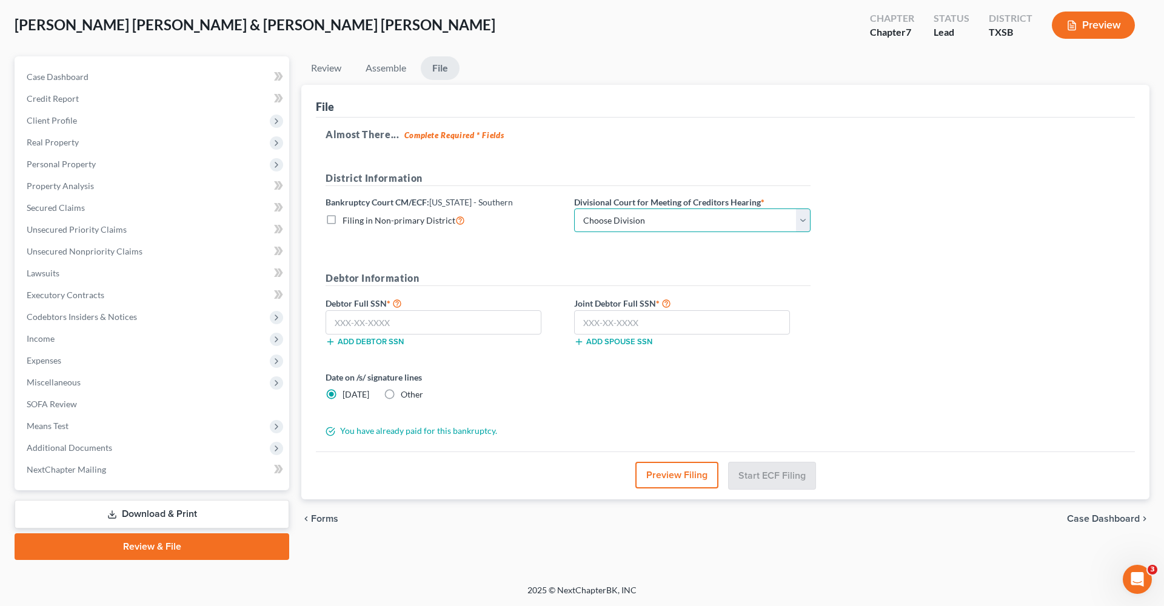
select select "3"
click at [367, 315] on input "text" at bounding box center [434, 322] width 216 height 24
paste input "636-08-5723"
type input "636-08-5723"
click at [602, 327] on input "text" at bounding box center [682, 322] width 216 height 24
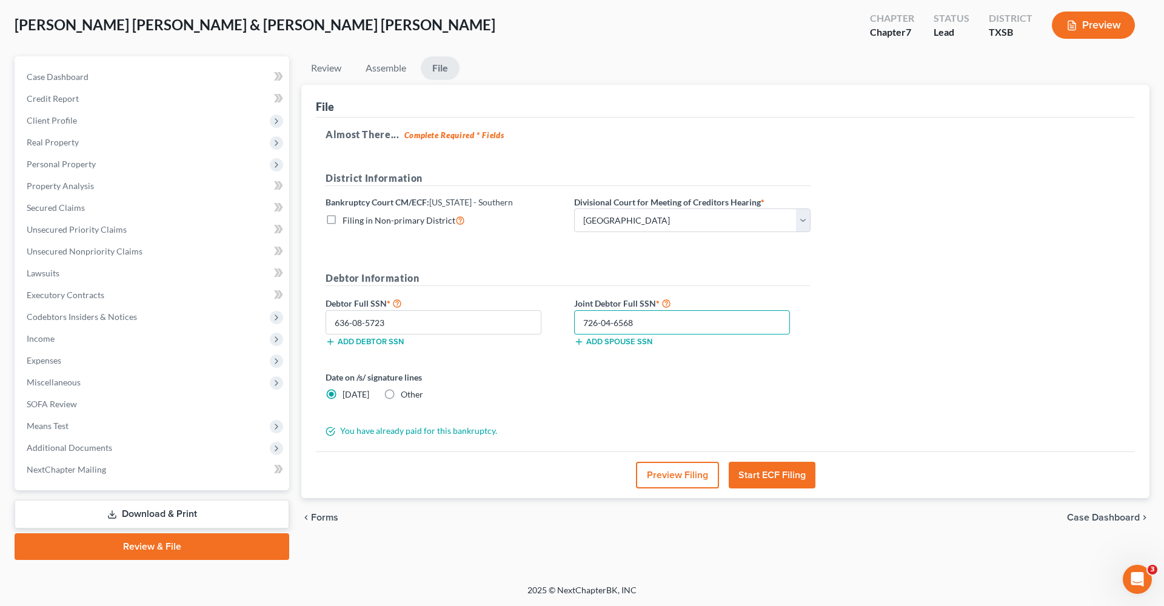
type input "726-04-6568"
click at [409, 391] on span "Other" at bounding box center [412, 394] width 22 height 10
click at [409, 391] on input "Other" at bounding box center [410, 393] width 8 height 8
radio input "true"
radio input "false"
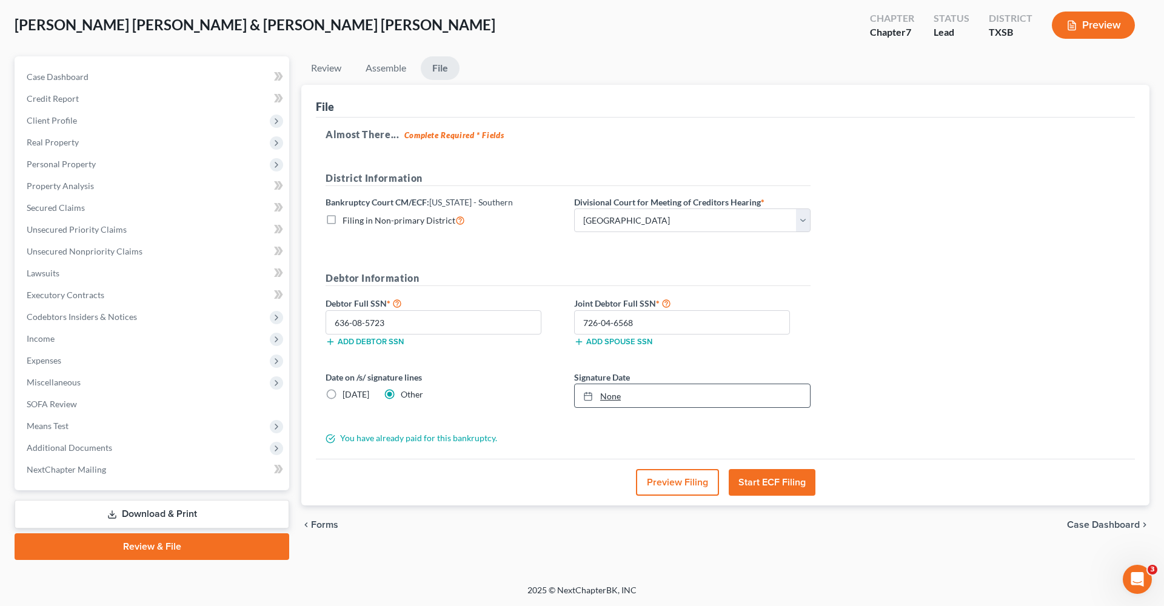
click at [644, 389] on link "None" at bounding box center [692, 395] width 235 height 23
click at [789, 481] on button "Start ECF Filing" at bounding box center [772, 482] width 87 height 27
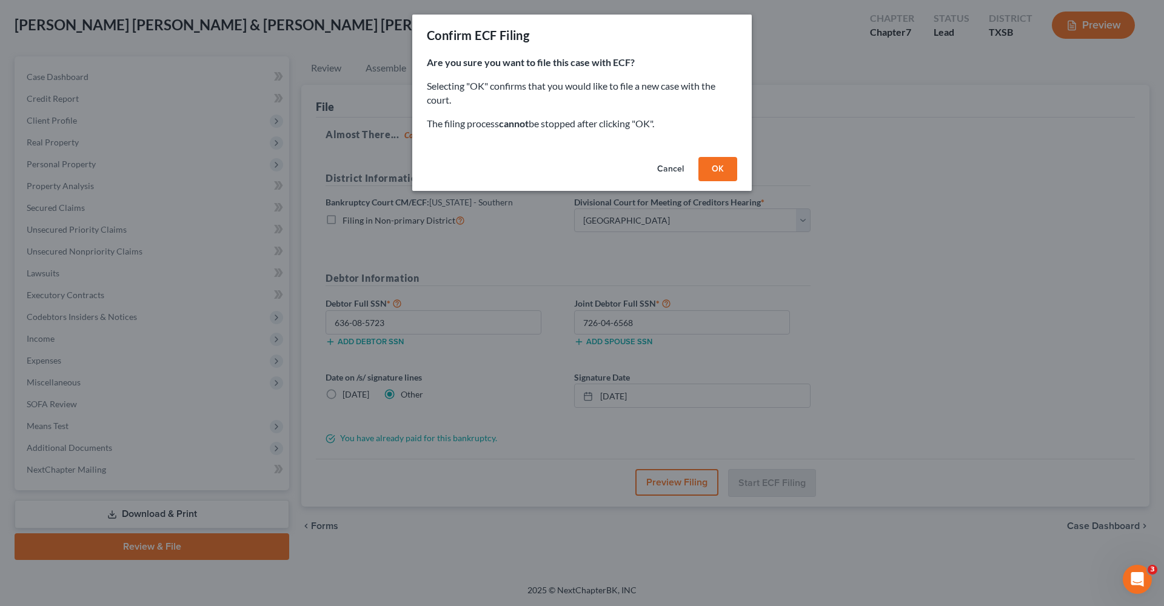
click at [722, 172] on button "OK" at bounding box center [718, 169] width 39 height 24
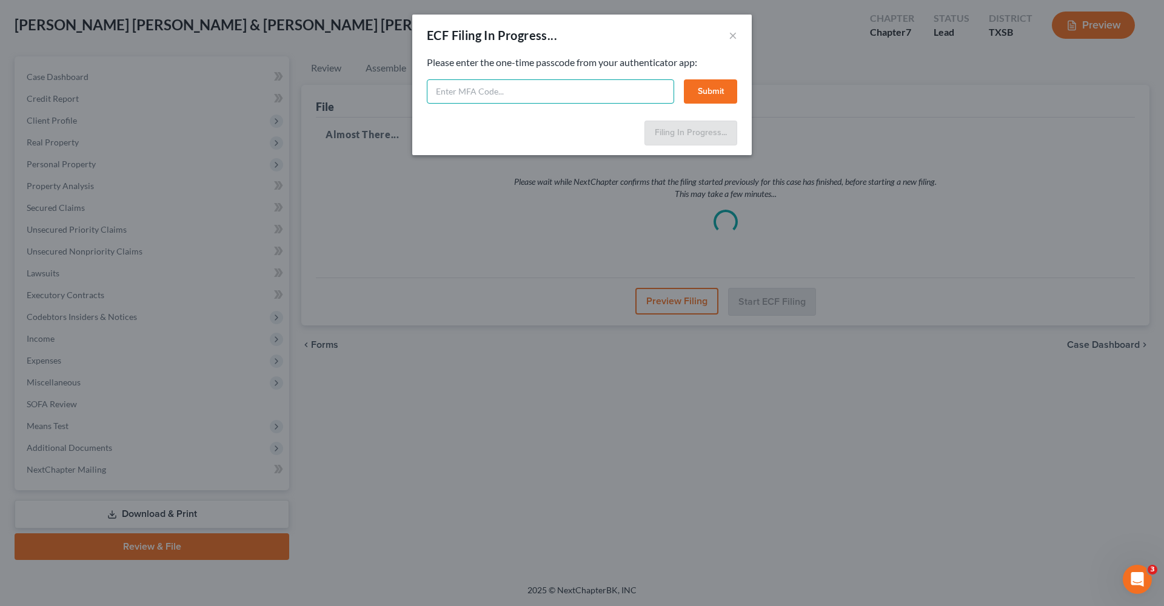
click at [543, 87] on input "text" at bounding box center [550, 91] width 247 height 24
type input "954918"
click at [718, 101] on button "Submit" at bounding box center [710, 91] width 53 height 24
